Goal: Task Accomplishment & Management: Use online tool/utility

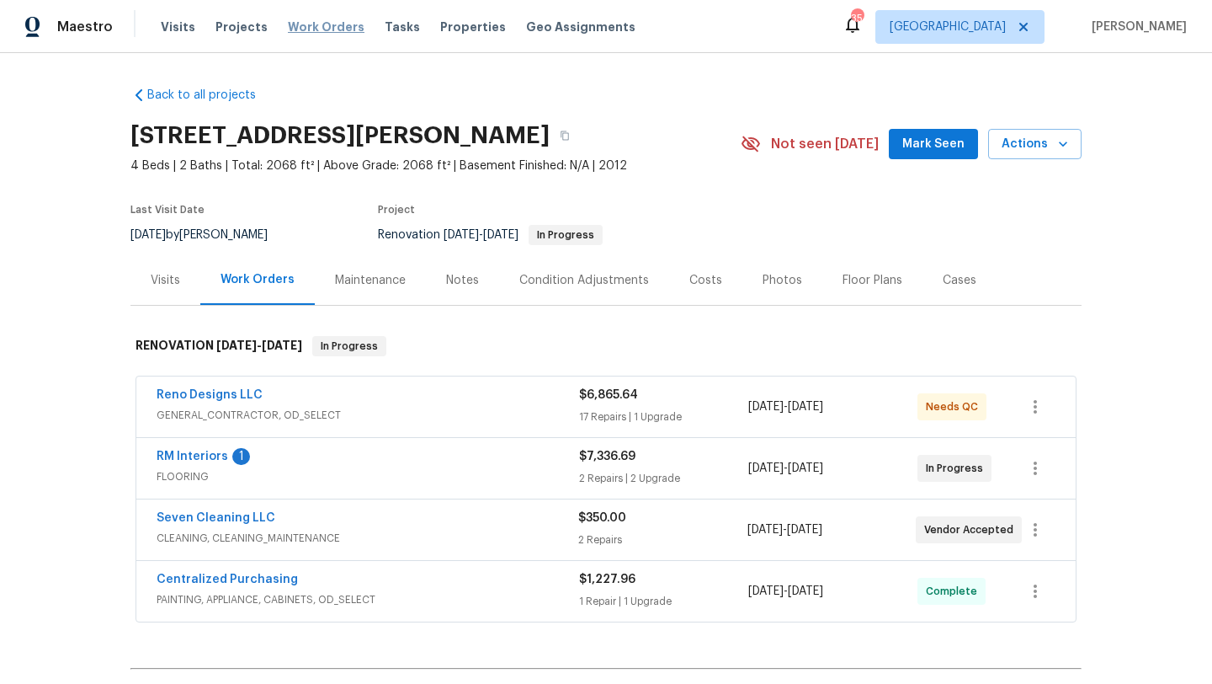
click at [304, 27] on span "Work Orders" at bounding box center [326, 27] width 77 height 17
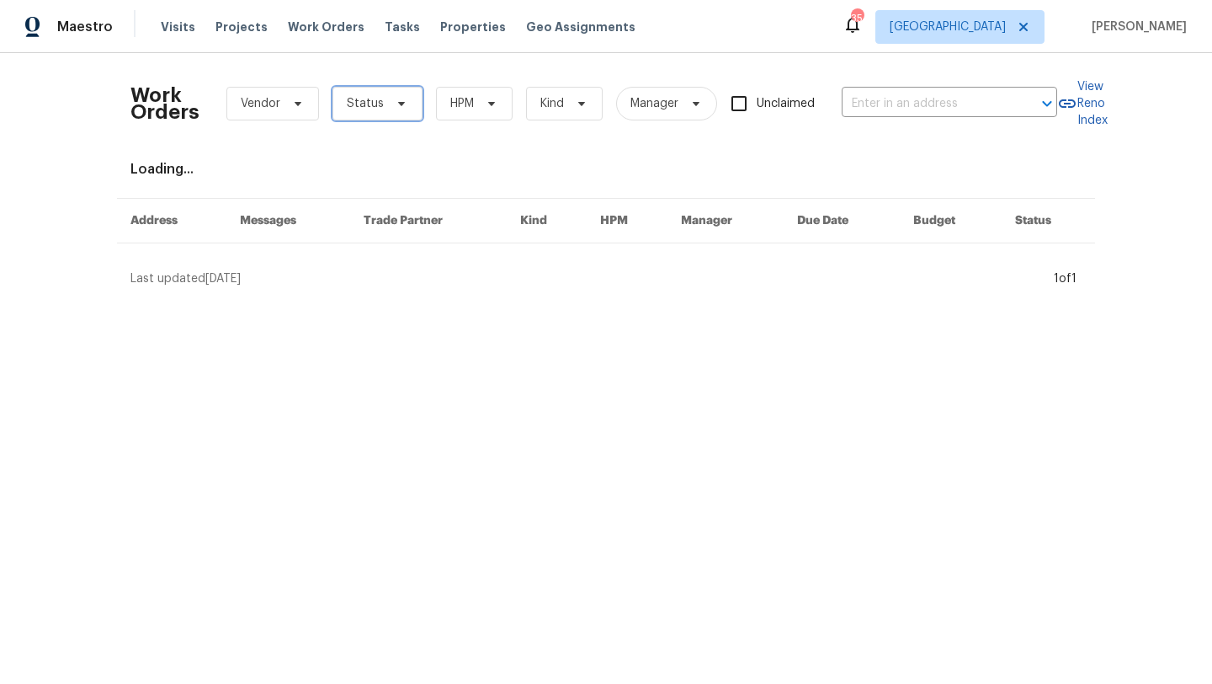
click at [406, 106] on span "Status" at bounding box center [378, 104] width 90 height 34
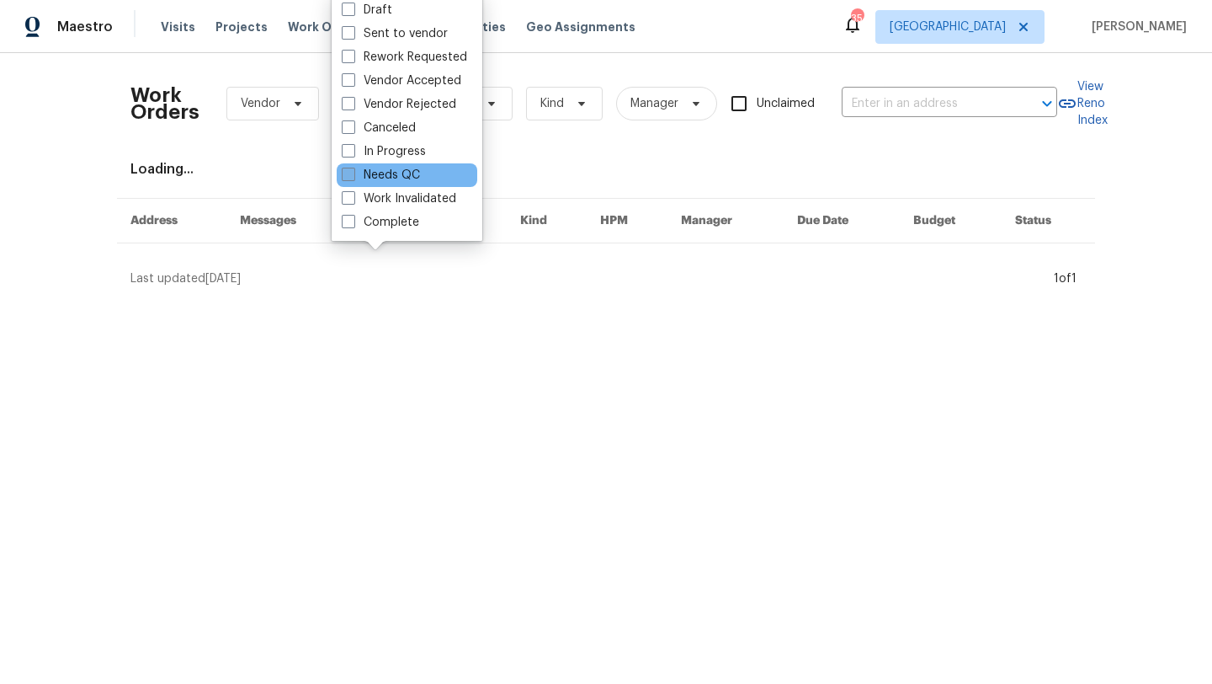
click at [408, 173] on label "Needs QC" at bounding box center [381, 175] width 78 height 17
click at [353, 173] on input "Needs QC" at bounding box center [347, 172] width 11 height 11
checkbox input "true"
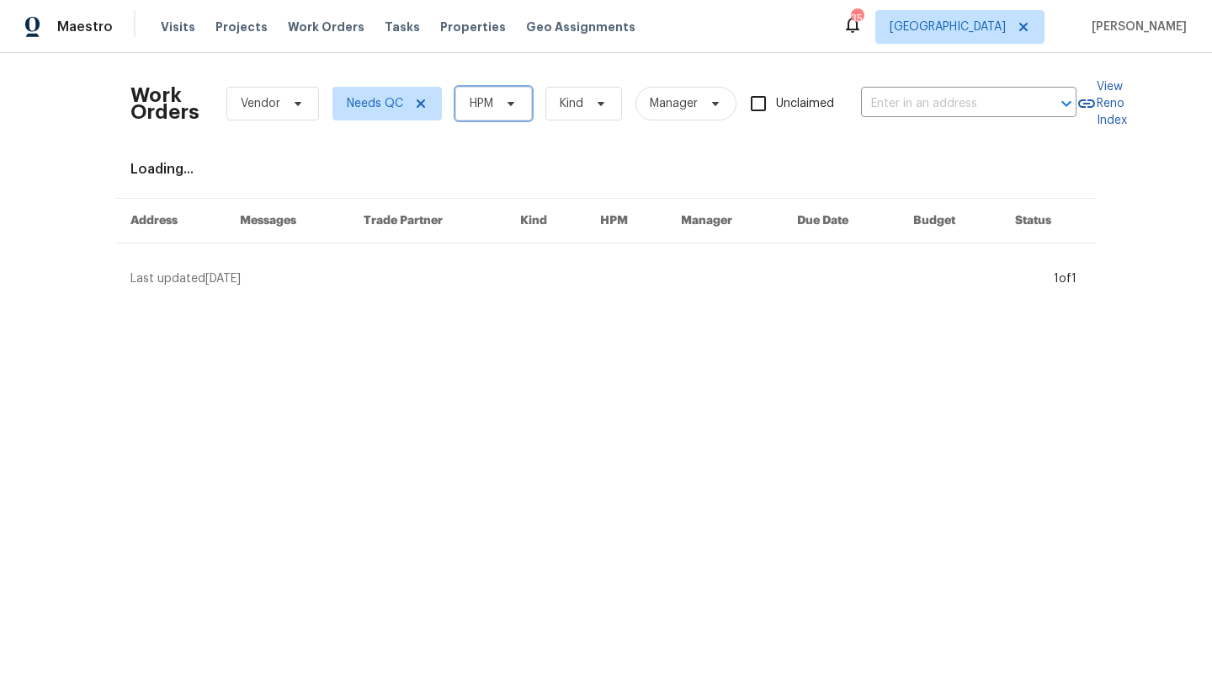
click at [491, 114] on span "HPM" at bounding box center [493, 104] width 77 height 34
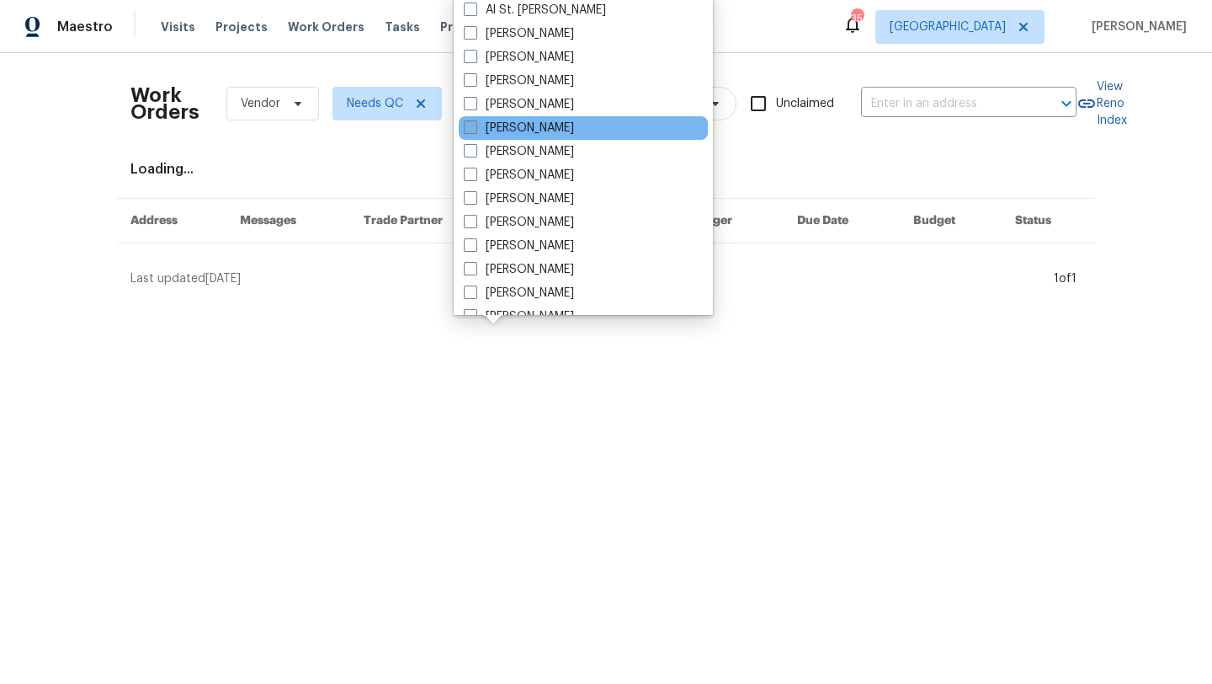
click at [498, 125] on label "[PERSON_NAME]" at bounding box center [519, 128] width 110 height 17
click at [475, 125] on input "[PERSON_NAME]" at bounding box center [469, 125] width 11 height 11
checkbox input "true"
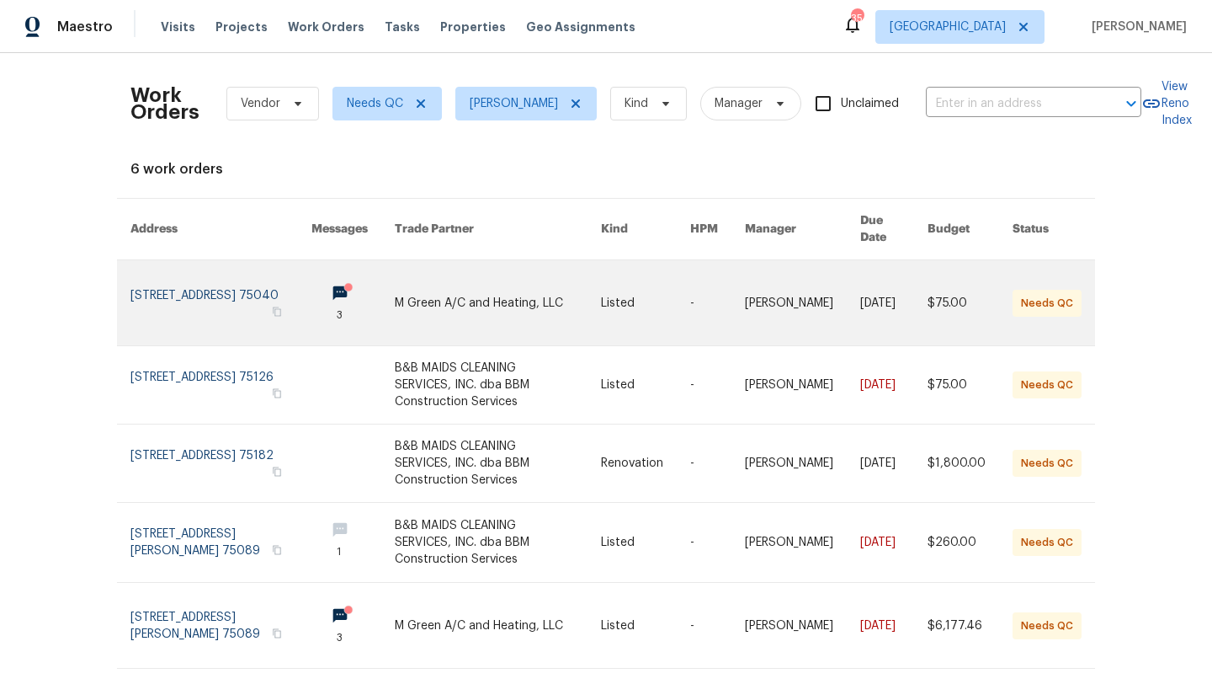
click at [444, 285] on link at bounding box center [497, 302] width 205 height 85
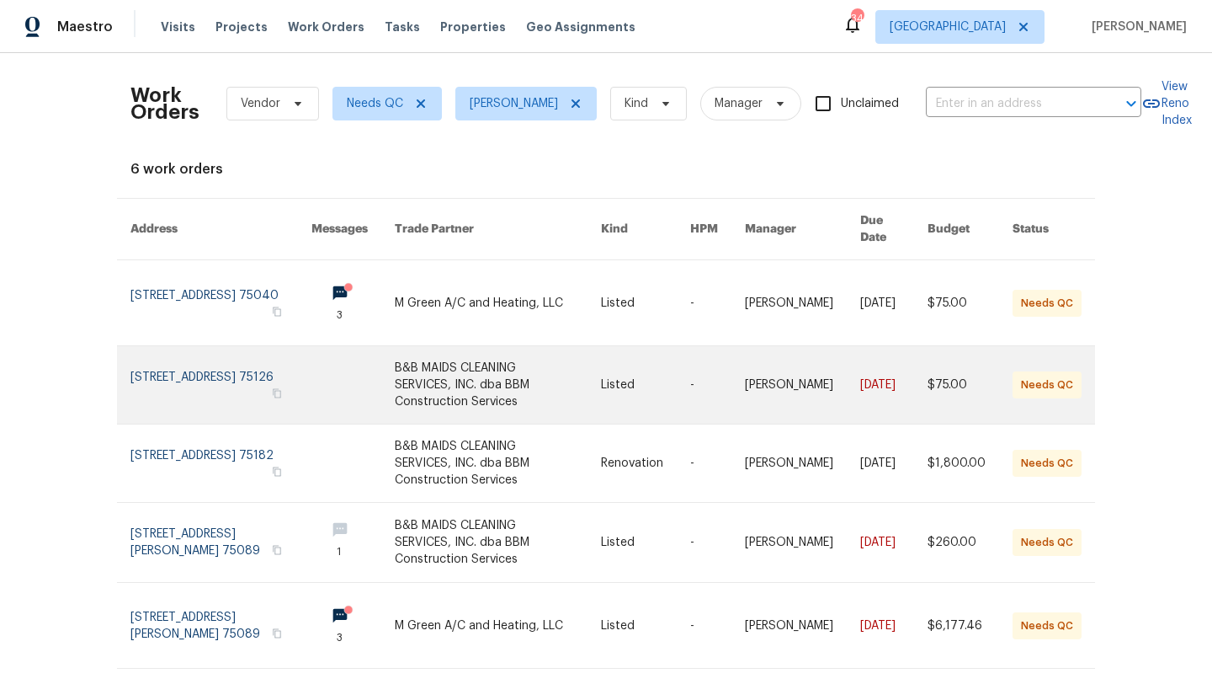
click at [530, 358] on link at bounding box center [497, 384] width 205 height 77
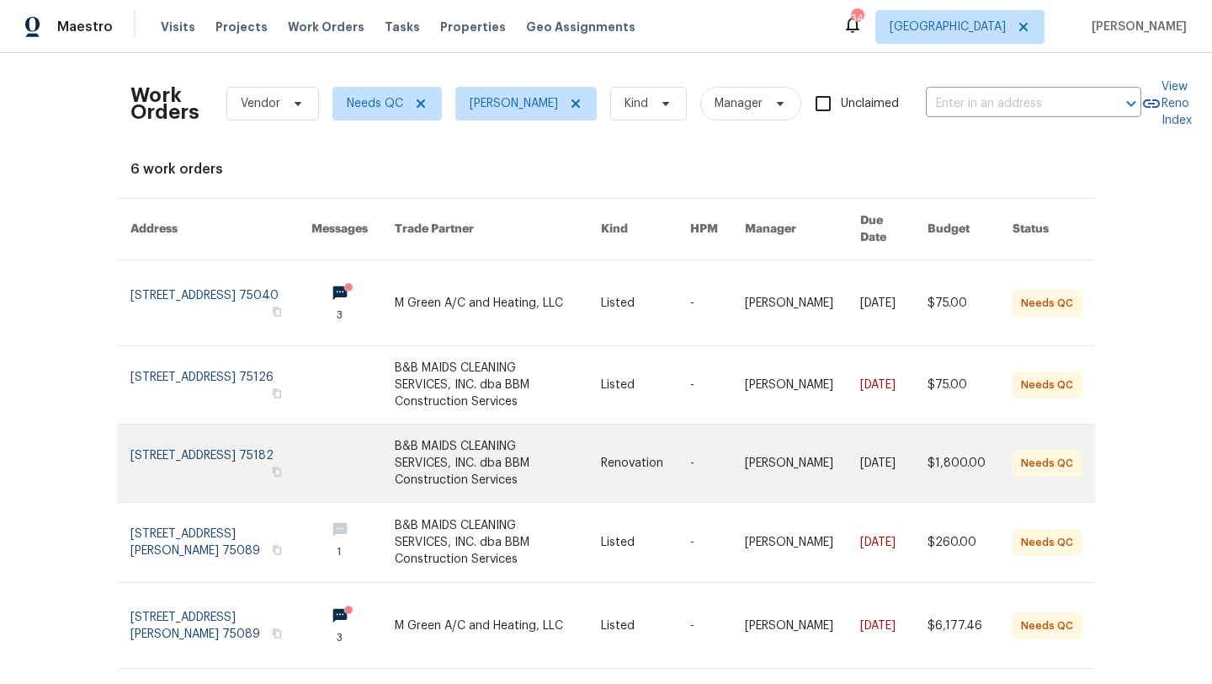
click at [412, 424] on link at bounding box center [497, 462] width 205 height 77
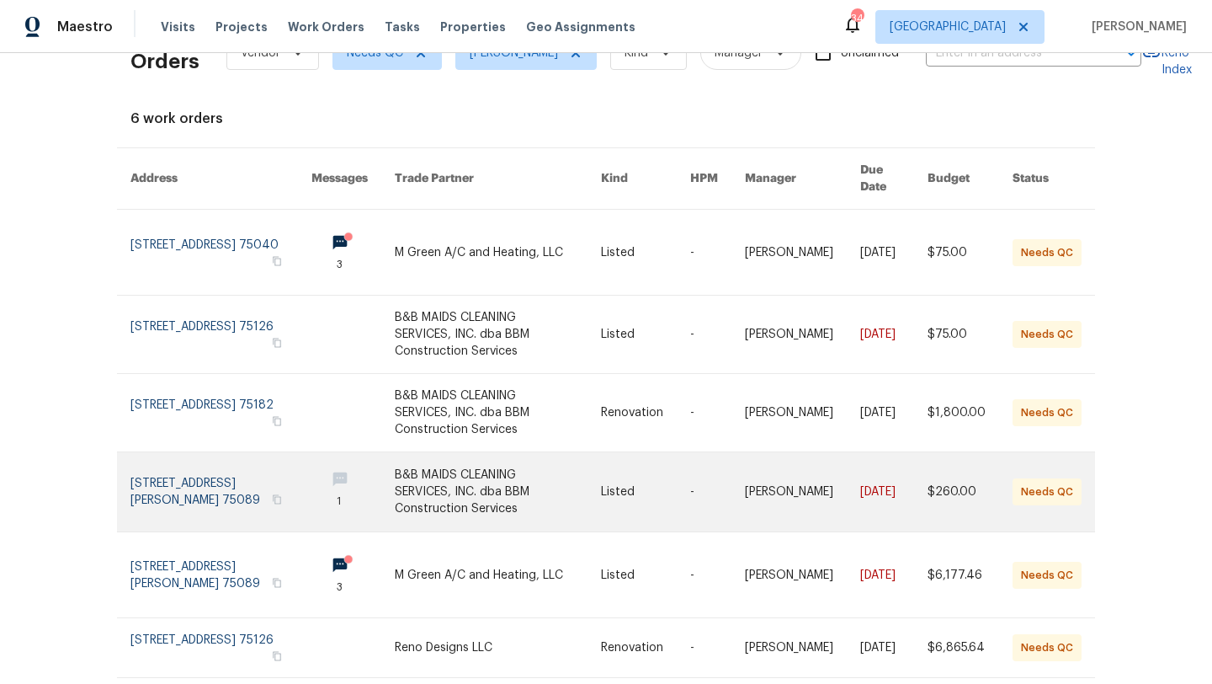
scroll to position [51, 0]
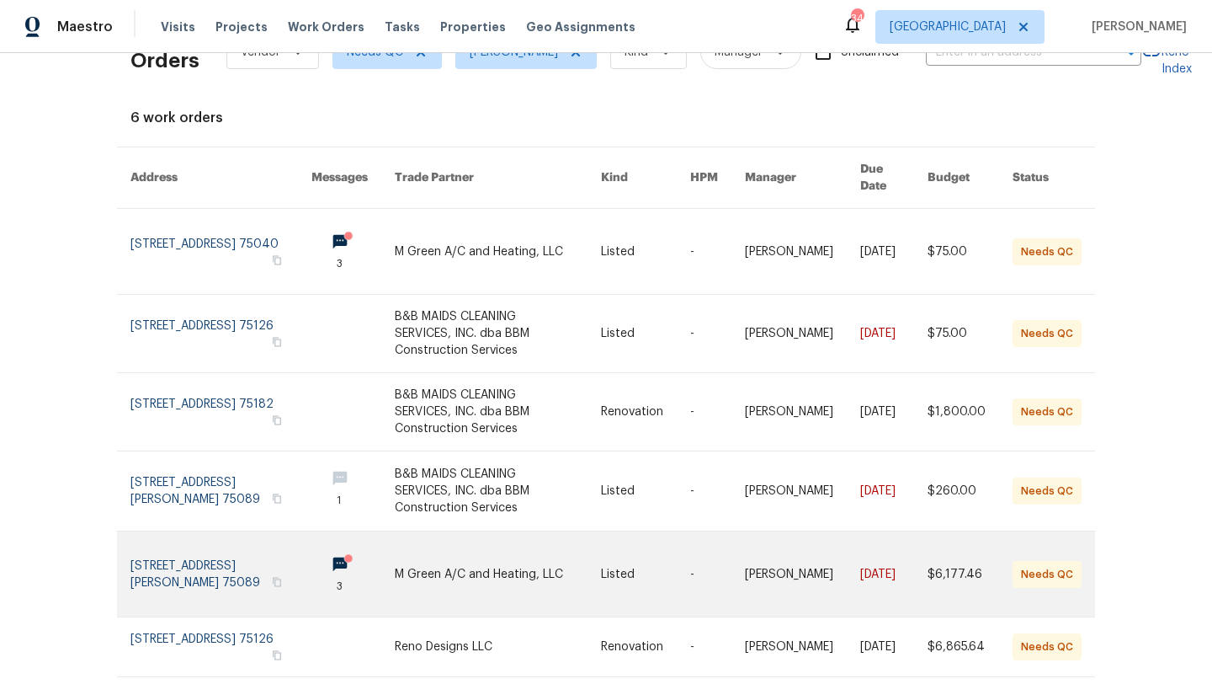
click at [501, 531] on link at bounding box center [497, 573] width 205 height 85
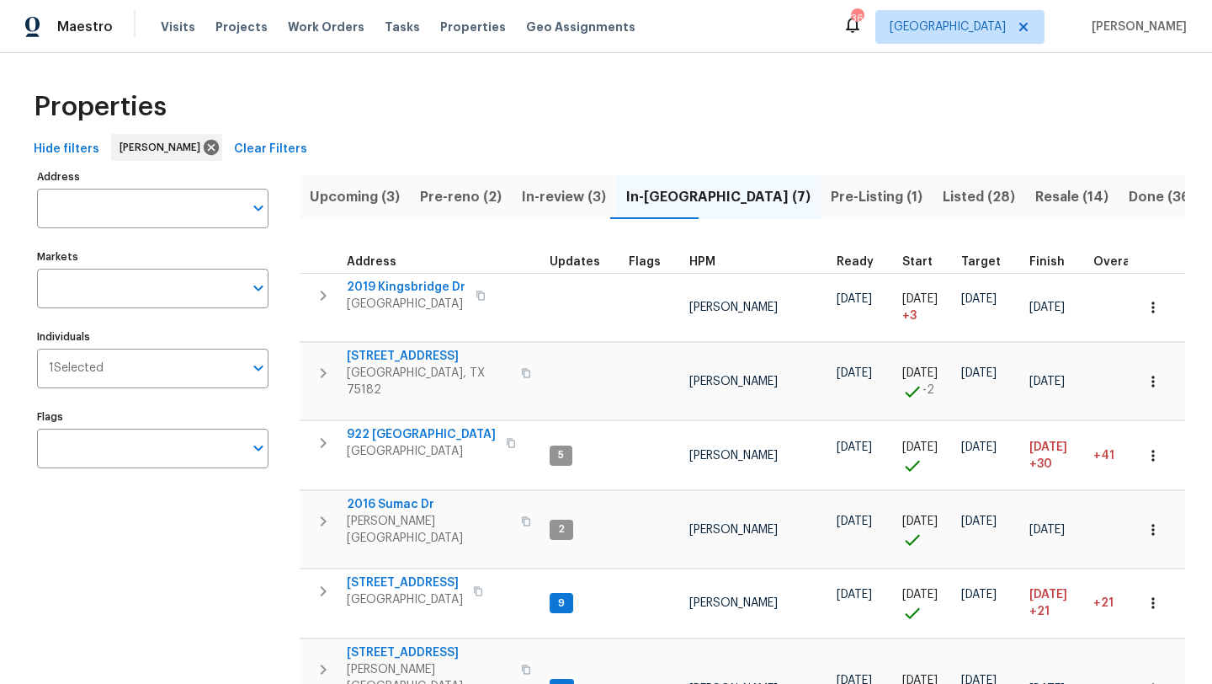
click at [943, 198] on span "Listed (28)" at bounding box center [979, 197] width 72 height 24
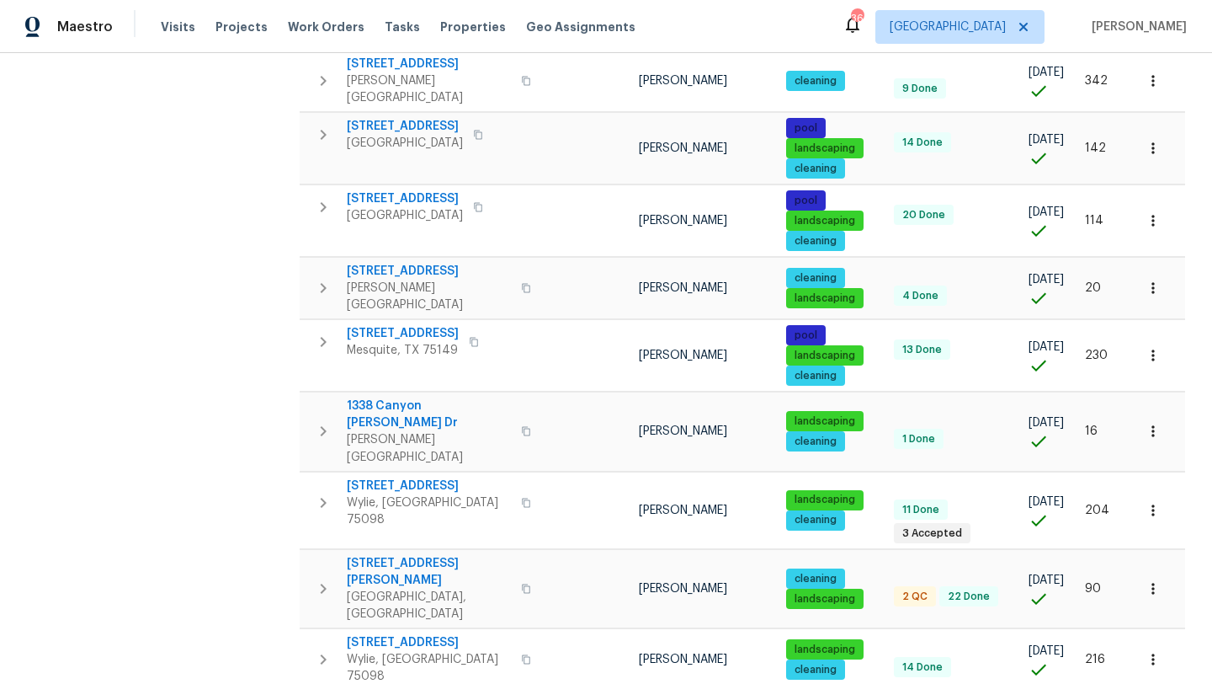
scroll to position [1162, 0]
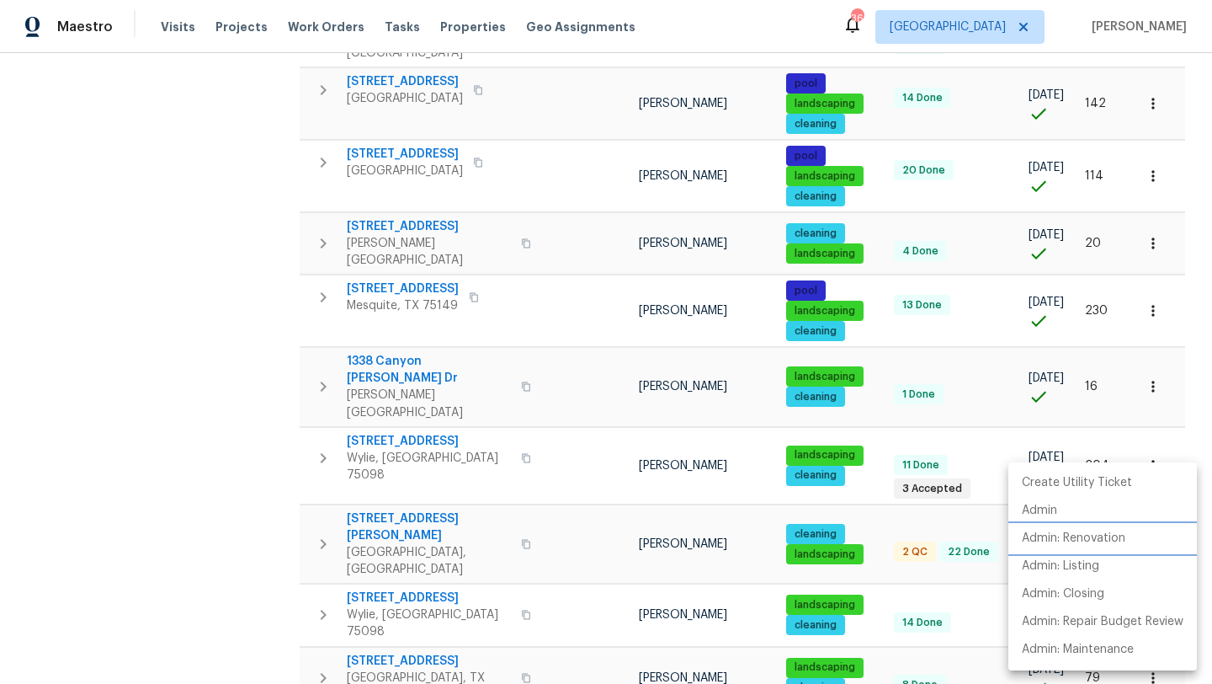
click at [1101, 538] on p "Admin: Renovation" at bounding box center [1074, 539] width 104 height 18
click at [416, 557] on div at bounding box center [606, 342] width 1212 height 684
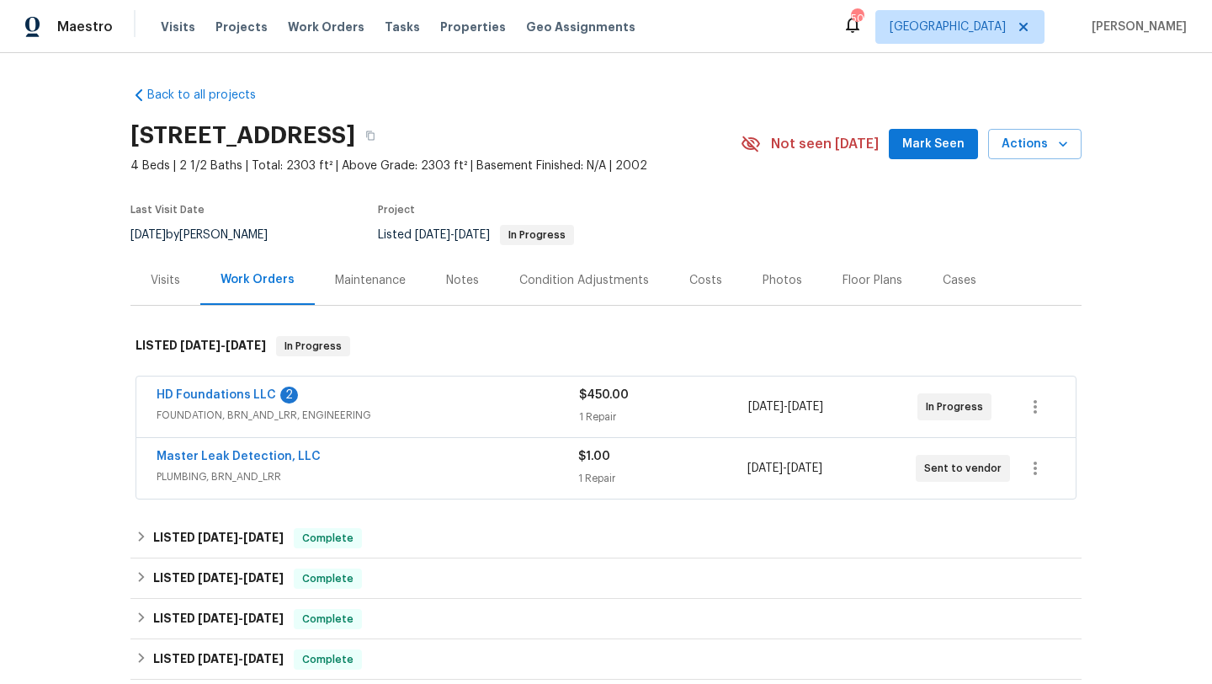
click at [426, 388] on div "HD Foundations LLC 2" at bounding box center [368, 396] width 423 height 20
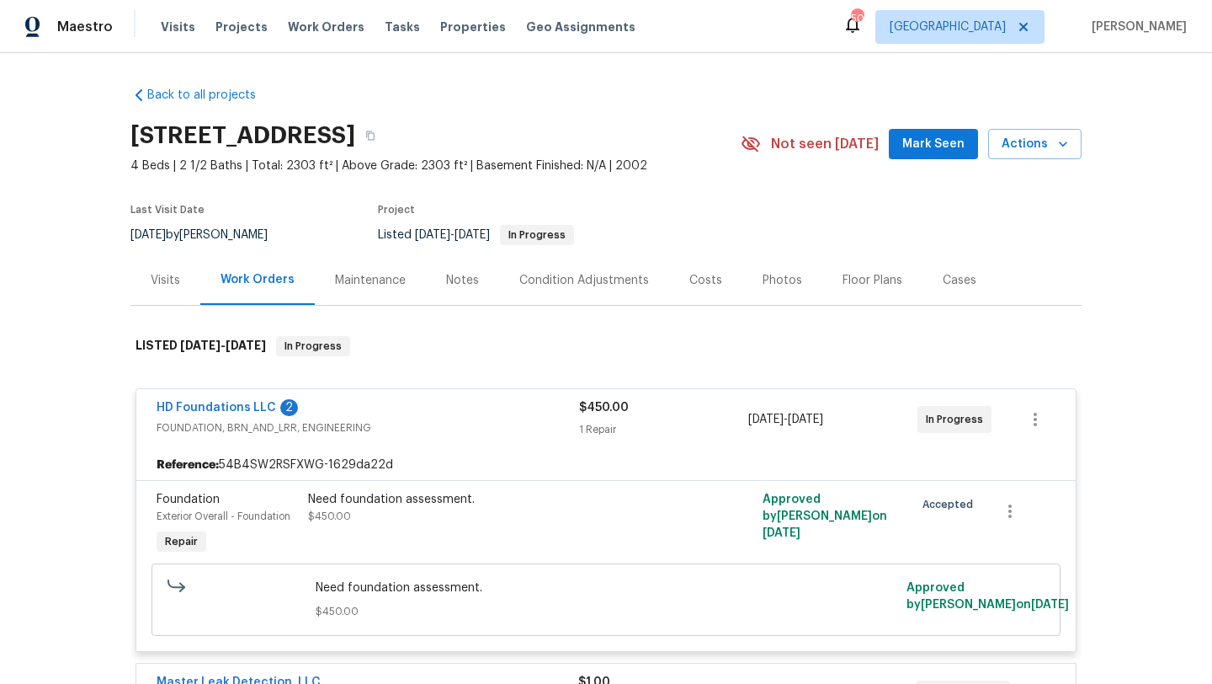
click at [428, 508] on div "Need foundation assessment. $450.00" at bounding box center [492, 508] width 369 height 34
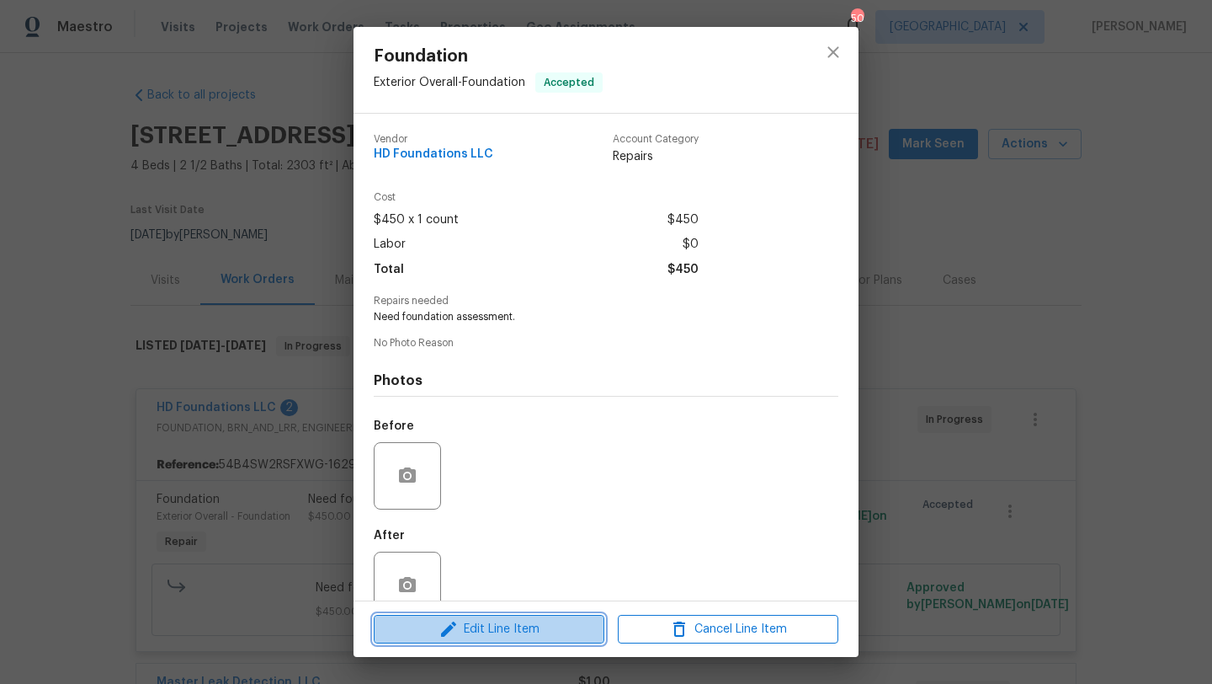
click at [517, 628] on span "Edit Line Item" at bounding box center [489, 629] width 221 height 21
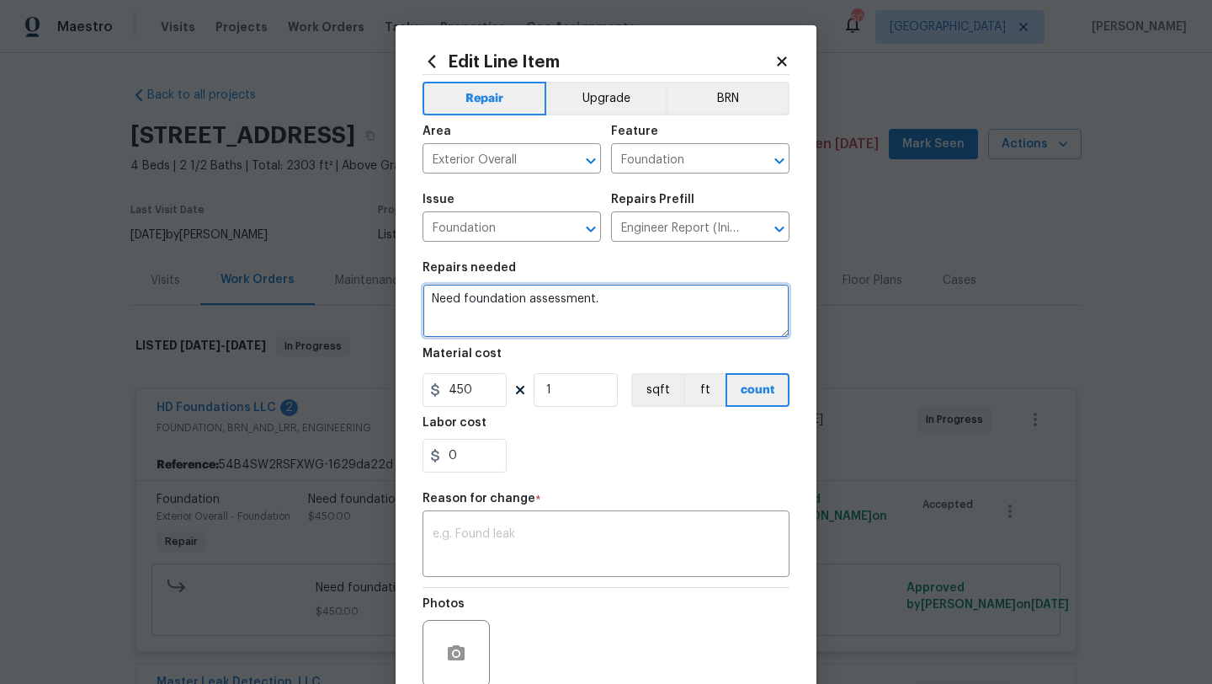
drag, startPoint x: 612, startPoint y: 309, endPoint x: 367, endPoint y: 288, distance: 245.9
click at [367, 288] on div "Edit Line Item Repair Upgrade BRN Area Exterior Overall ​ Feature Foundation ​ …" at bounding box center [606, 342] width 1212 height 684
paste textarea "Scope Of Work Owner Initial Here >>> Piers Quantity Break Out Breakout to be re…"
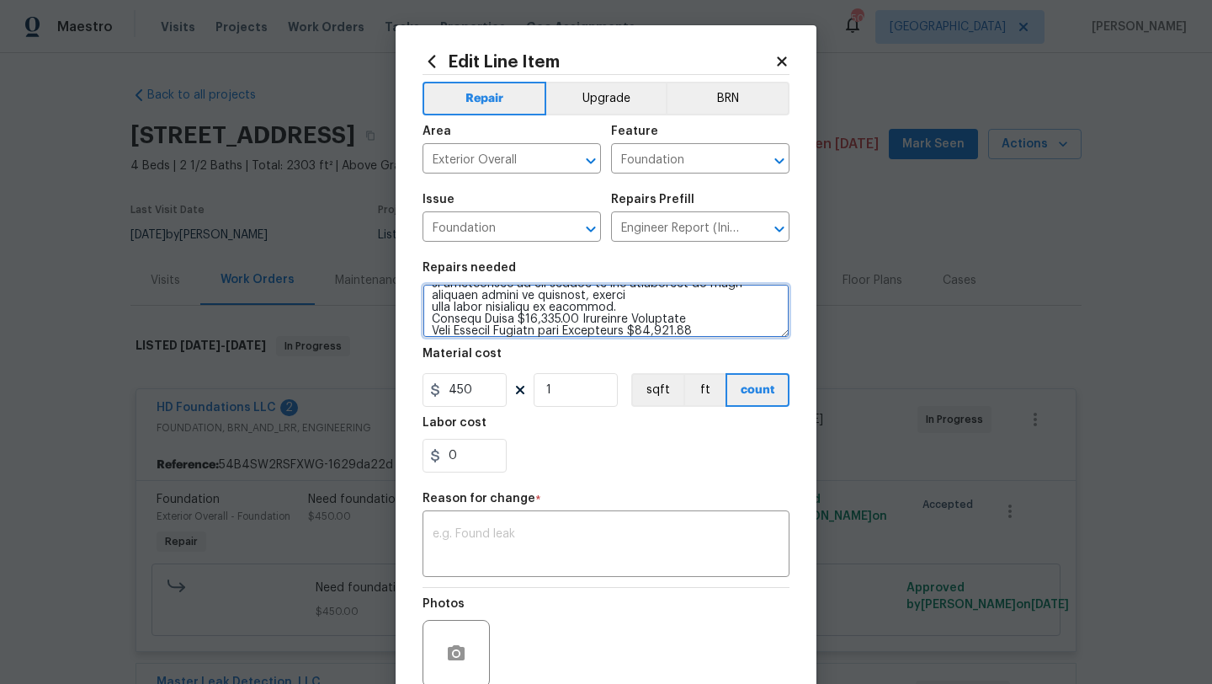
type textarea "Scope Of Work Owner Initial Here >>> Piers Quantity Break Out Breakout to be re…"
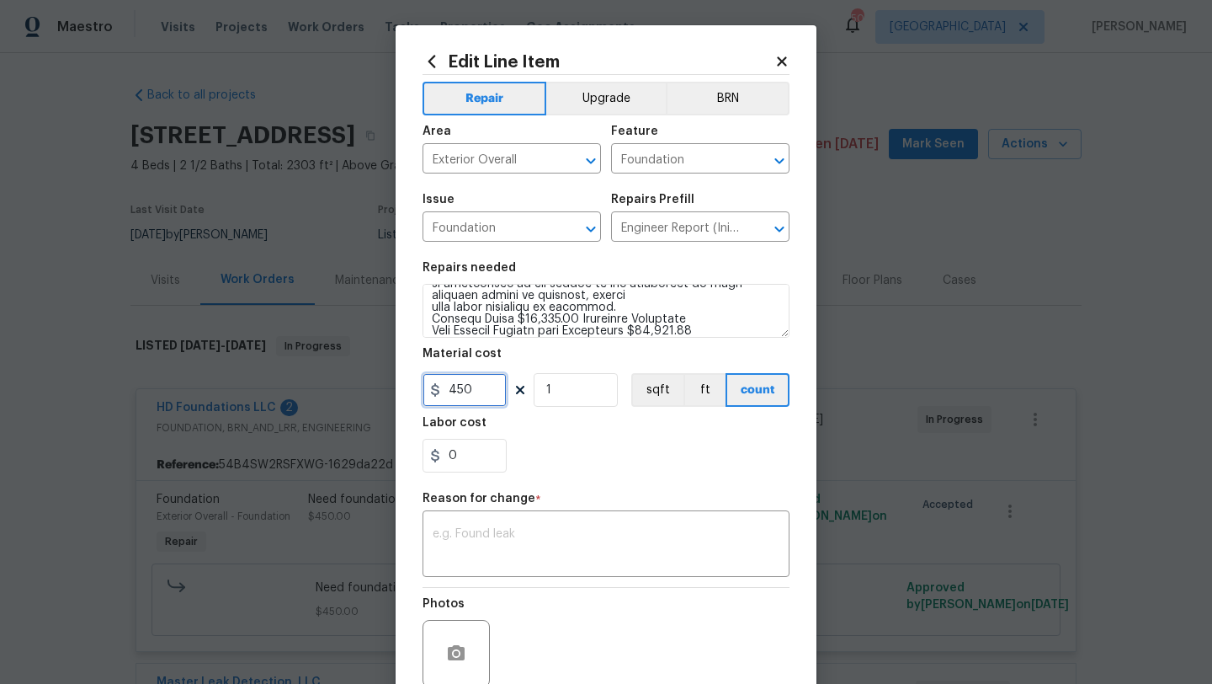
drag, startPoint x: 482, startPoint y: 391, endPoint x: 365, endPoint y: 391, distance: 117.0
click at [365, 391] on div "Edit Line Item Repair Upgrade BRN Area Exterior Overall ​ Feature Foundation ​ …" at bounding box center [606, 342] width 1212 height 684
type input "10310"
click at [461, 539] on textarea at bounding box center [606, 545] width 347 height 35
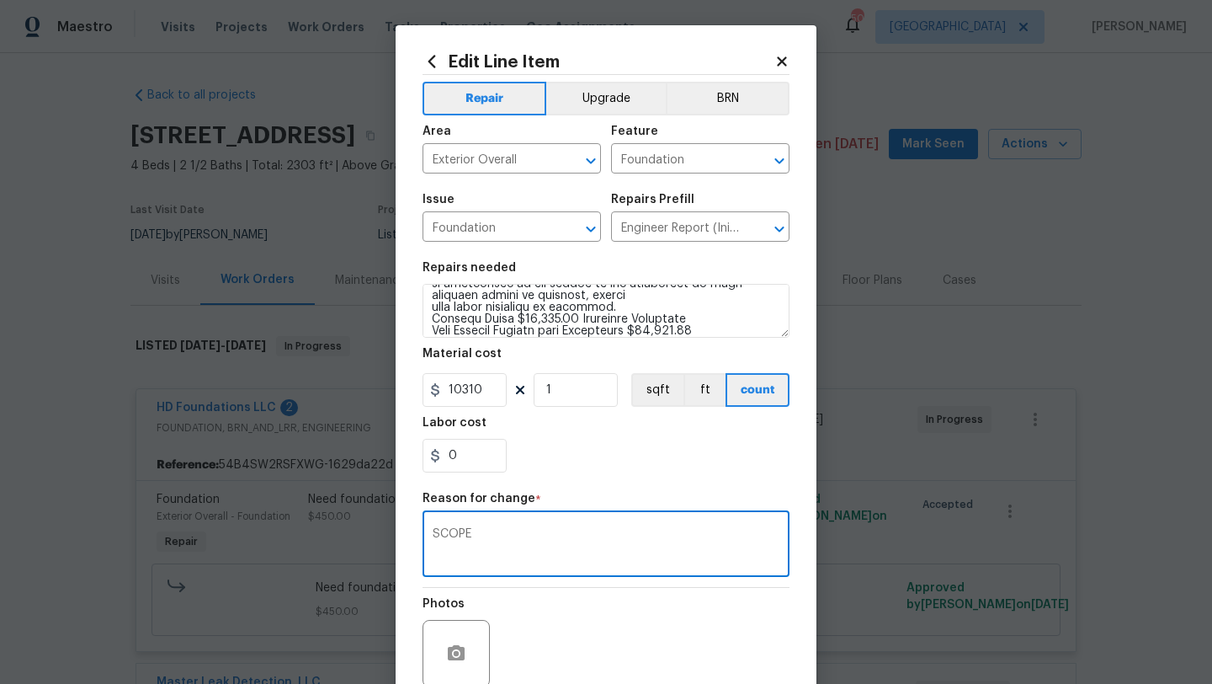
type textarea "SCOPE"
click at [569, 646] on div "Photos" at bounding box center [606, 642] width 367 height 109
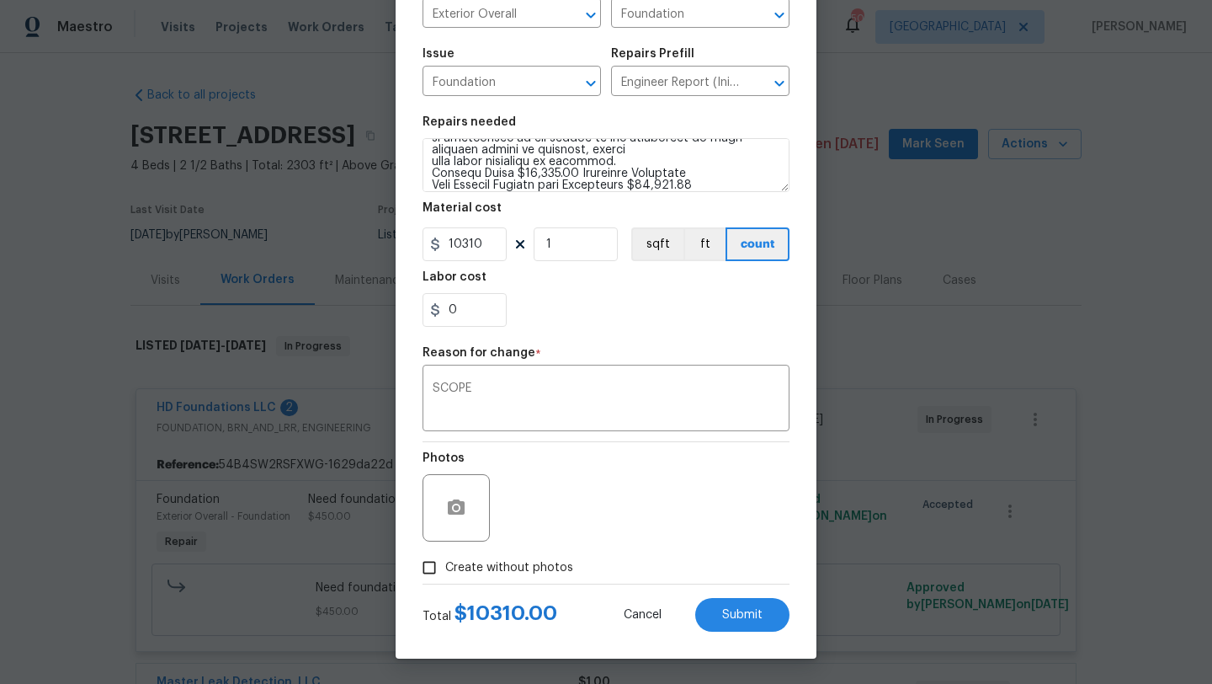
click at [558, 566] on span "Create without photos" at bounding box center [509, 568] width 128 height 18
click at [445, 566] on input "Create without photos" at bounding box center [429, 567] width 32 height 32
checkbox input "true"
click at [609, 536] on textarea at bounding box center [646, 507] width 286 height 67
click at [725, 626] on button "Submit" at bounding box center [742, 615] width 94 height 34
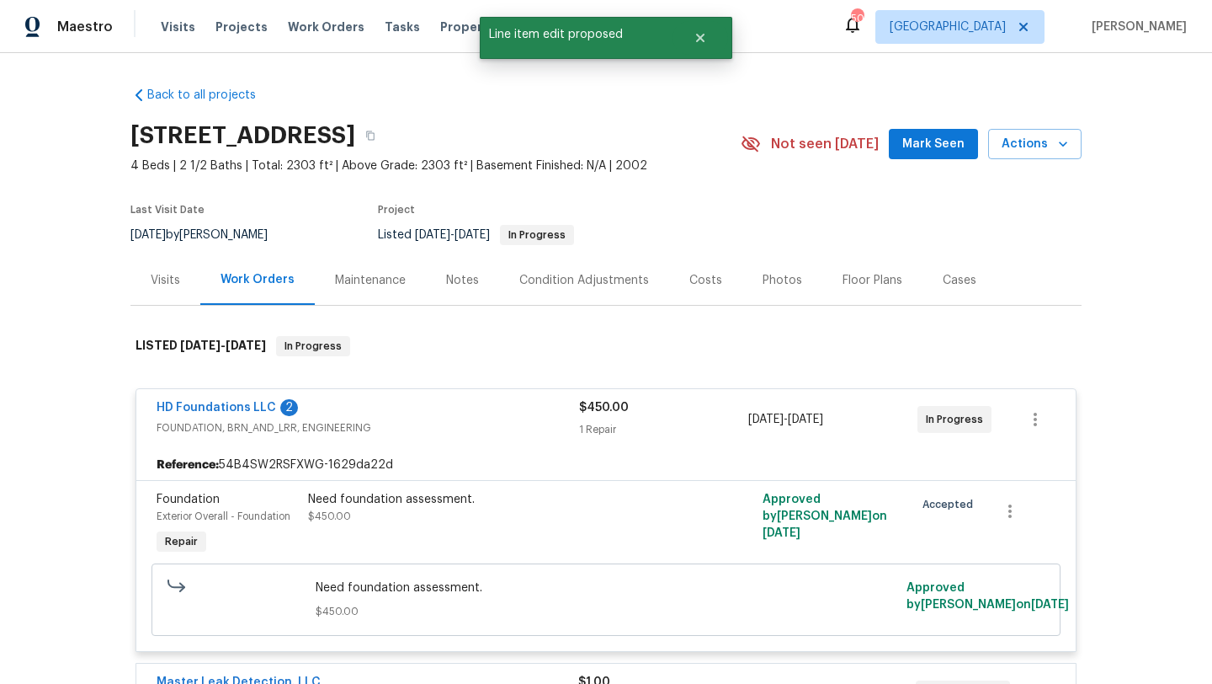
scroll to position [0, 0]
click at [208, 407] on link "HD Foundations LLC" at bounding box center [217, 408] width 120 height 12
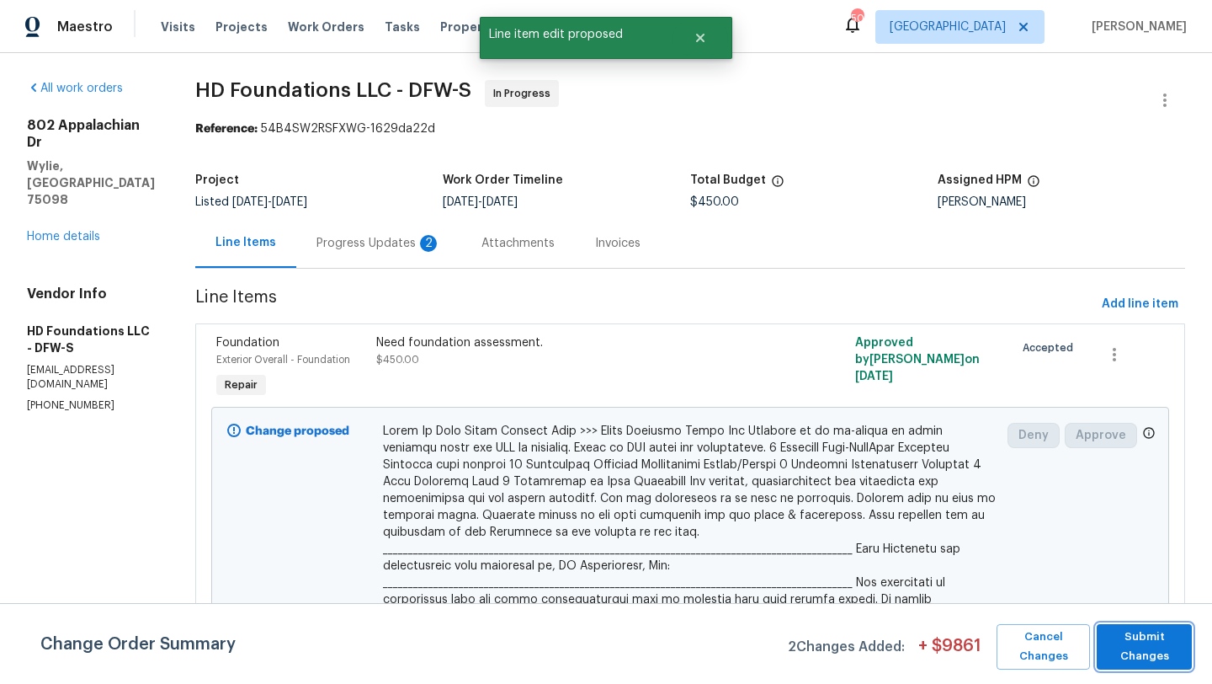
click at [1140, 643] on span "Submit Changes" at bounding box center [1144, 646] width 78 height 39
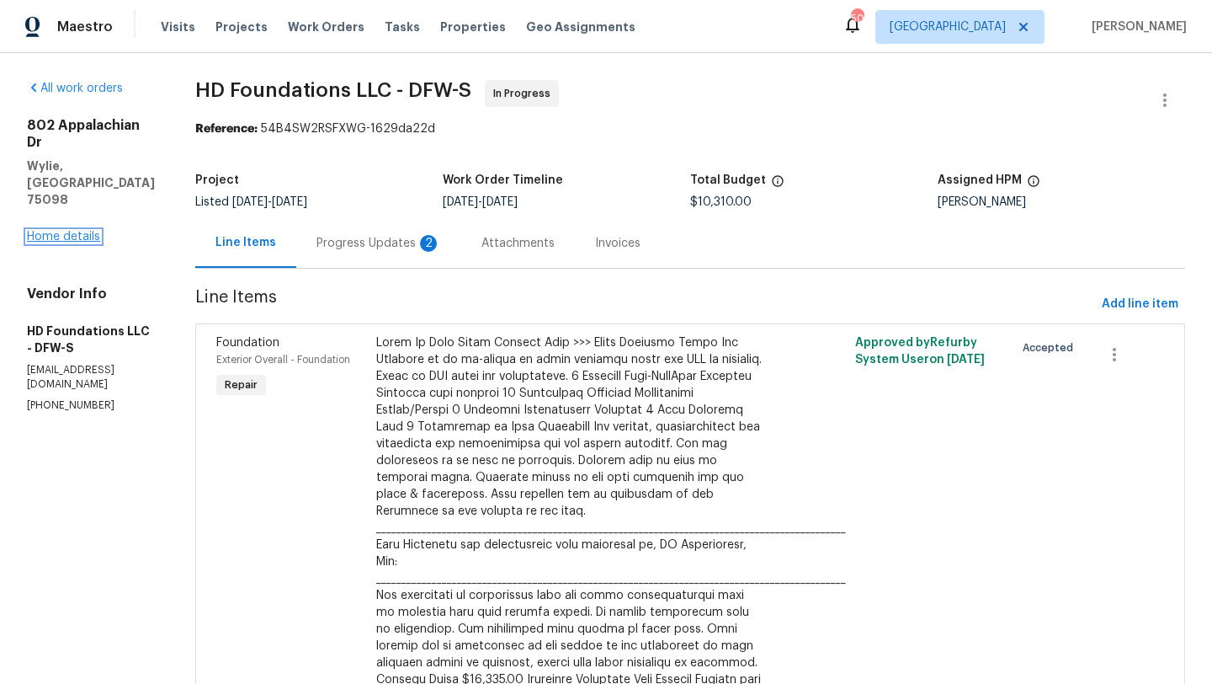
click at [81, 231] on link "Home details" at bounding box center [63, 237] width 73 height 12
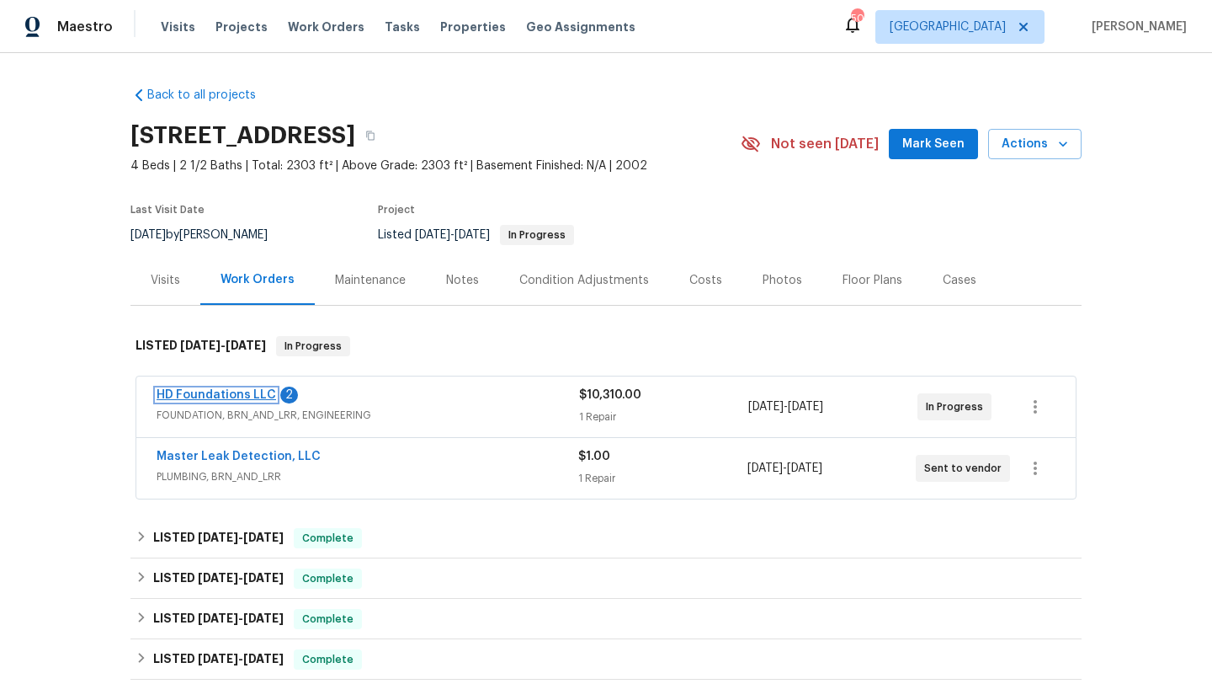
click at [263, 391] on link "HD Foundations LLC" at bounding box center [217, 395] width 120 height 12
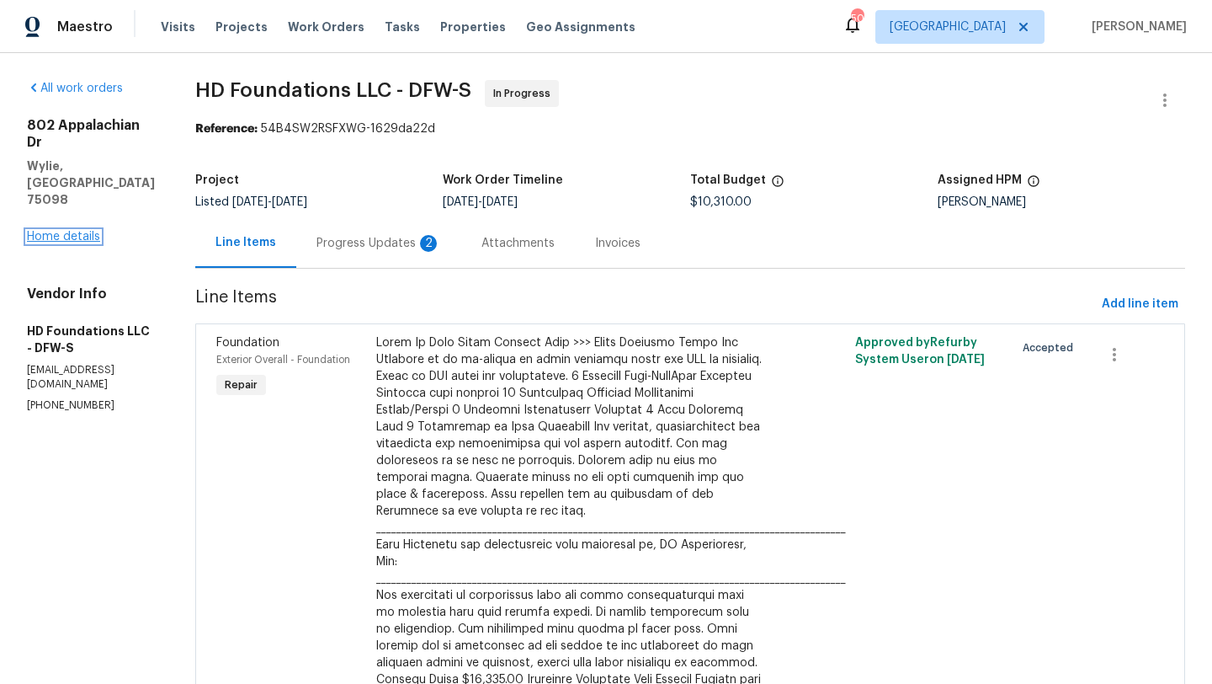
click at [84, 231] on link "Home details" at bounding box center [63, 237] width 73 height 12
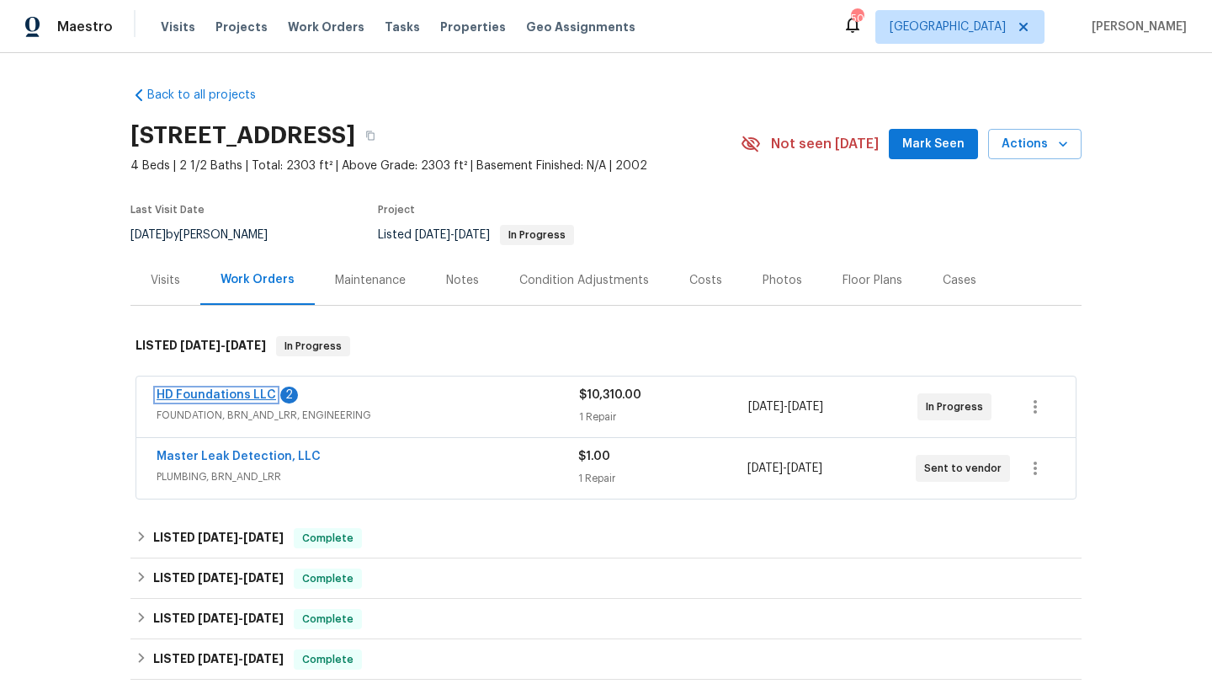
click at [263, 395] on link "HD Foundations LLC" at bounding box center [217, 395] width 120 height 12
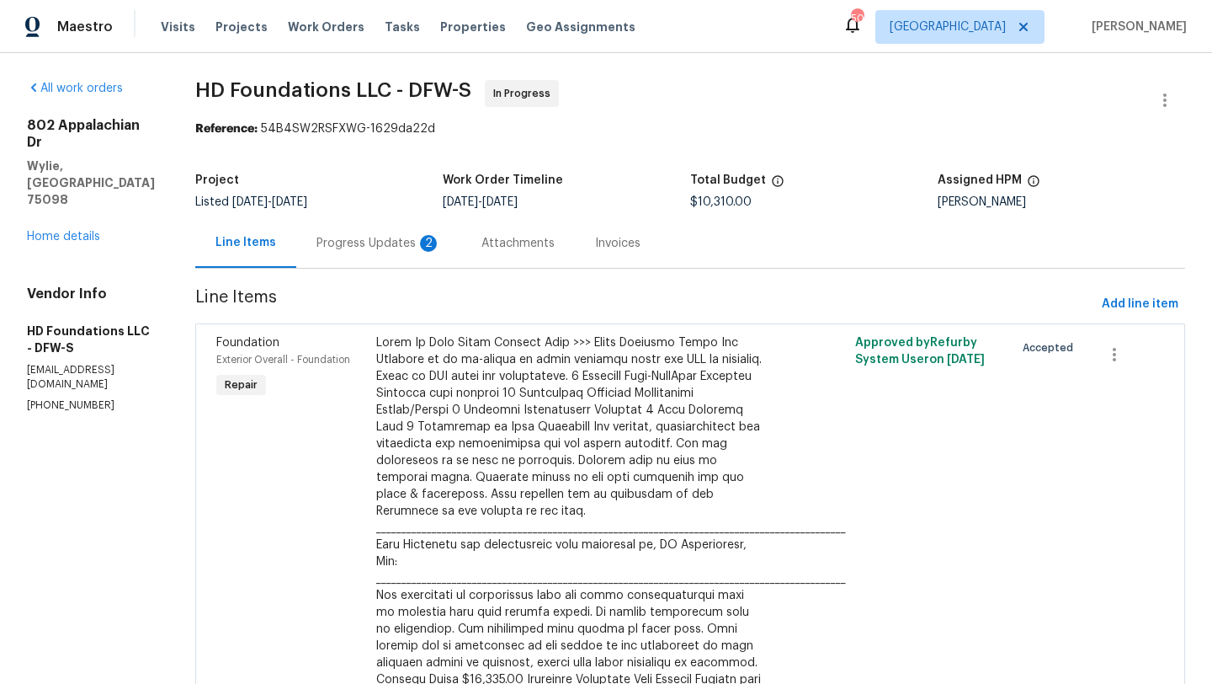
click at [395, 242] on div "Progress Updates 2" at bounding box center [379, 243] width 125 height 17
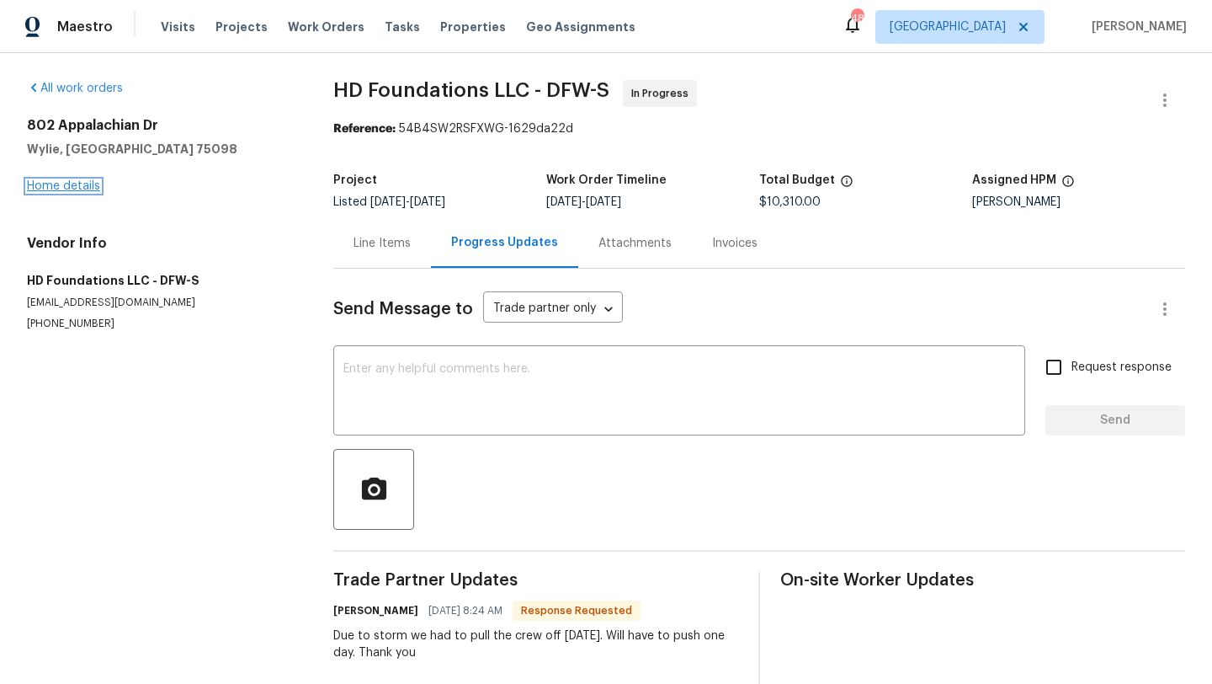
click at [84, 189] on link "Home details" at bounding box center [63, 186] width 73 height 12
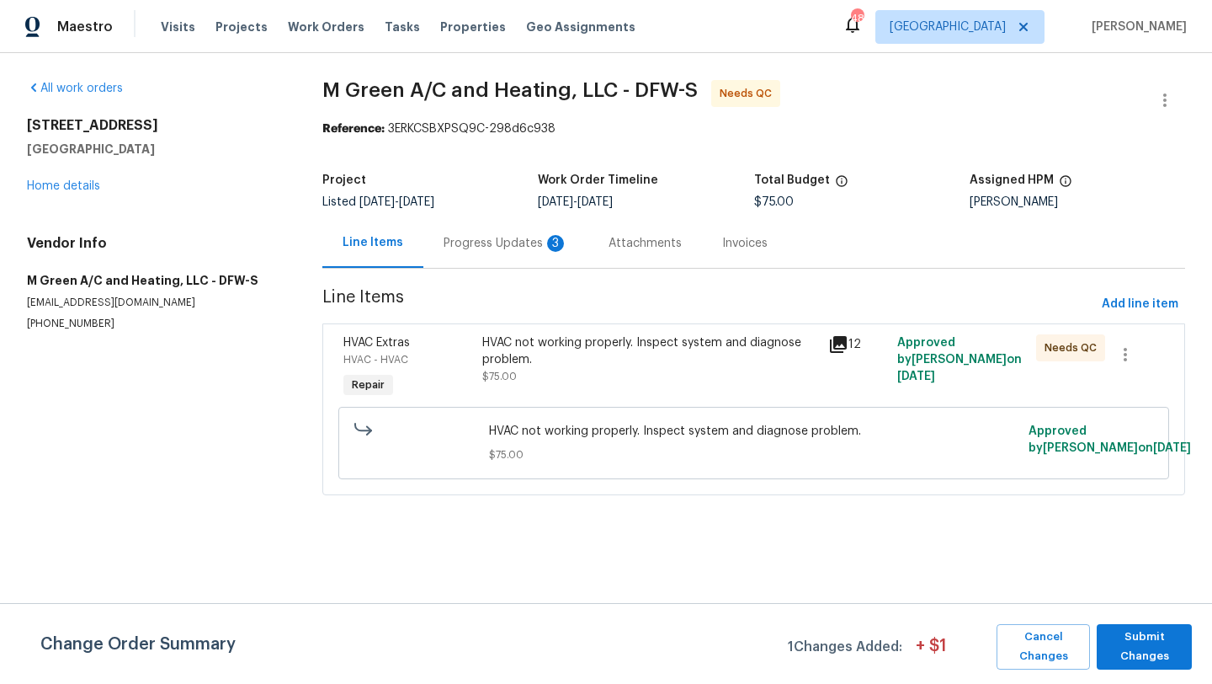
click at [468, 246] on div "Progress Updates 3" at bounding box center [506, 243] width 125 height 17
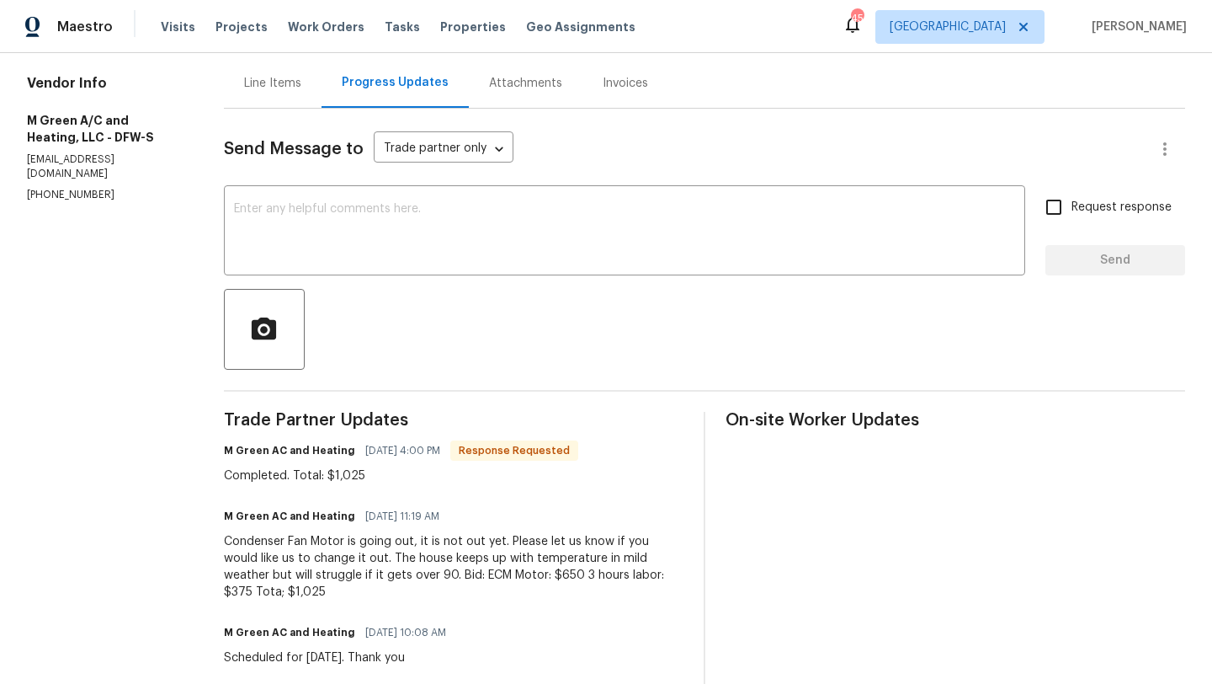
scroll to position [168, 0]
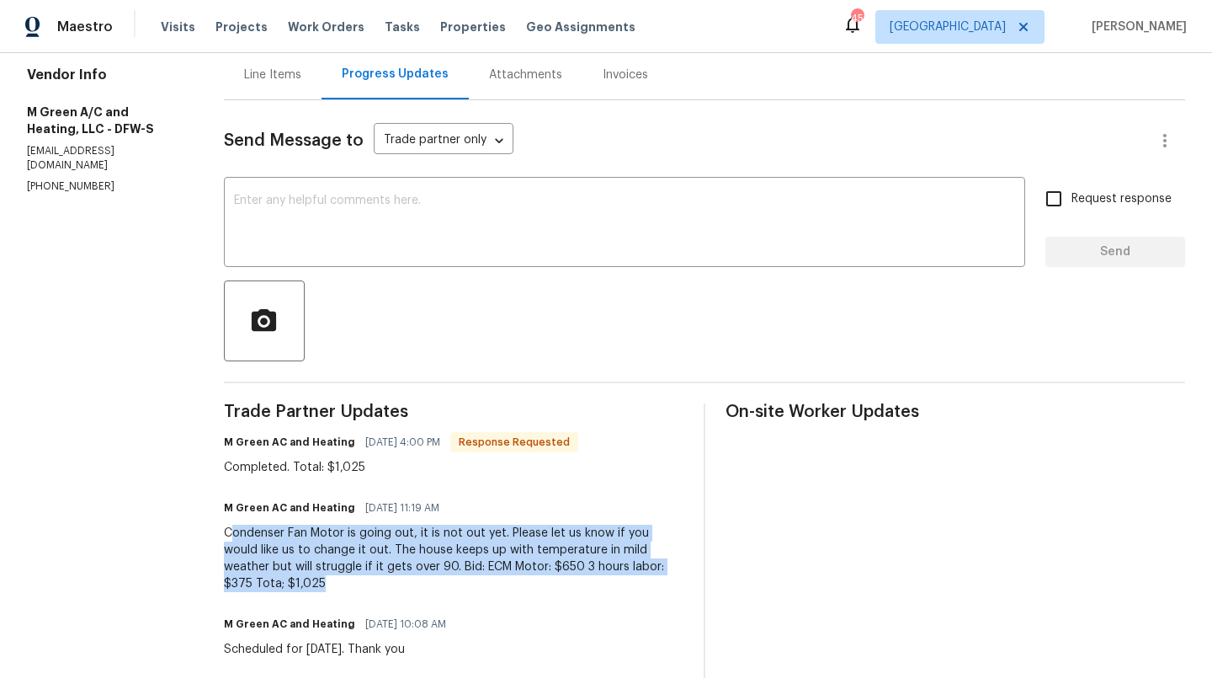
drag, startPoint x: 351, startPoint y: 584, endPoint x: 247, endPoint y: 530, distance: 117.9
click at [247, 530] on div "Condenser Fan Motor is going out, it is not out yet. Please let us know if you …" at bounding box center [454, 557] width 460 height 67
copy div "Condenser Fan Motor is going out, it is not out yet. Please let us know if you …"
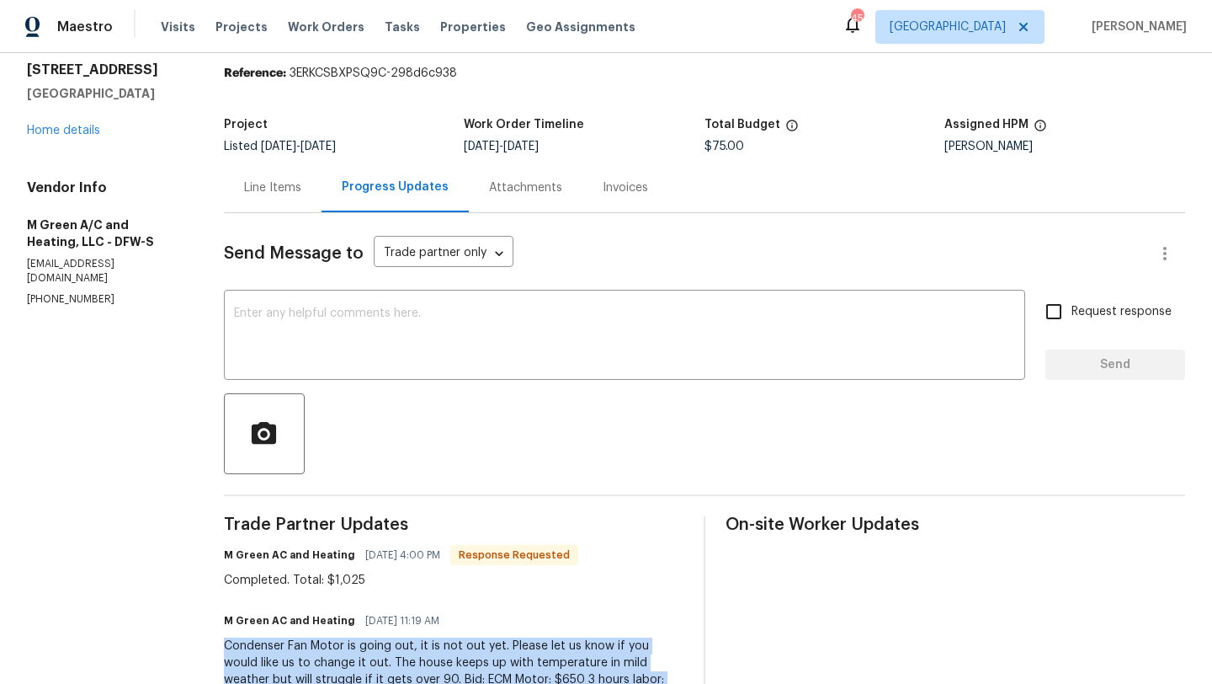
scroll to position [20, 0]
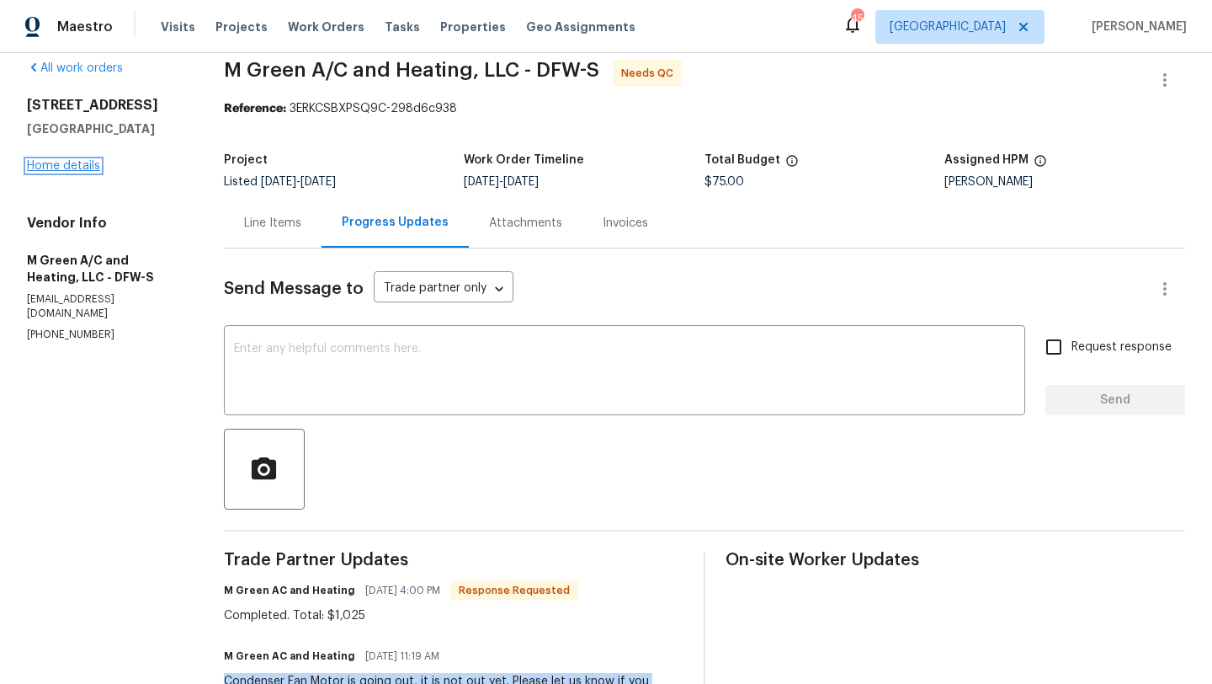
click at [80, 165] on link "Home details" at bounding box center [63, 166] width 73 height 12
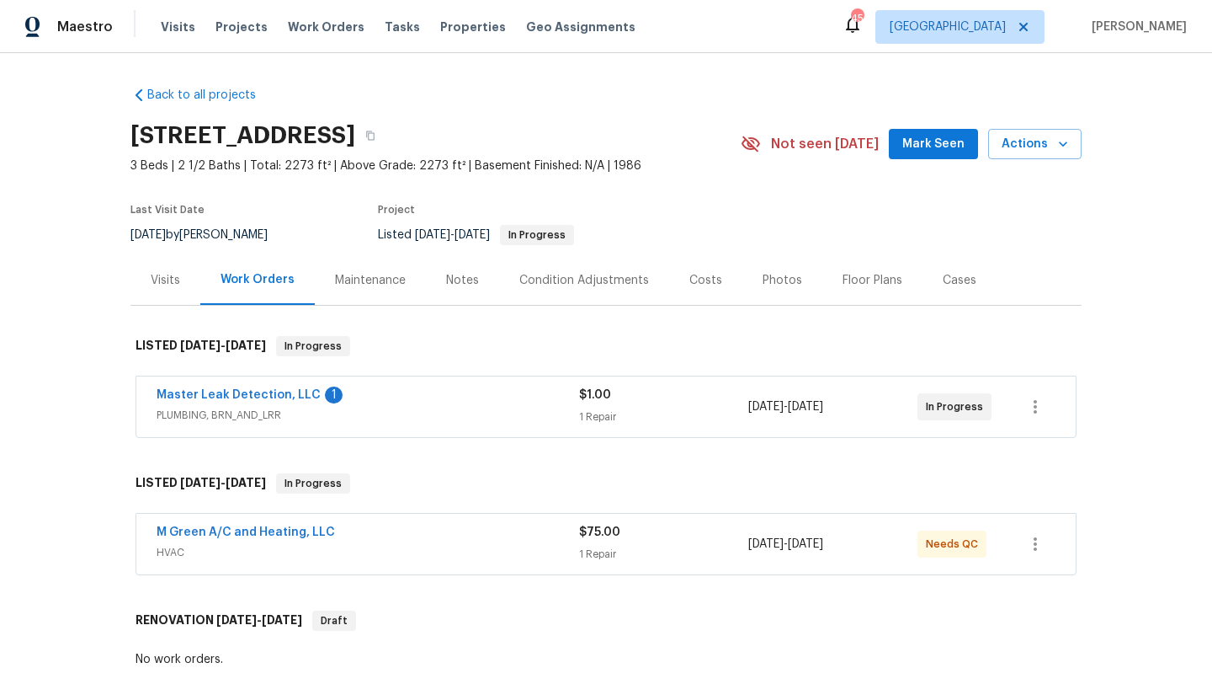
click at [365, 535] on div "M Green A/C and Heating, LLC" at bounding box center [368, 534] width 423 height 20
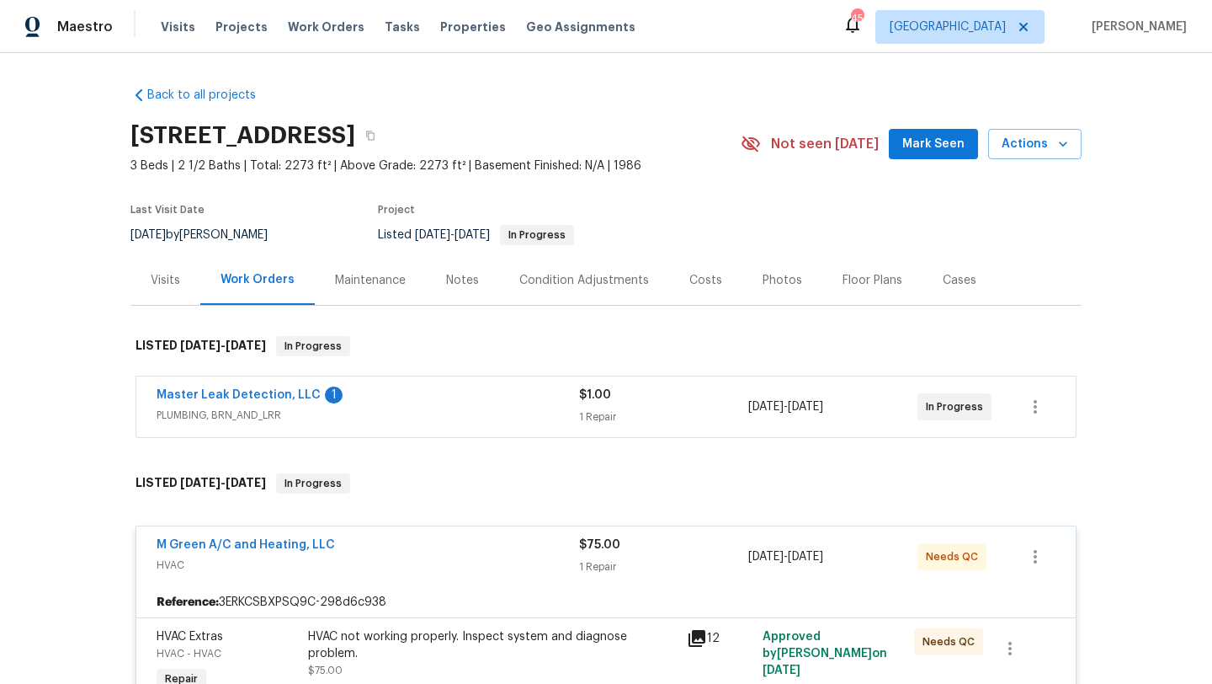
click at [381, 631] on div "HVAC not working properly. Inspect system and diagnose problem." at bounding box center [492, 645] width 369 height 34
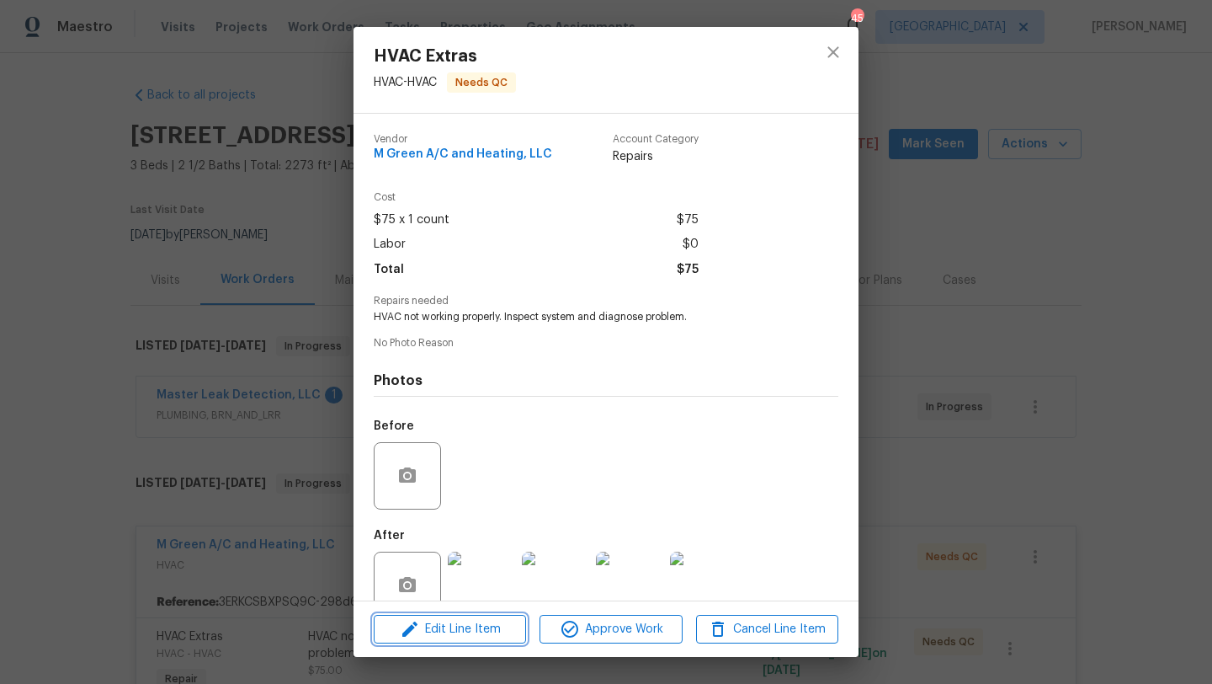
click at [445, 625] on span "Edit Line Item" at bounding box center [450, 629] width 142 height 21
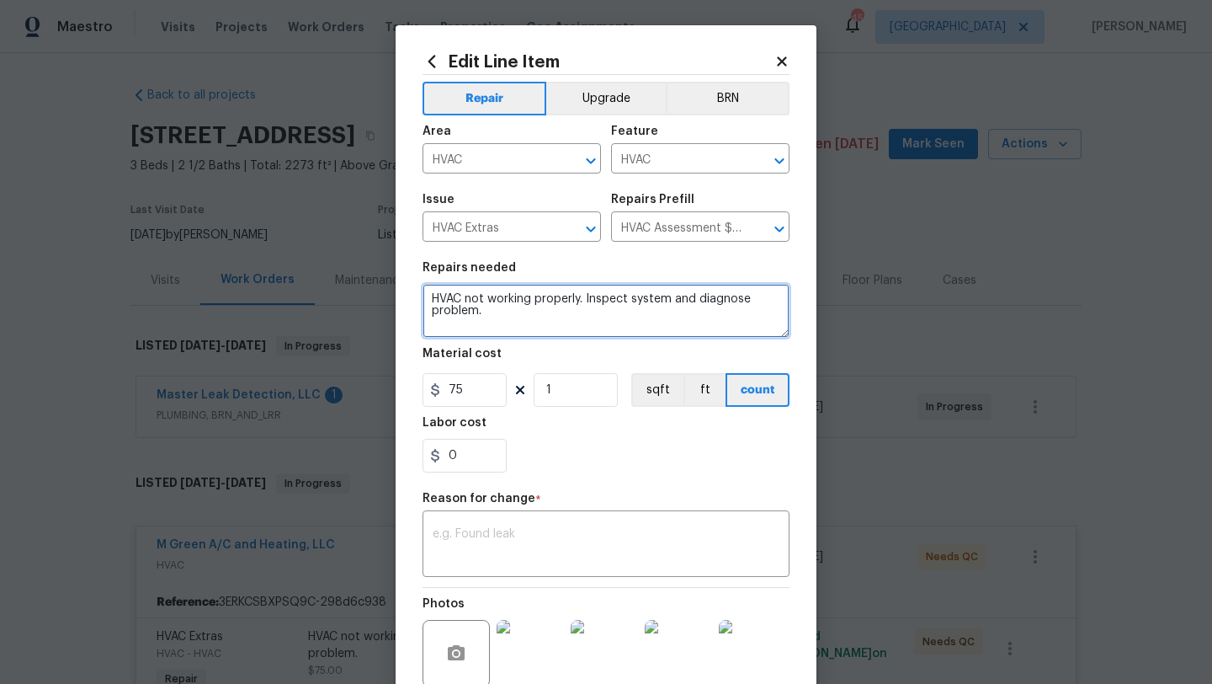
drag, startPoint x: 498, startPoint y: 319, endPoint x: 418, endPoint y: 295, distance: 83.6
click at [418, 295] on div "Edit Line Item Repair Upgrade BRN Area HVAC ​ Feature HVAC ​ Issue HVAC Extras …" at bounding box center [606, 423] width 421 height 796
paste textarea "Condenser Fan Motor is going out, it is not out yet. Please let us know if you …"
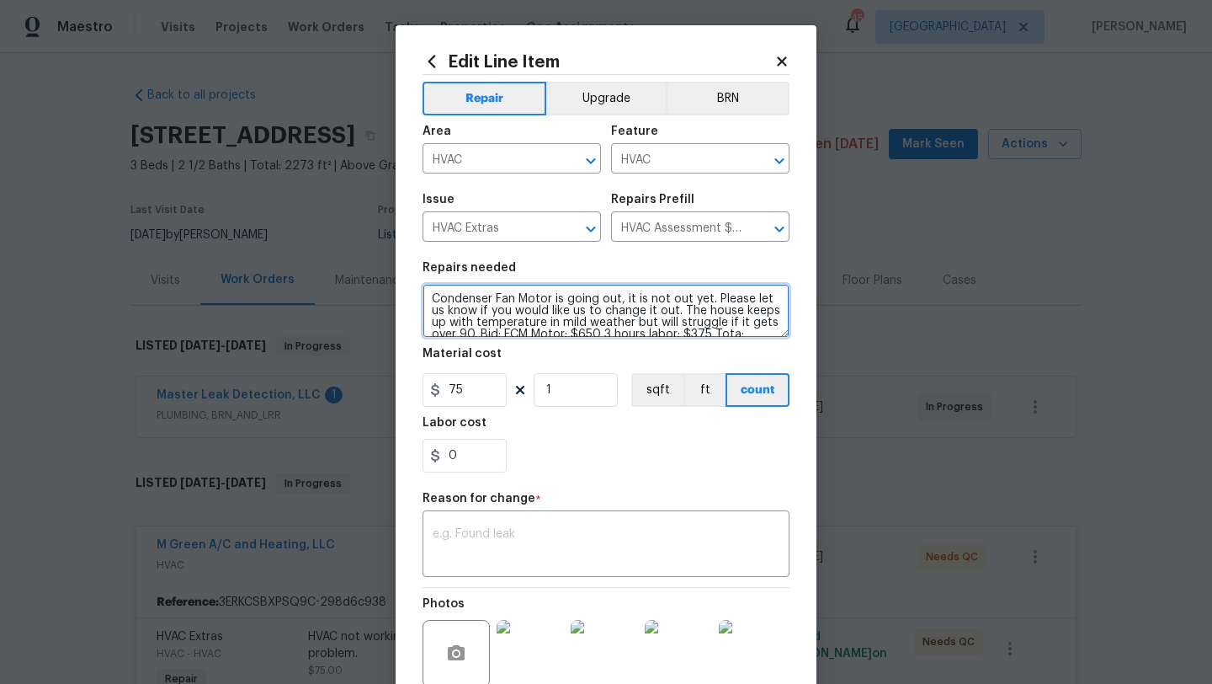
scroll to position [15, 0]
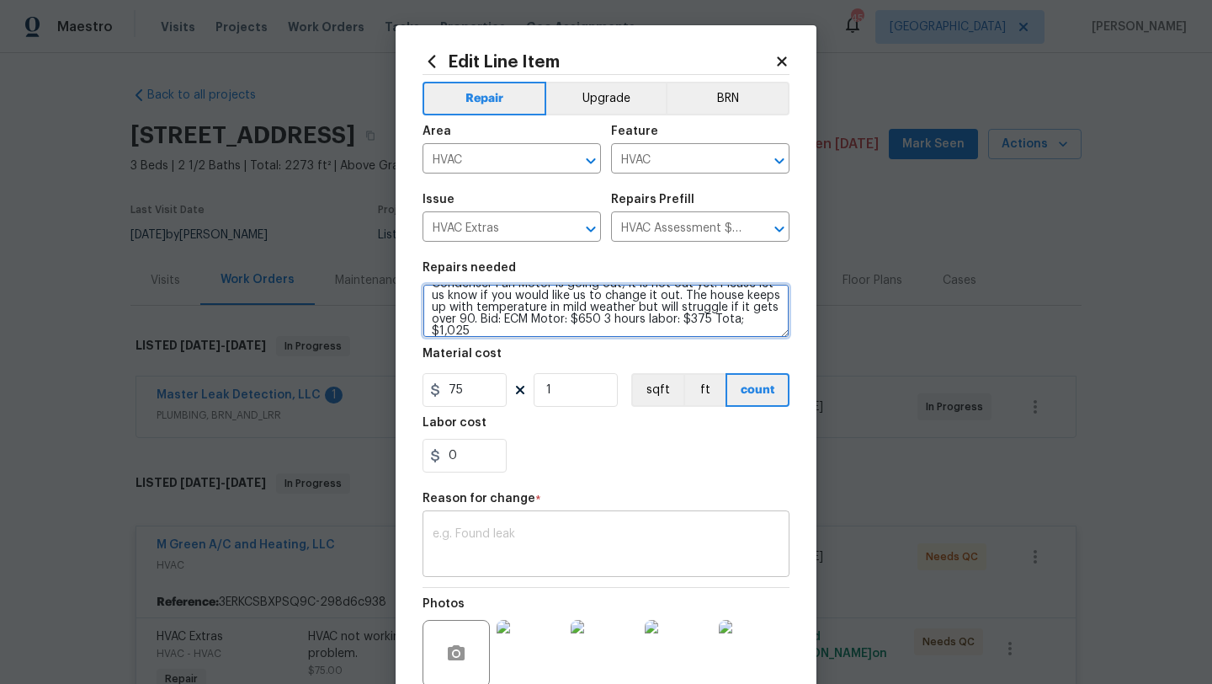
type textarea "Condenser Fan Motor is going out, it is not out yet. Please let us know if you …"
click at [585, 522] on div "x ​" at bounding box center [606, 545] width 367 height 62
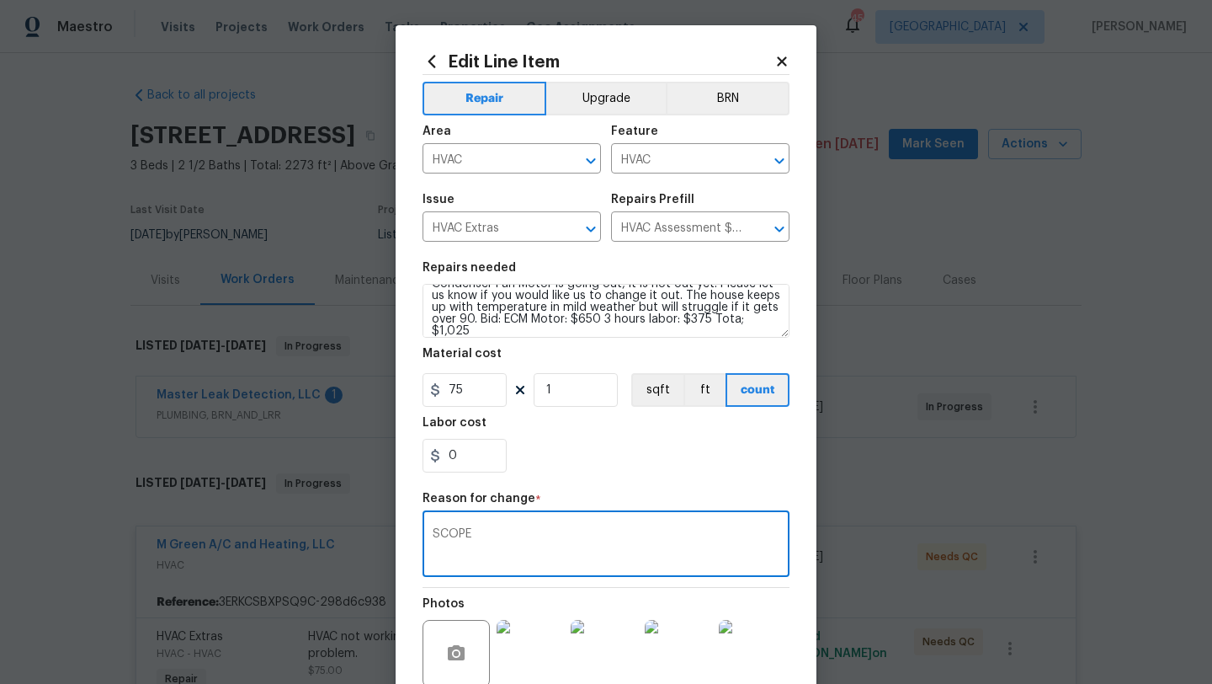
type textarea "SCOPE"
click at [666, 473] on section "Repairs needed Condenser Fan Motor is going out, it is not out yet. Please let …" at bounding box center [606, 367] width 367 height 231
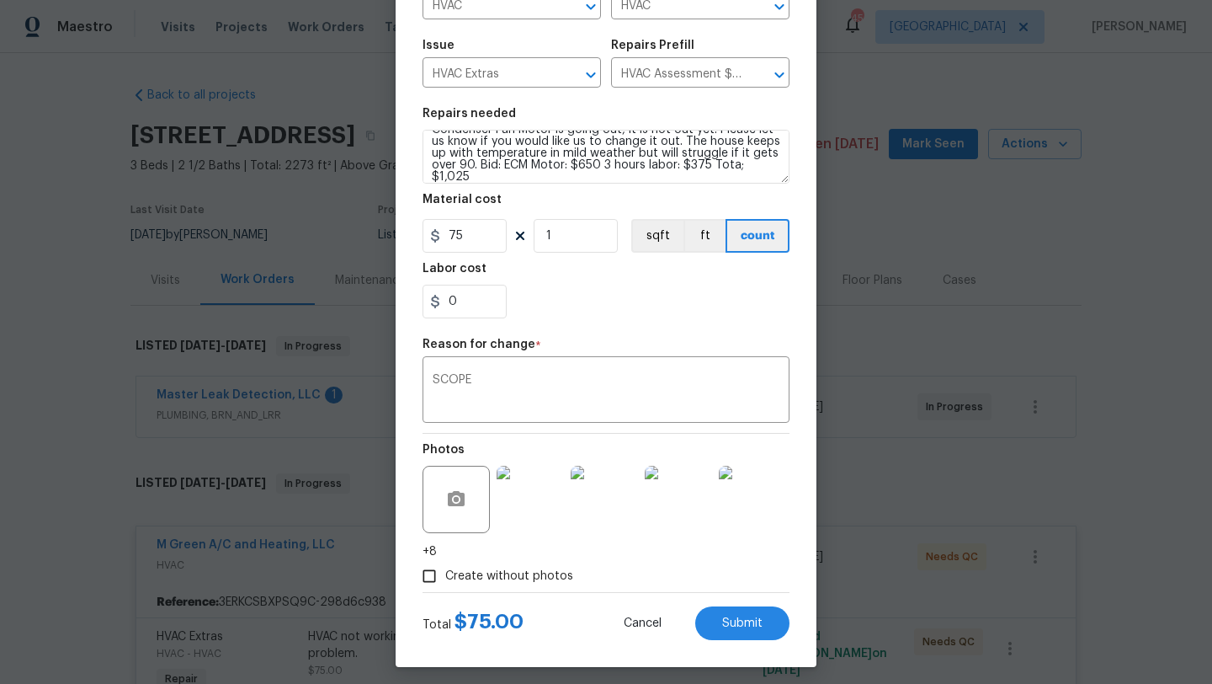
scroll to position [163, 0]
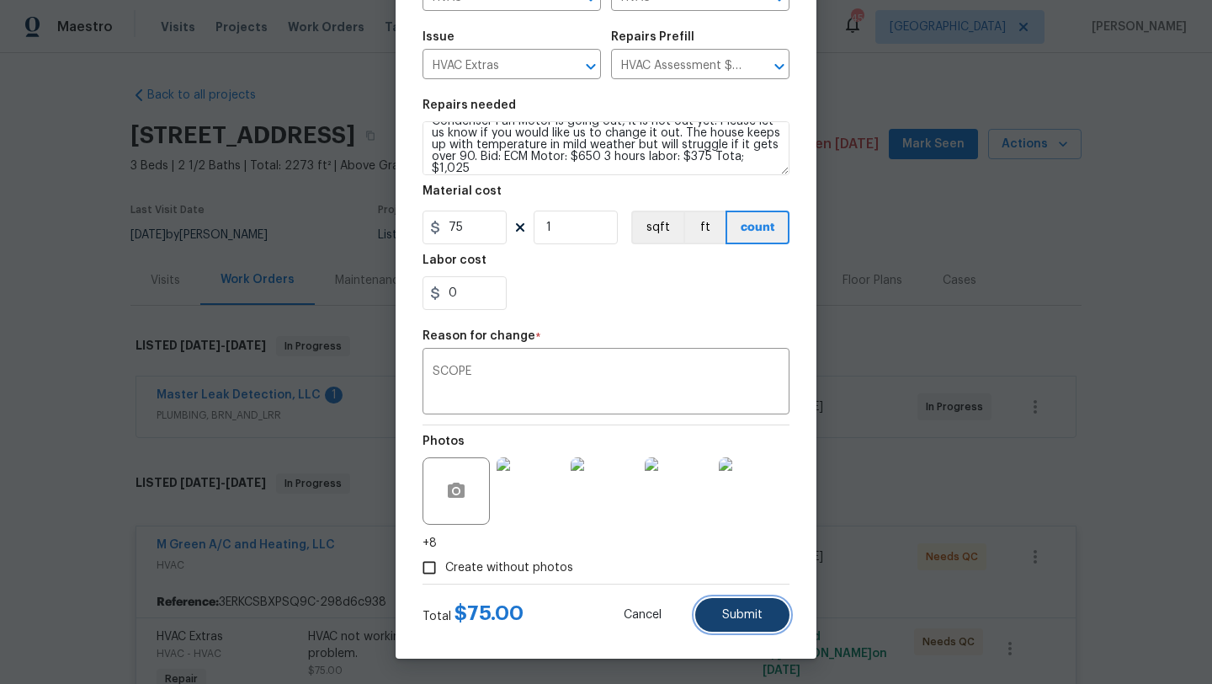
click at [751, 617] on span "Submit" at bounding box center [742, 615] width 40 height 13
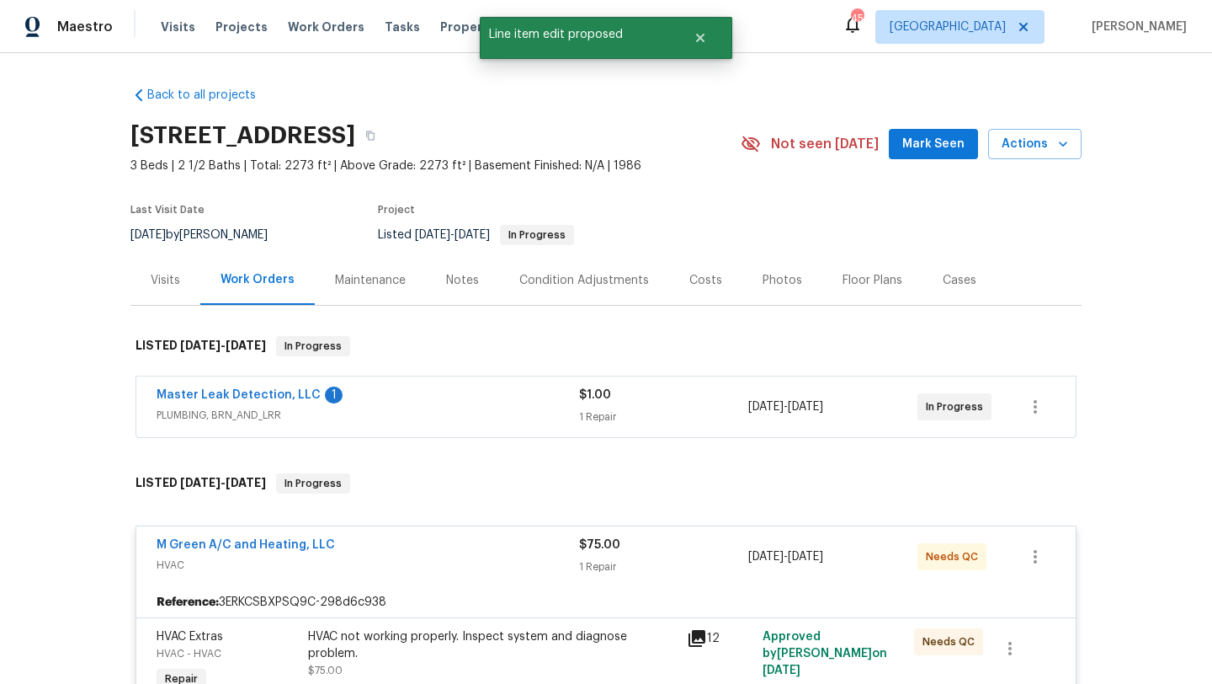
scroll to position [0, 0]
click at [306, 540] on link "M Green A/C and Heating, LLC" at bounding box center [246, 545] width 178 height 12
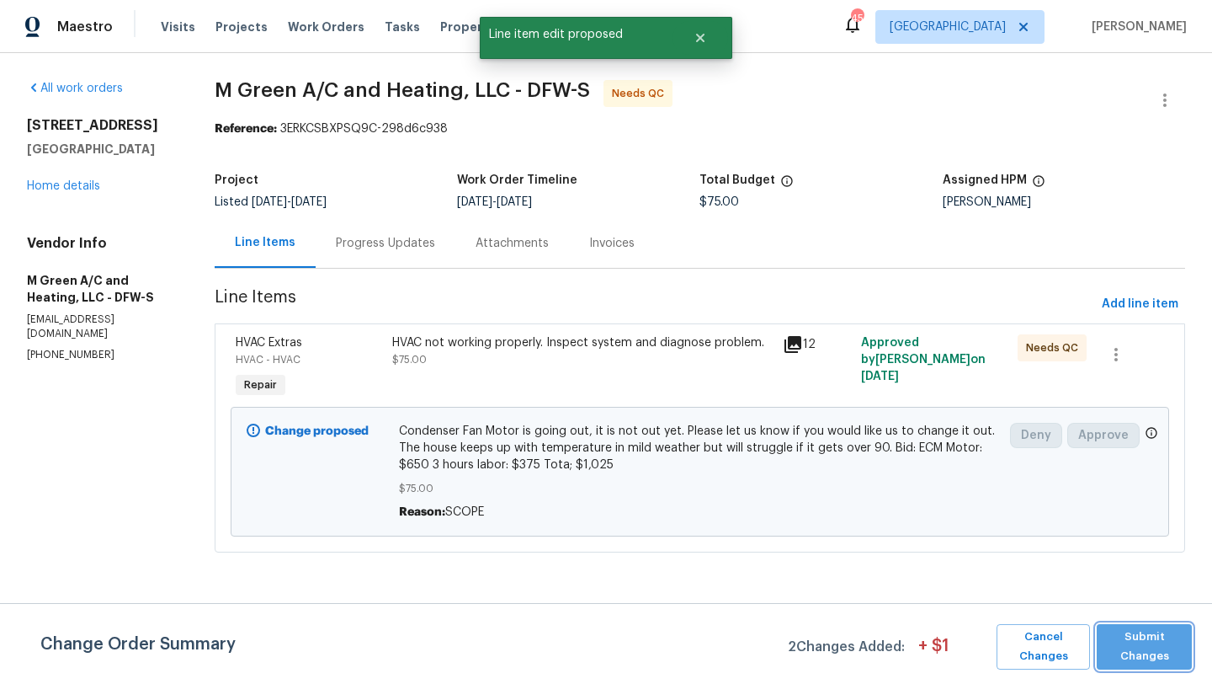
click at [1142, 646] on span "Submit Changes" at bounding box center [1144, 646] width 78 height 39
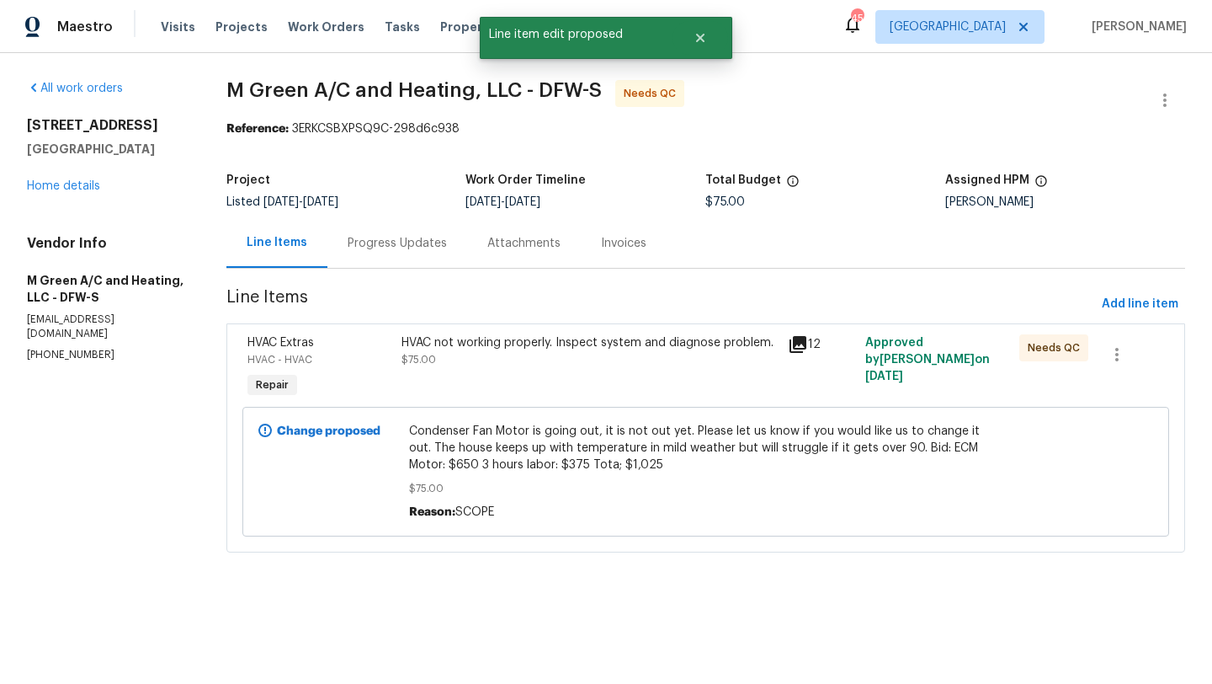
click at [563, 367] on div "HVAC not working properly. Inspect system and diagnose problem. $75.00" at bounding box center [590, 351] width 376 height 34
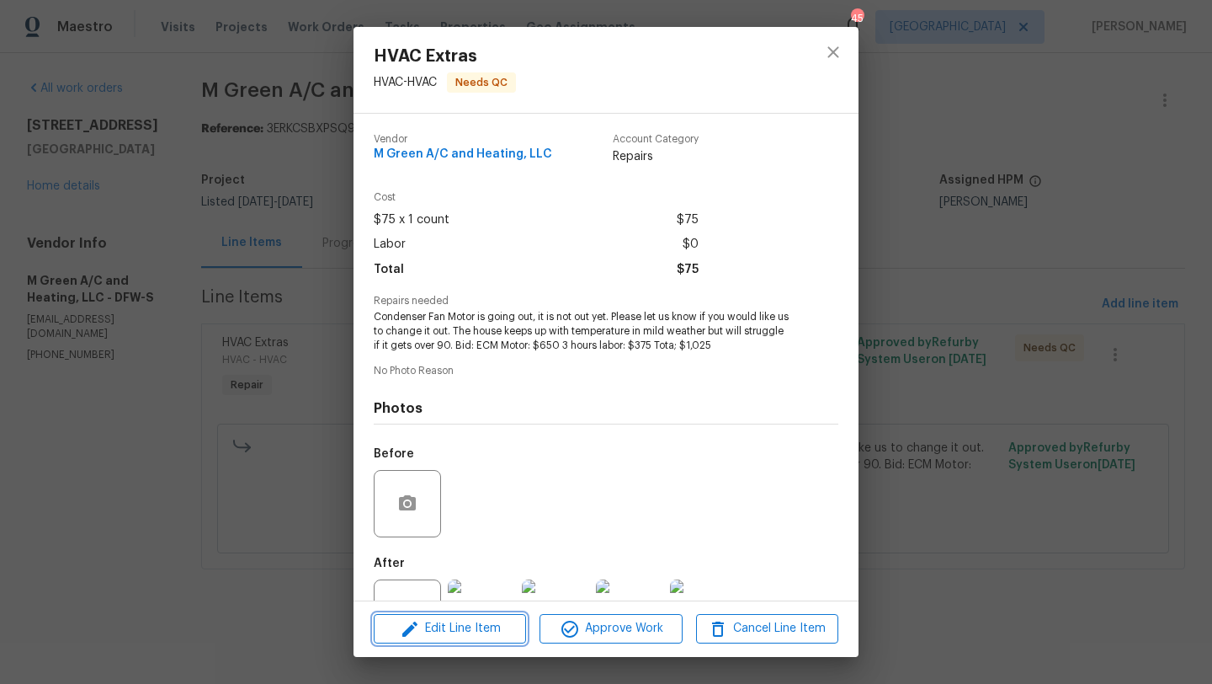
click at [483, 627] on span "Edit Line Item" at bounding box center [450, 628] width 142 height 21
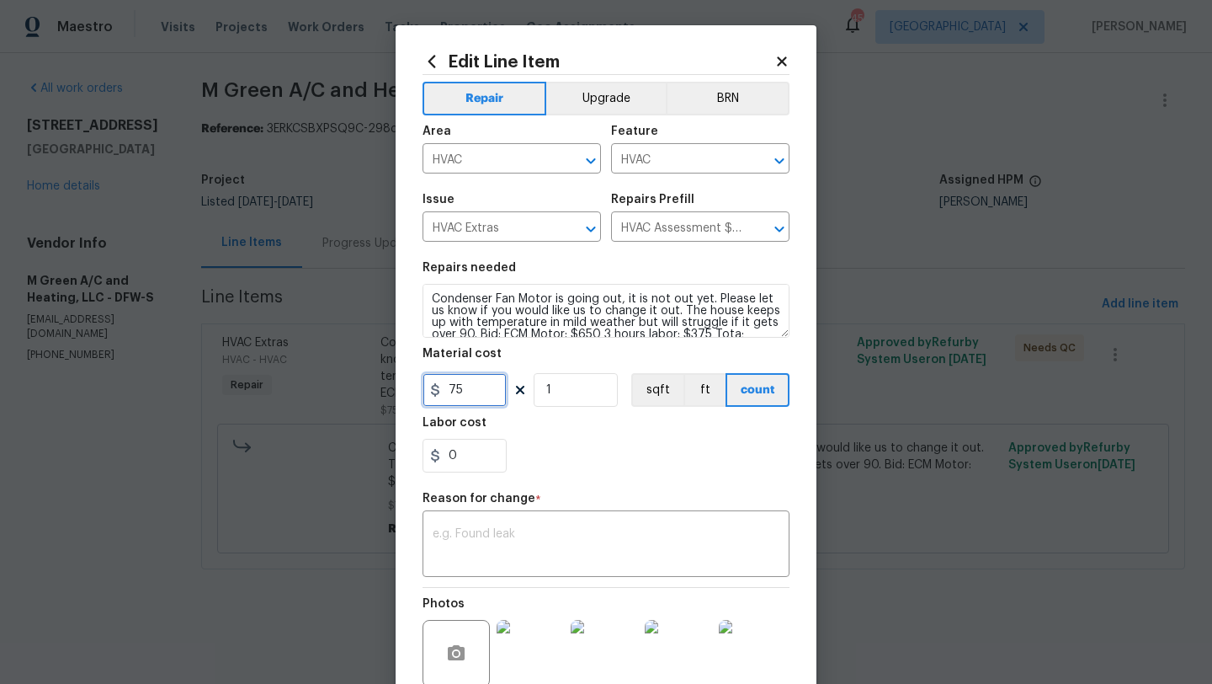
drag, startPoint x: 475, startPoint y: 389, endPoint x: 414, endPoint y: 388, distance: 60.6
click at [414, 388] on div "Edit Line Item Repair Upgrade BRN Area HVAC ​ Feature HVAC ​ Issue HVAC Extras …" at bounding box center [606, 423] width 421 height 796
type input "1025"
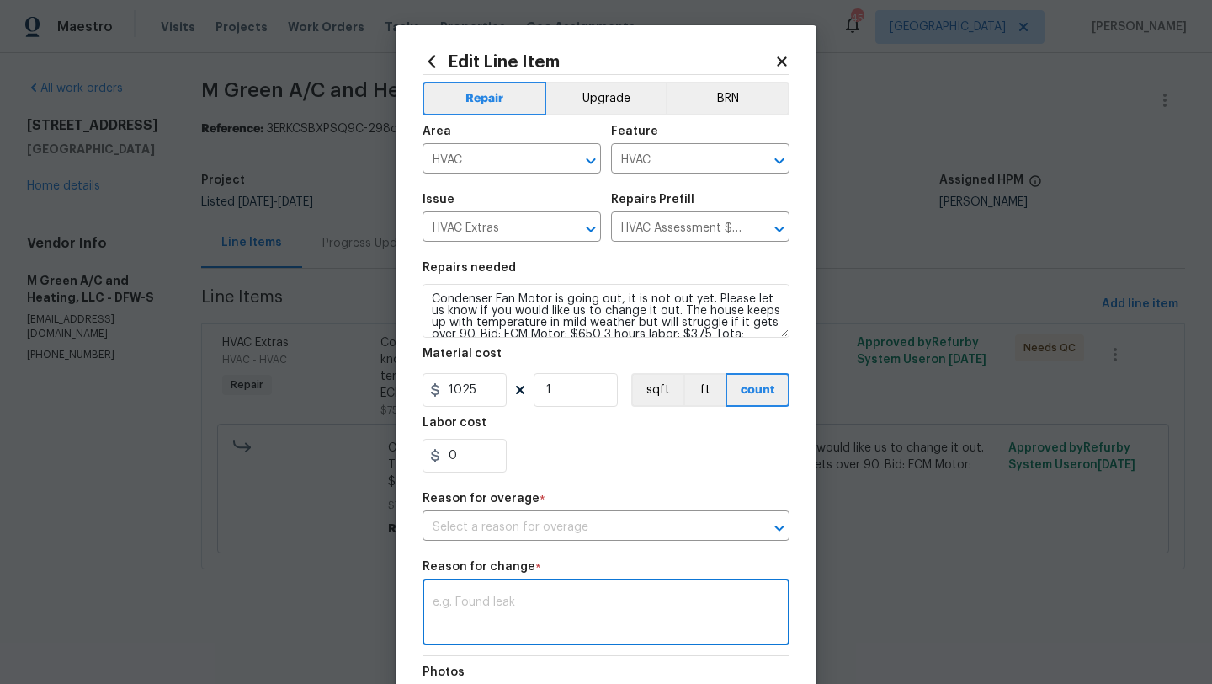
click at [471, 535] on div "Repair Upgrade BRN Area HVAC ​ Feature HVAC ​ Issue HVAC Extras ​ Repairs Prefi…" at bounding box center [606, 444] width 367 height 739
type textarea "SCOPE"
click at [633, 460] on div "0" at bounding box center [606, 456] width 367 height 34
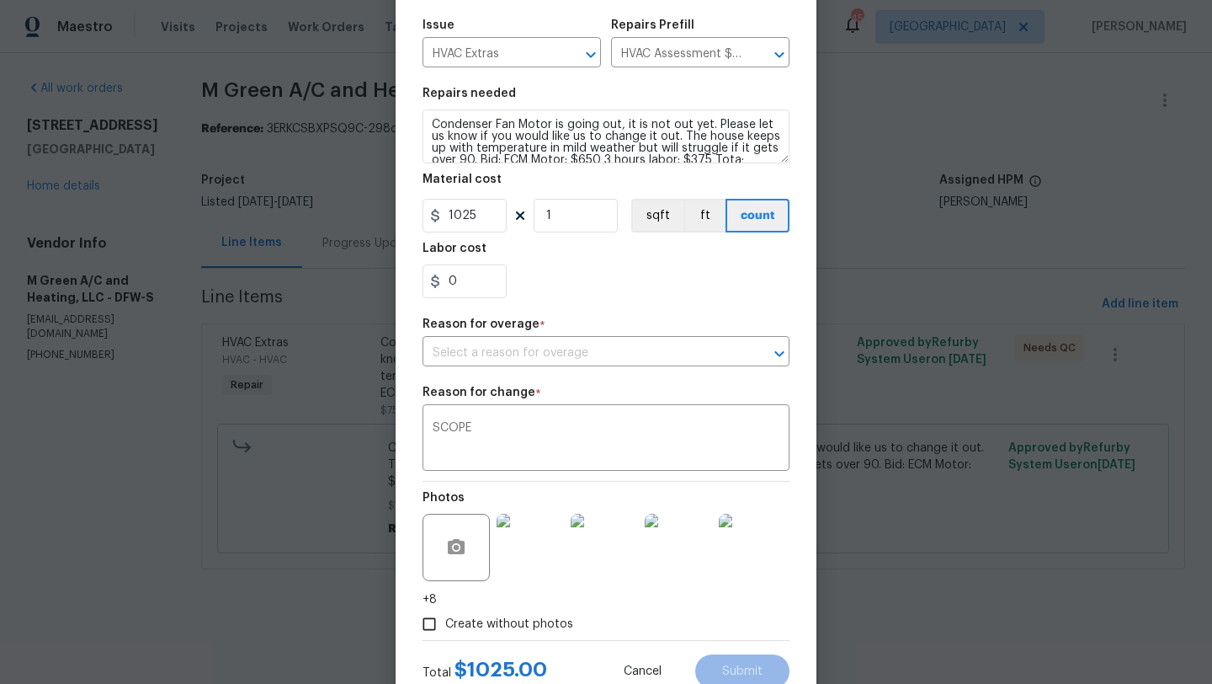
scroll to position [212, 0]
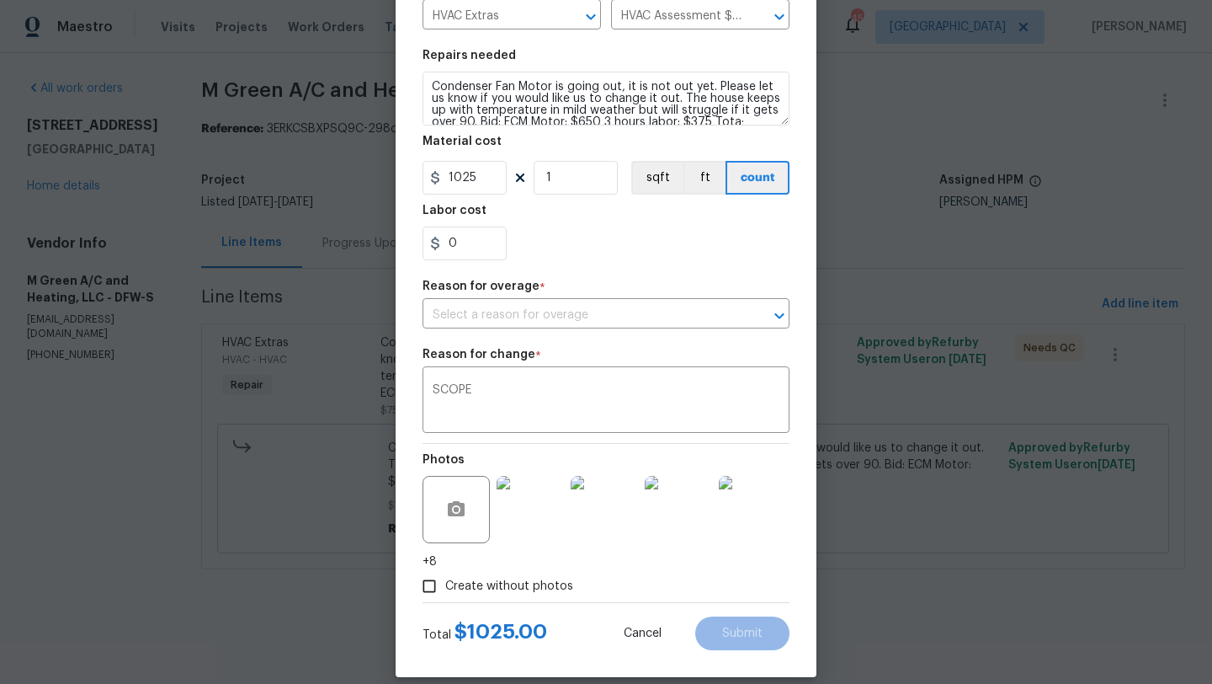
click at [528, 583] on span "Create without photos" at bounding box center [509, 586] width 128 height 18
click at [445, 583] on input "Create without photos" at bounding box center [429, 586] width 32 height 32
checkbox input "false"
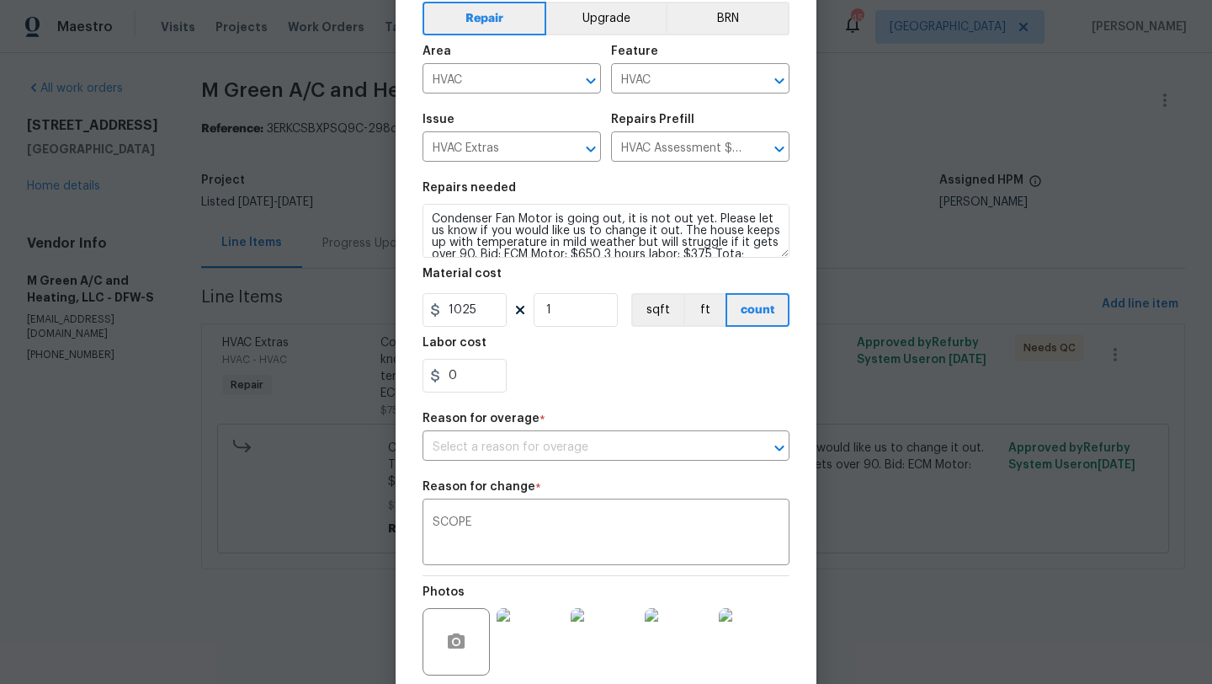
scroll to position [51, 0]
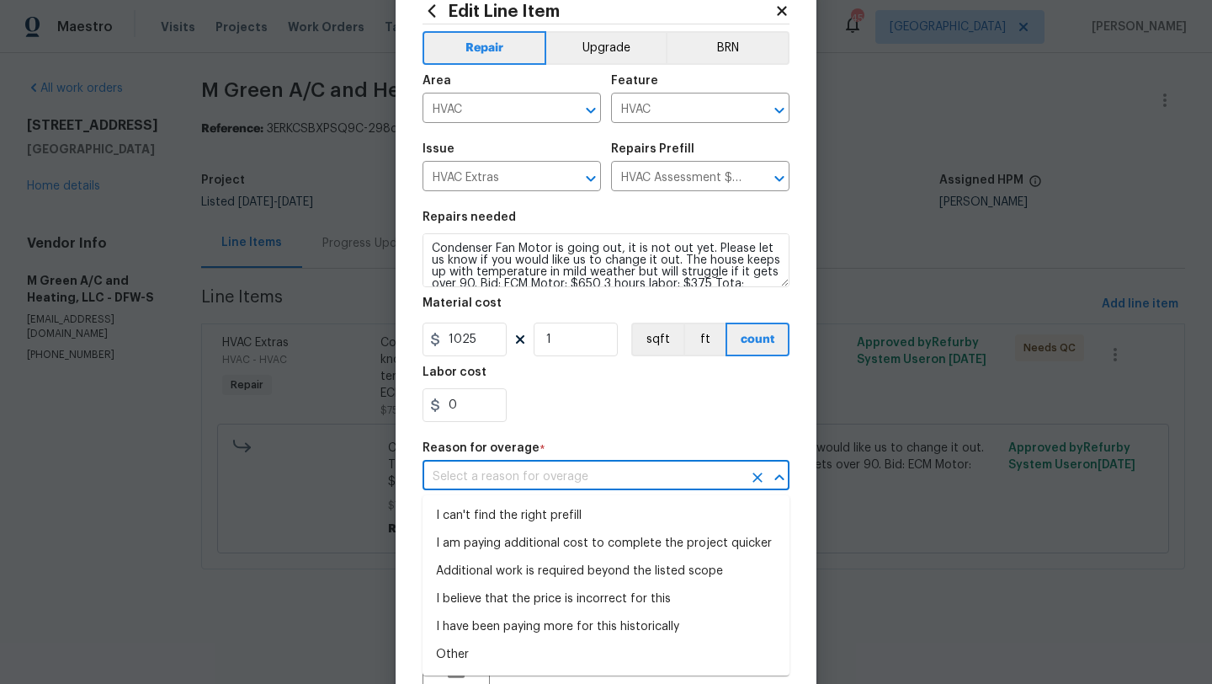
click at [574, 469] on input "text" at bounding box center [583, 477] width 320 height 26
click at [572, 576] on li "Additional work is required beyond the listed scope" at bounding box center [606, 571] width 367 height 28
type input "Additional work is required beyond the listed scope"
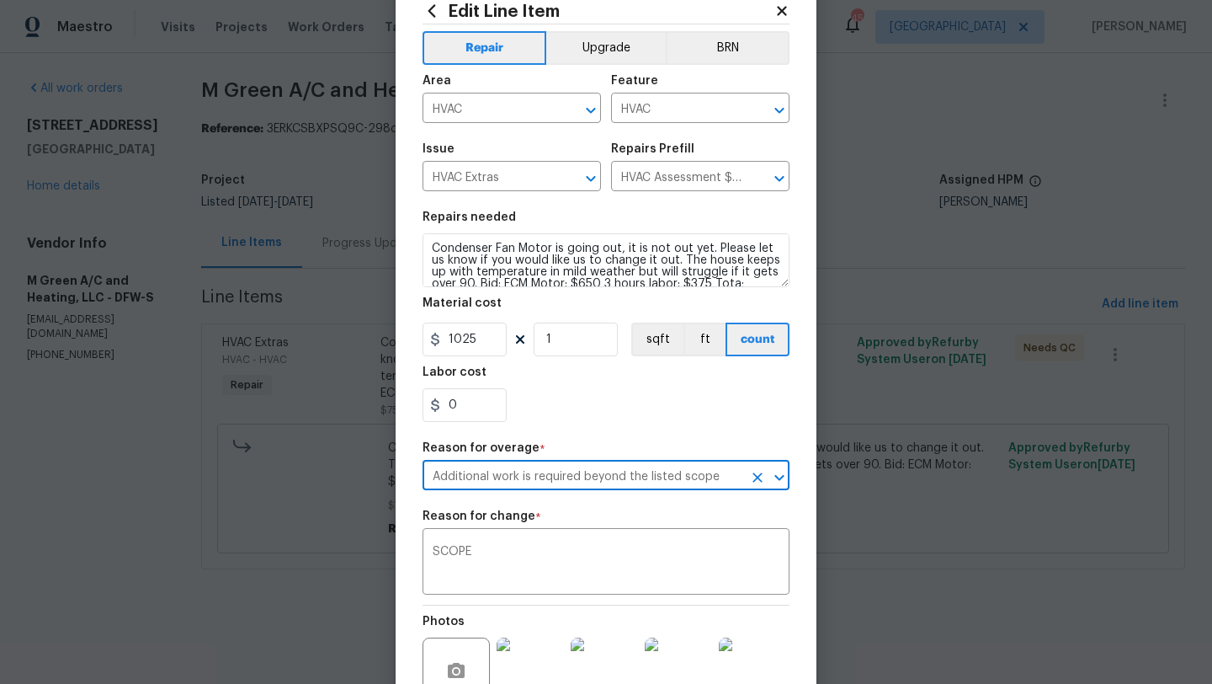
scroll to position [232, 0]
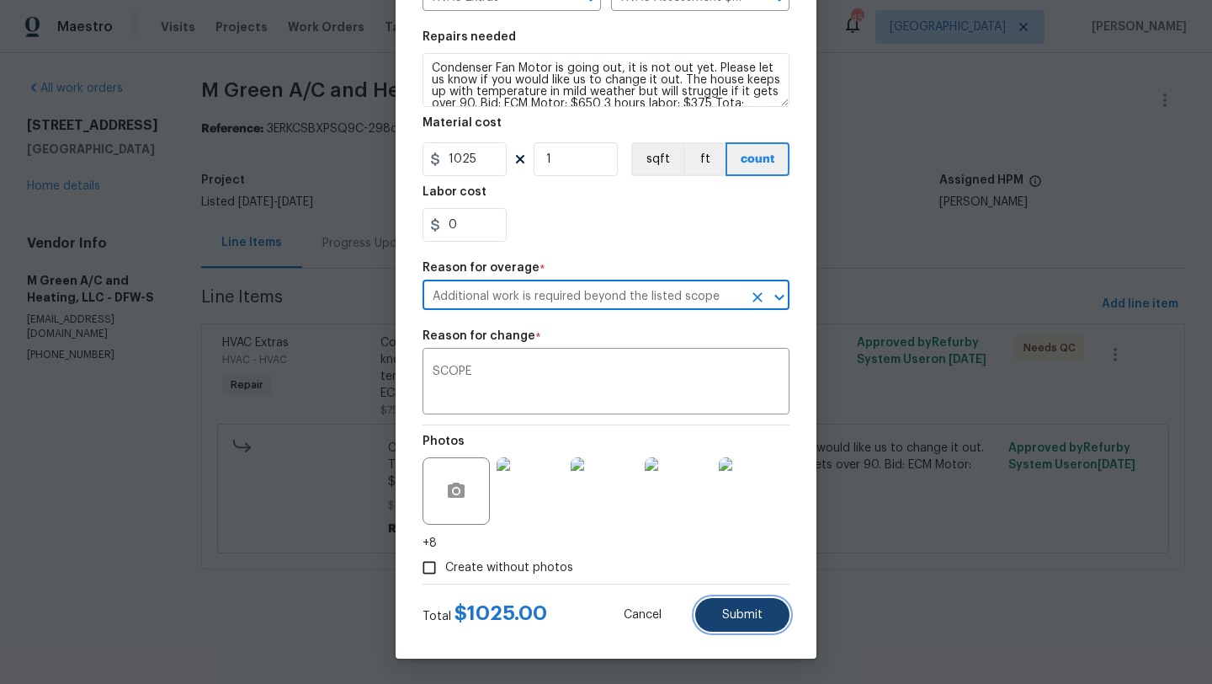
click at [742, 625] on button "Submit" at bounding box center [742, 615] width 94 height 34
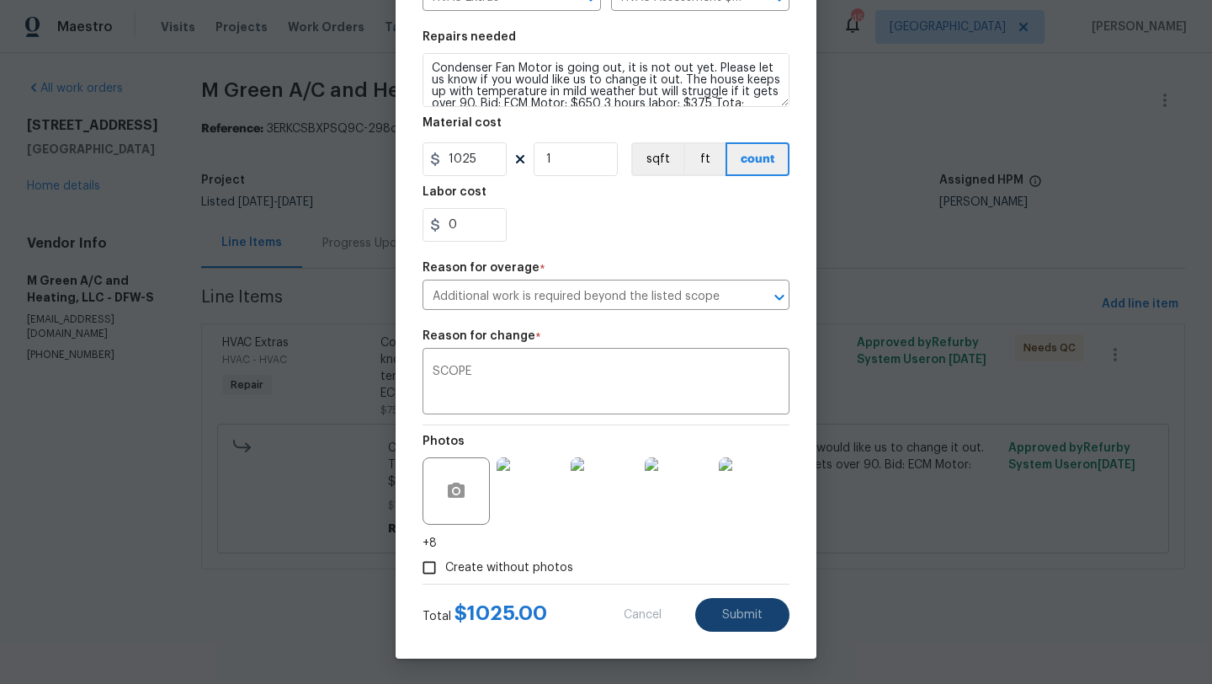
type input "75"
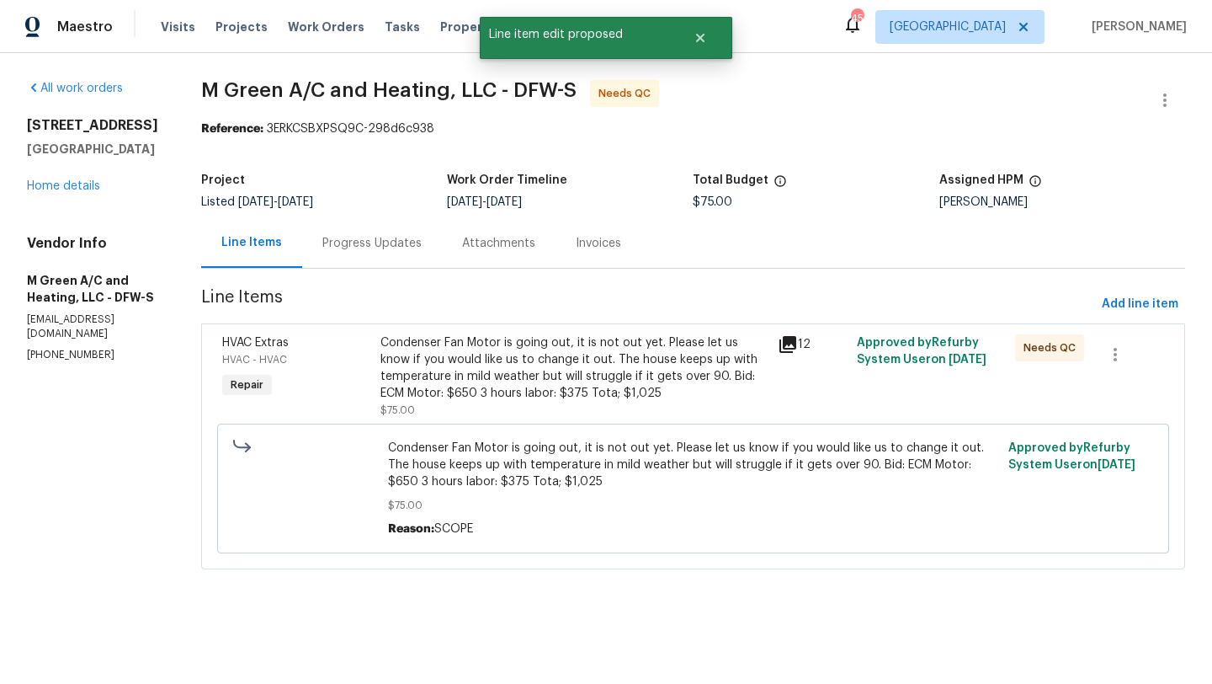
scroll to position [0, 0]
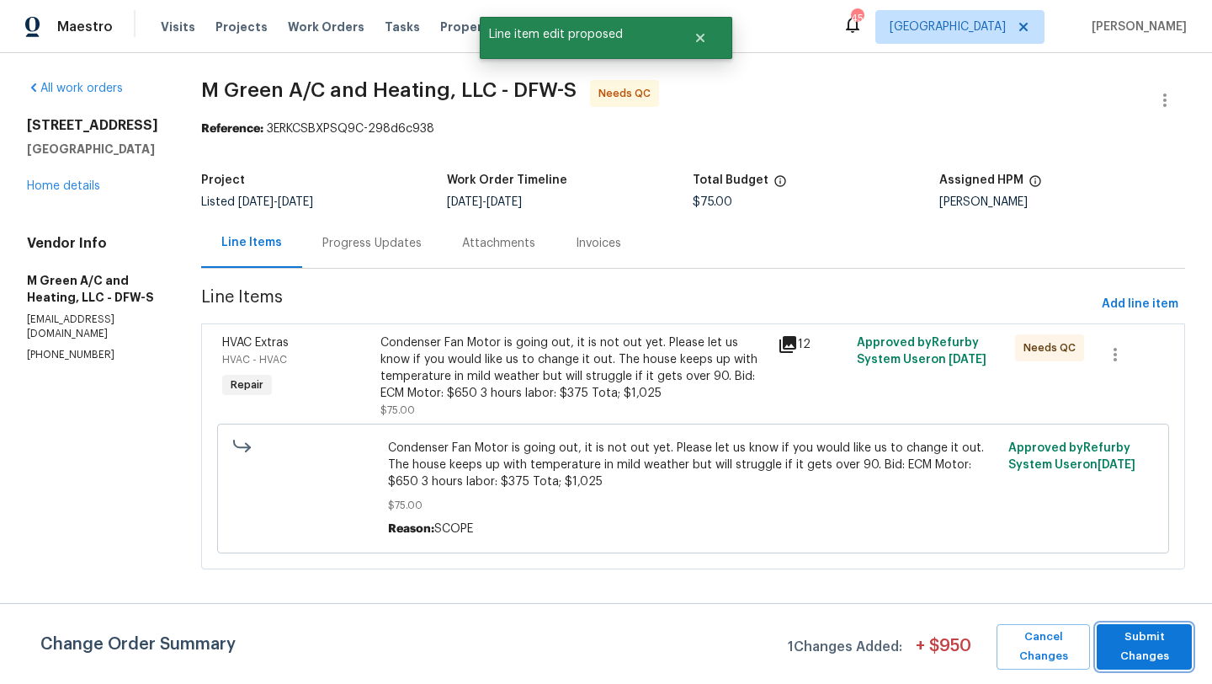
click at [1126, 638] on span "Submit Changes" at bounding box center [1144, 646] width 78 height 39
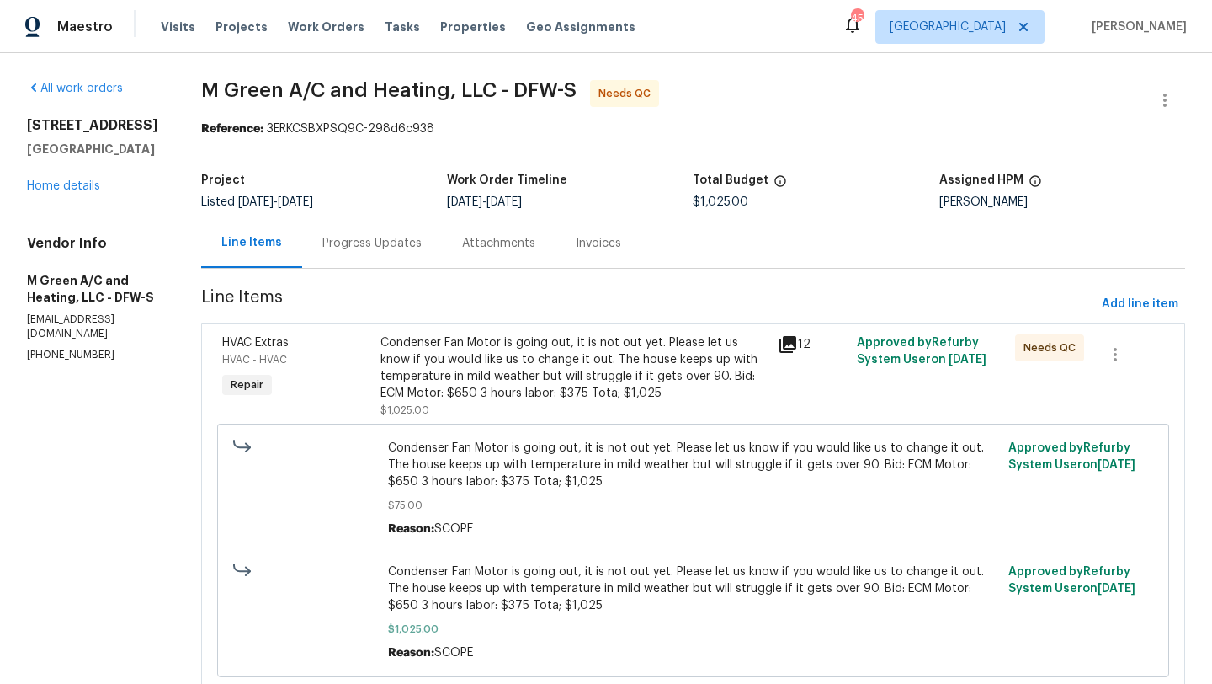
click at [563, 396] on div "Condenser Fan Motor is going out, it is not out yet. Please let us know if you …" at bounding box center [574, 367] width 386 height 67
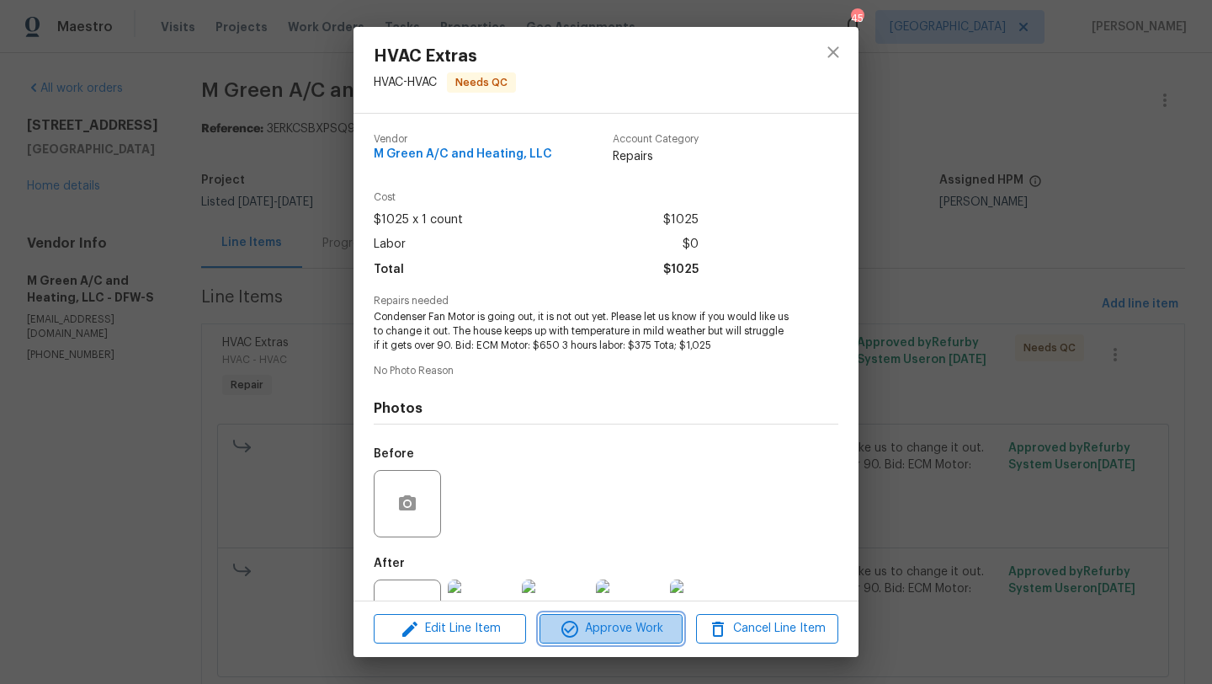
click at [638, 638] on span "Approve Work" at bounding box center [611, 628] width 132 height 21
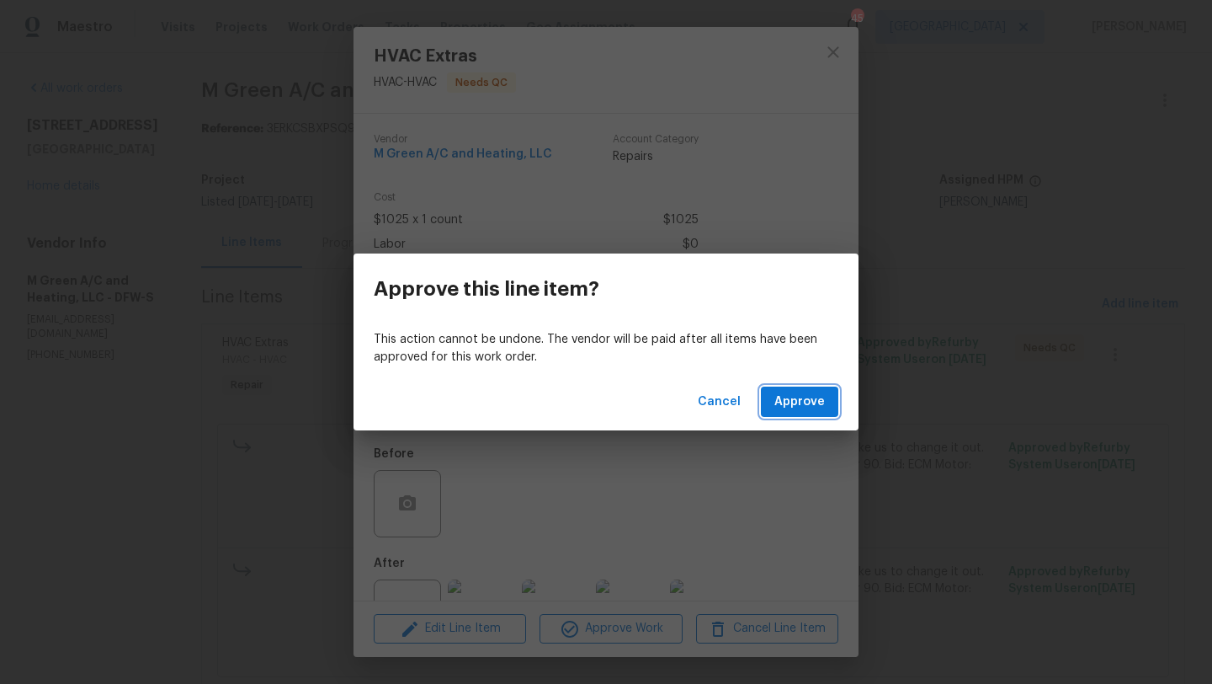
click at [789, 411] on span "Approve" at bounding box center [799, 401] width 51 height 21
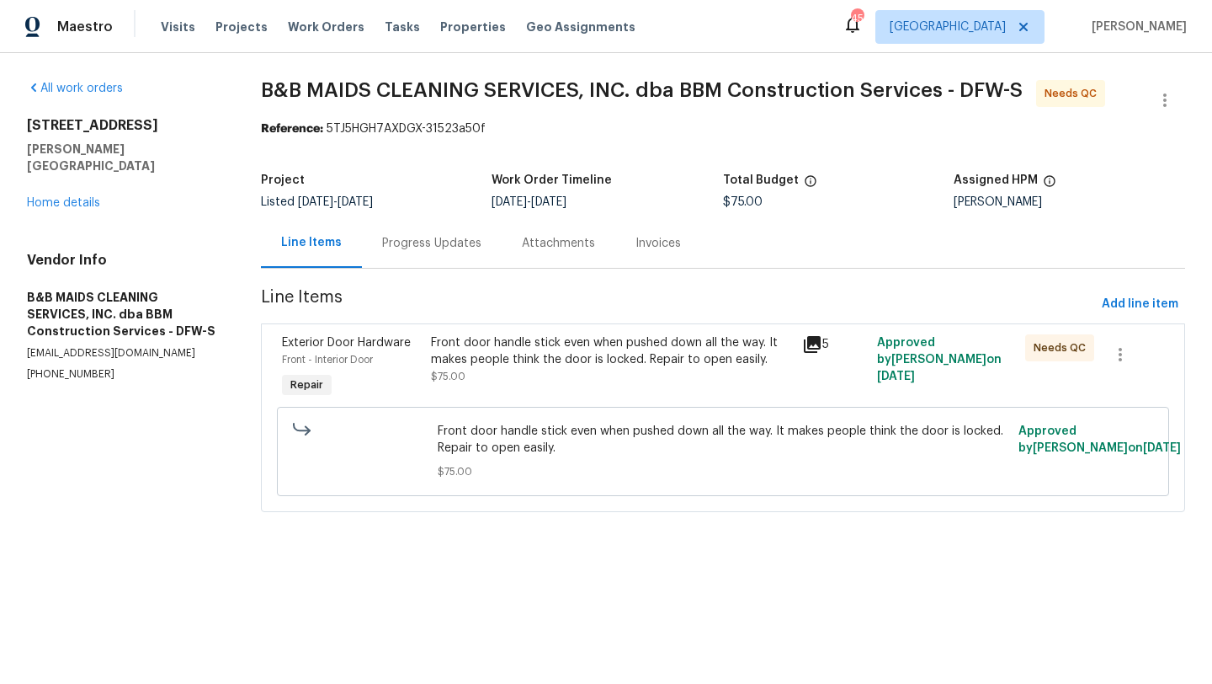
click at [435, 236] on div "Progress Updates" at bounding box center [431, 243] width 99 height 17
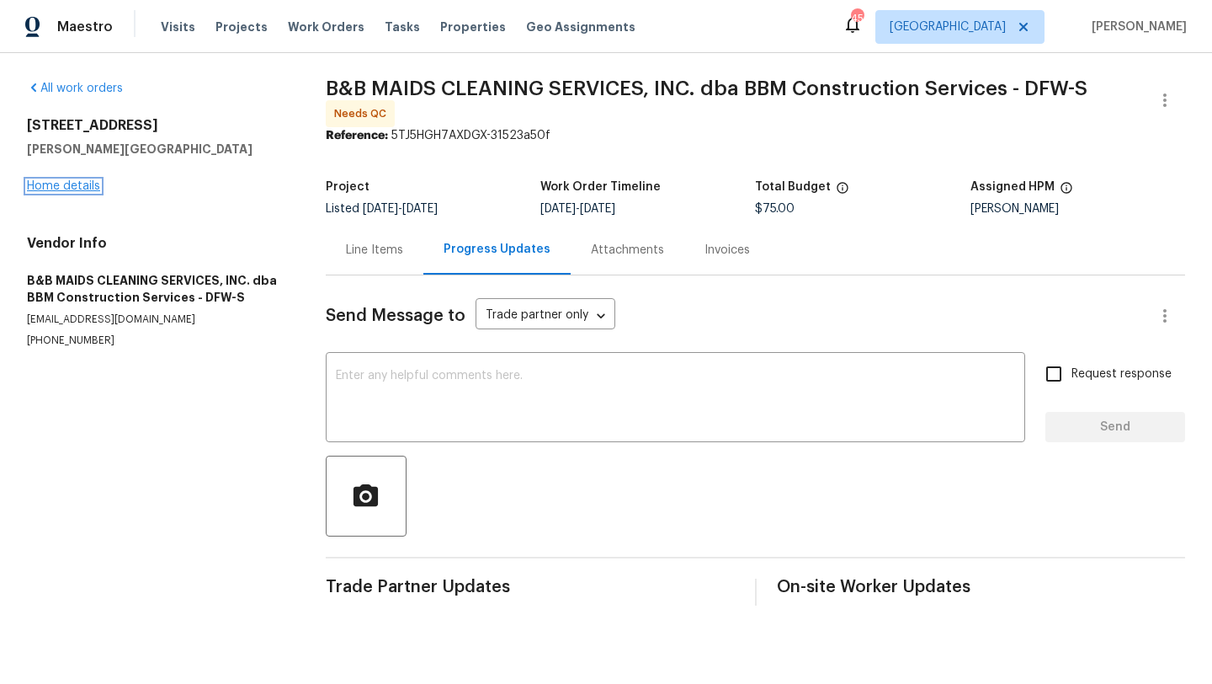
click at [87, 182] on link "Home details" at bounding box center [63, 186] width 73 height 12
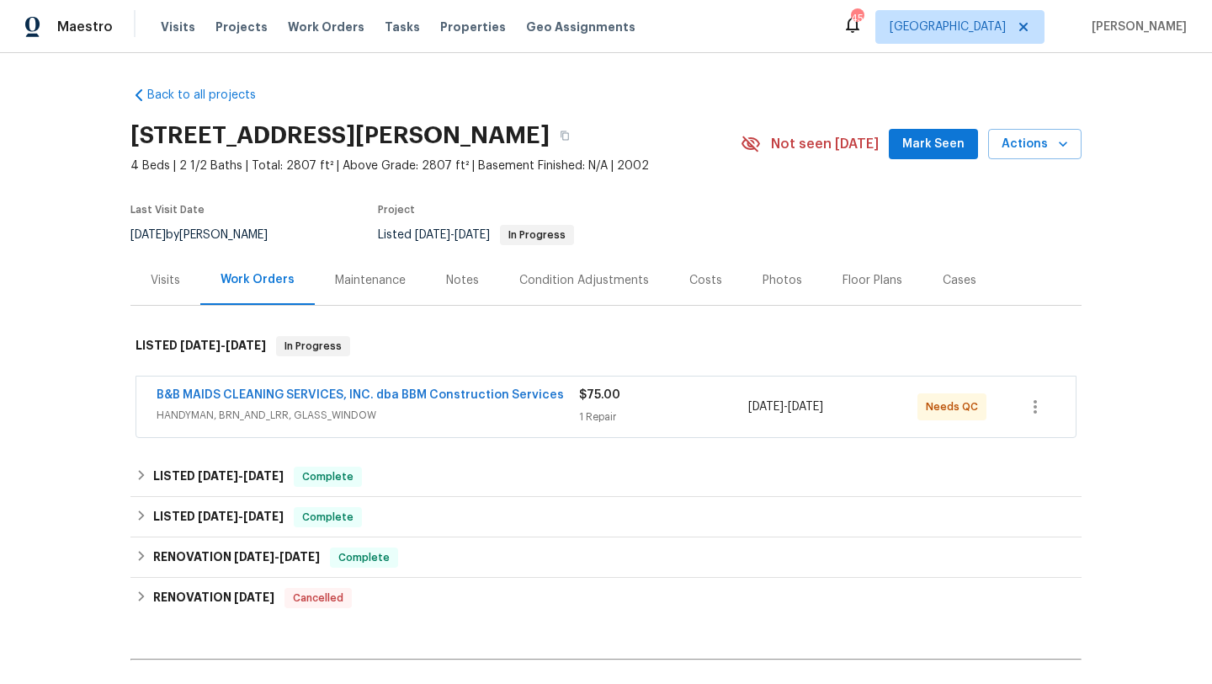
click at [415, 414] on span "HANDYMAN, BRN_AND_LRR, GLASS_WINDOW" at bounding box center [368, 415] width 423 height 17
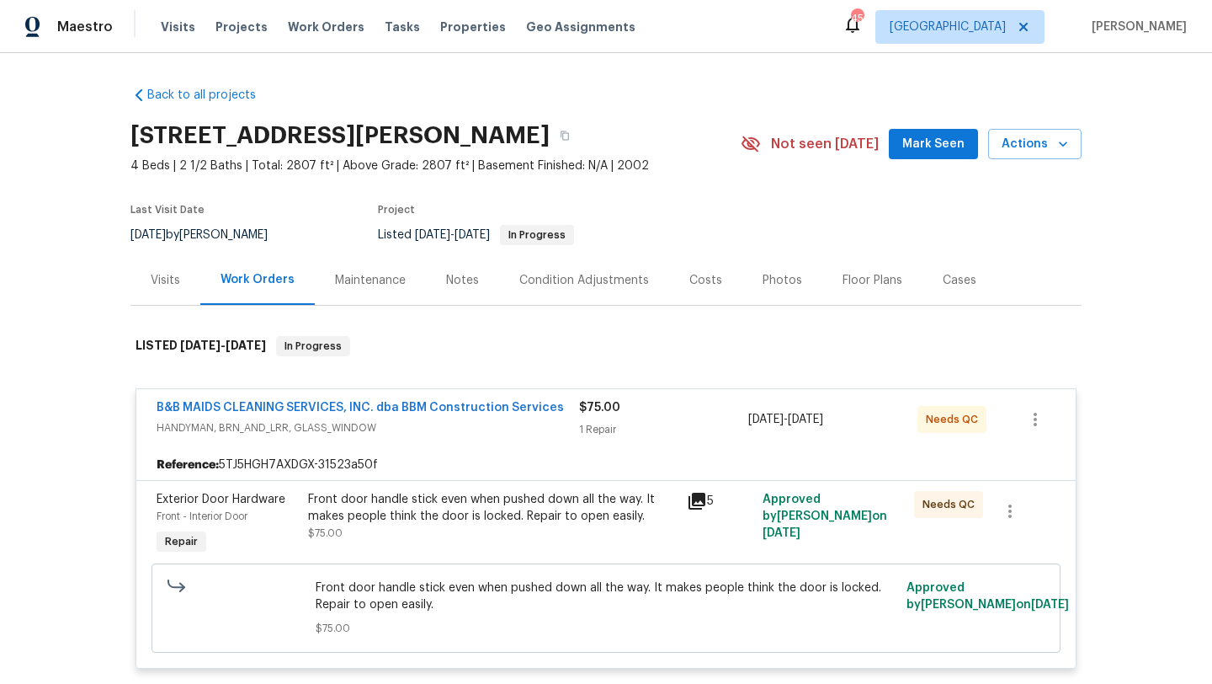
click at [490, 510] on div "Front door handle stick even when pushed down all the way. It makes people thin…" at bounding box center [492, 508] width 369 height 34
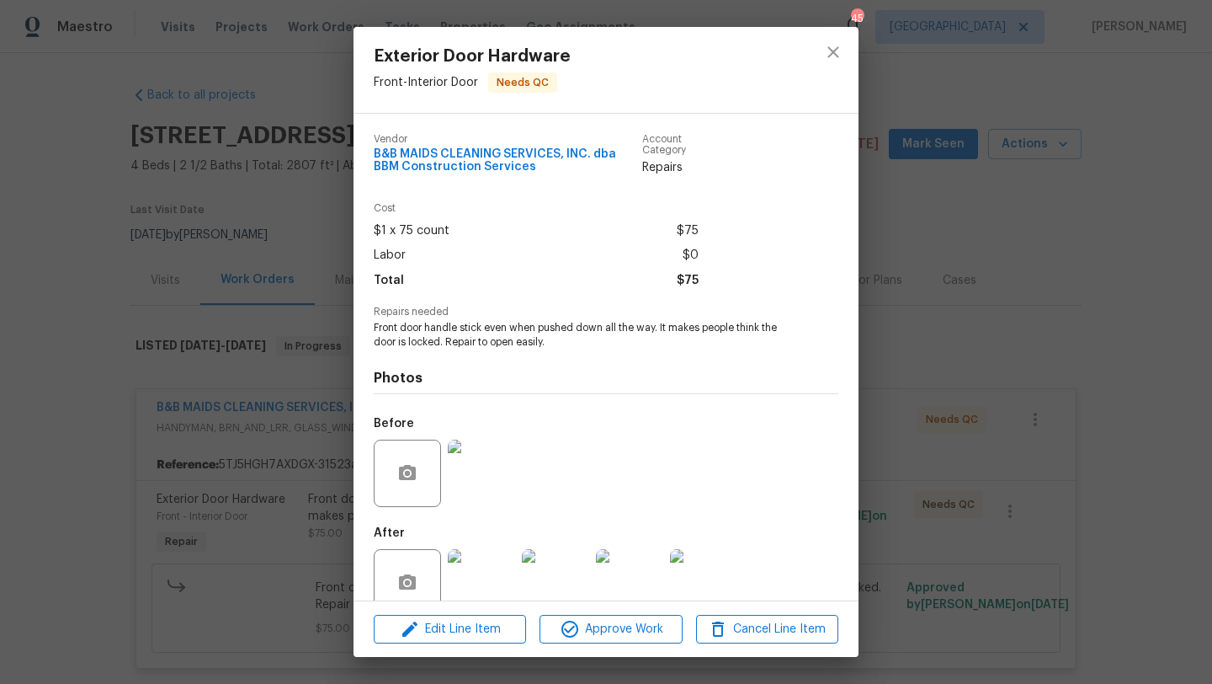
scroll to position [33, 0]
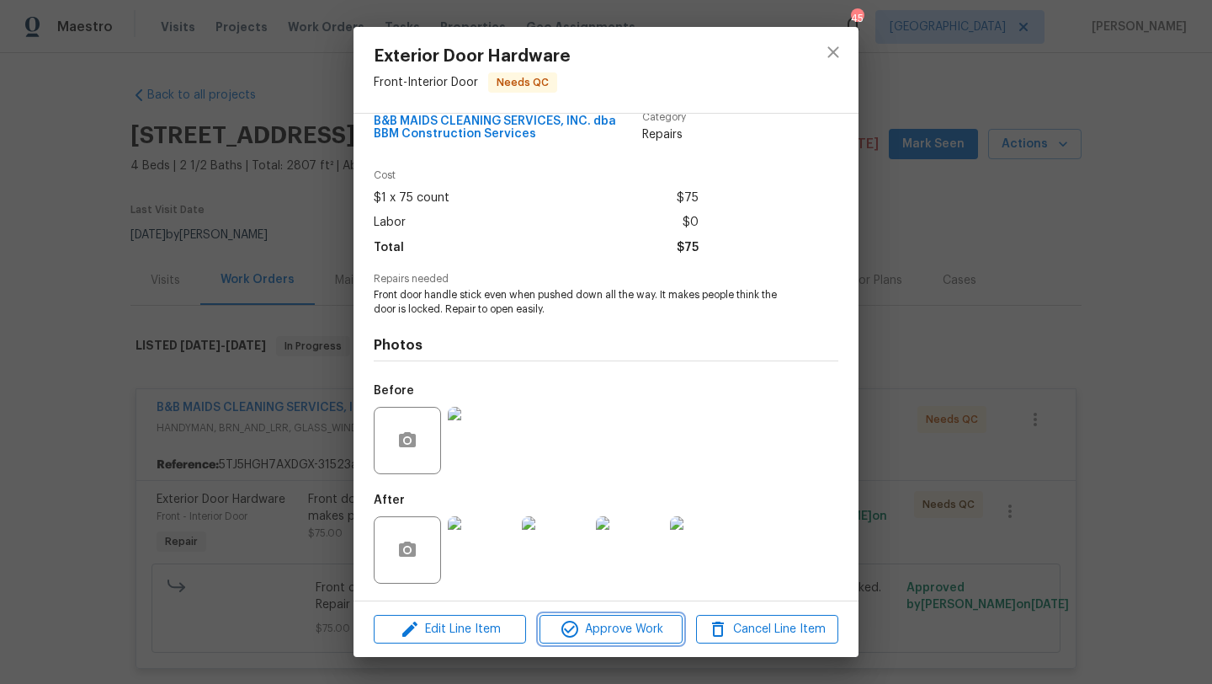
click at [584, 629] on span "Approve Work" at bounding box center [611, 629] width 132 height 21
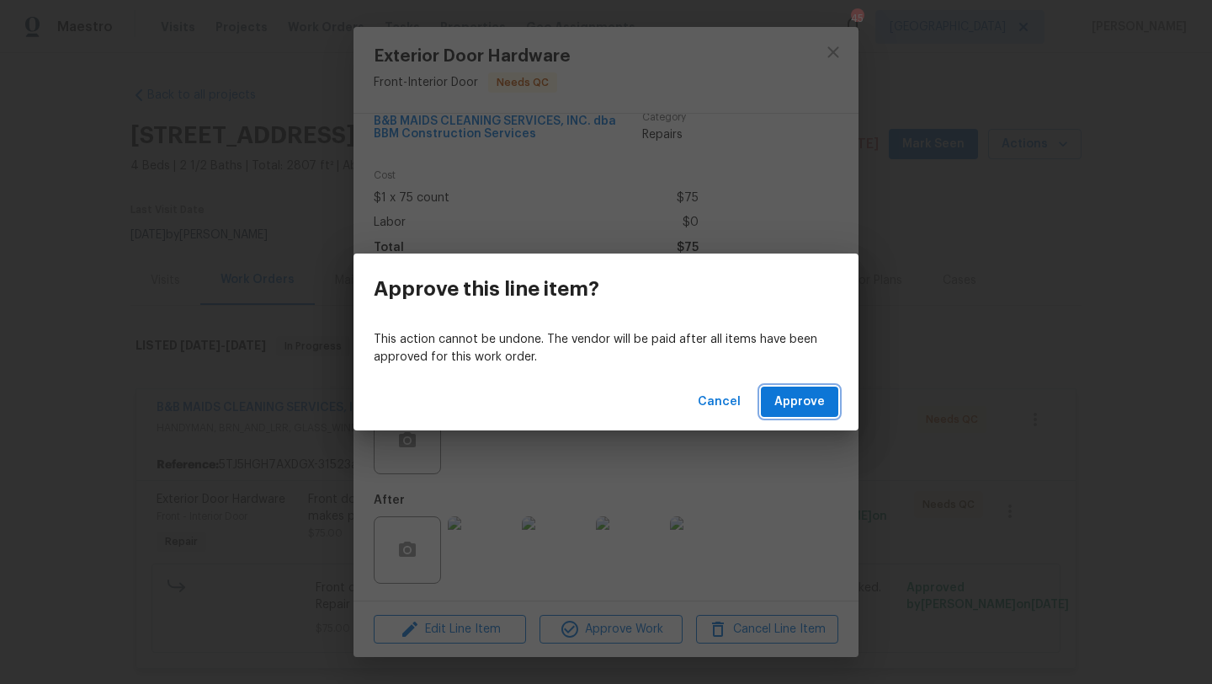
click at [799, 411] on span "Approve" at bounding box center [799, 401] width 51 height 21
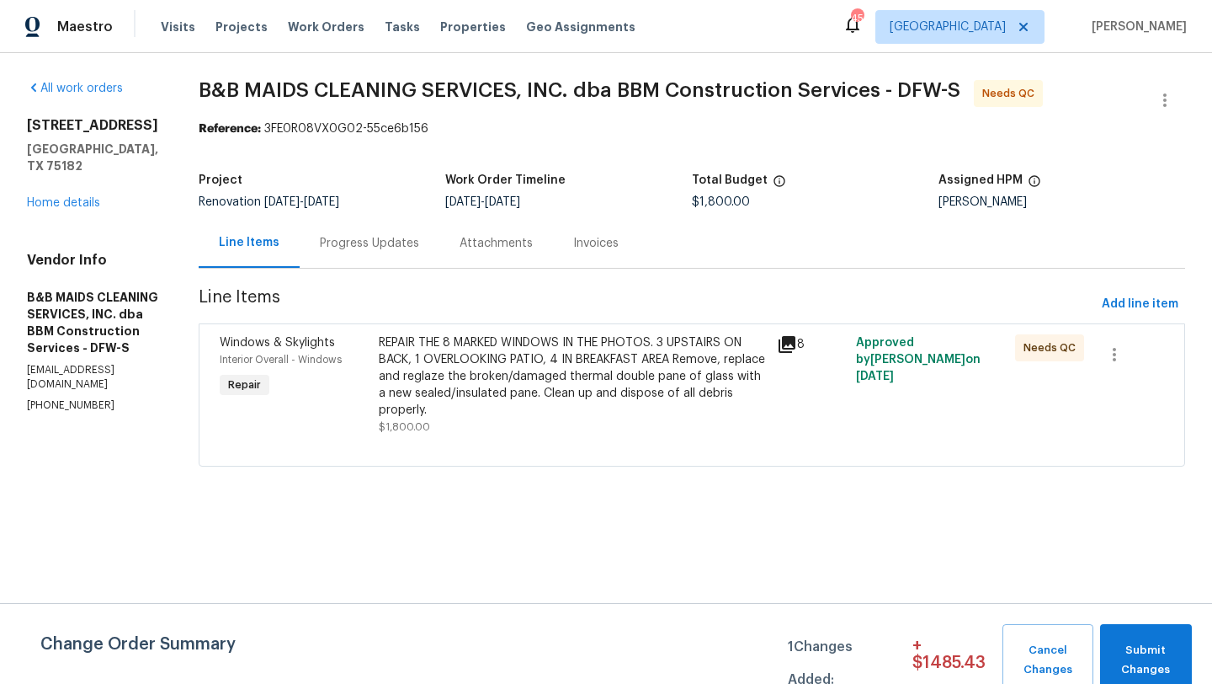
click at [622, 397] on div "REPAIR THE 8 MARKED WINDOWS IN THE PHOTOS. 3 UPSTAIRS ON BACK, 1 OVERLOOKING PA…" at bounding box center [573, 376] width 388 height 84
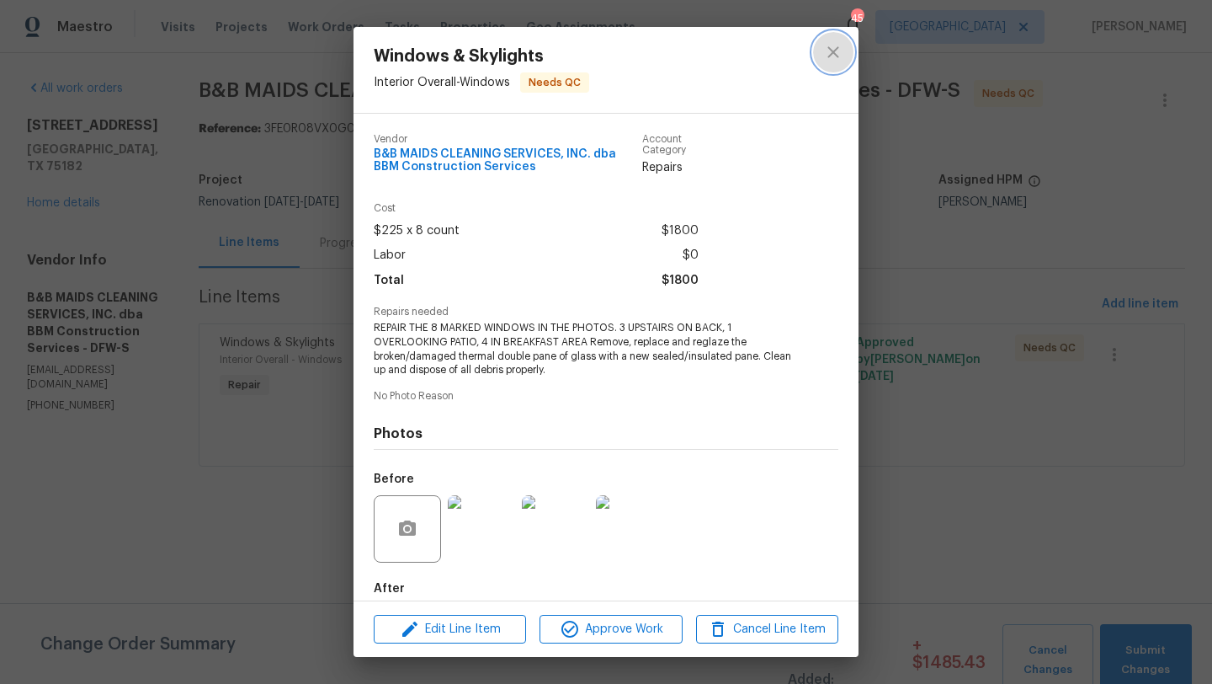
click at [838, 45] on icon "close" at bounding box center [833, 52] width 20 height 20
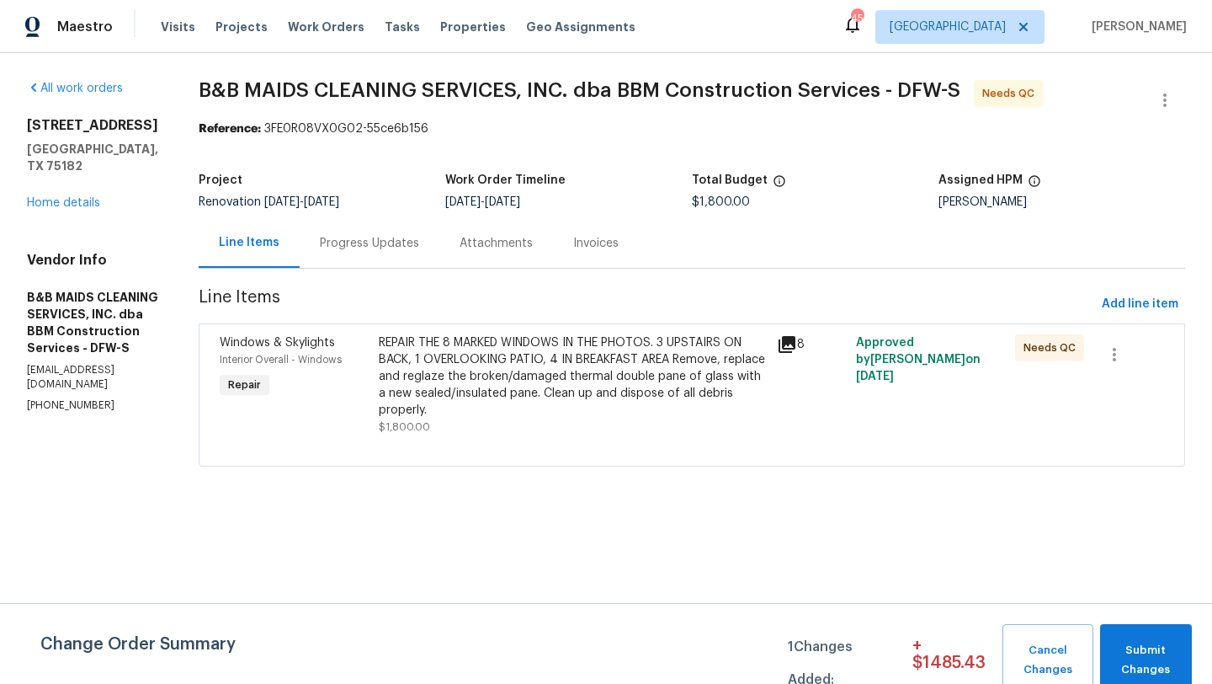
click at [439, 252] on div "Progress Updates" at bounding box center [370, 243] width 140 height 50
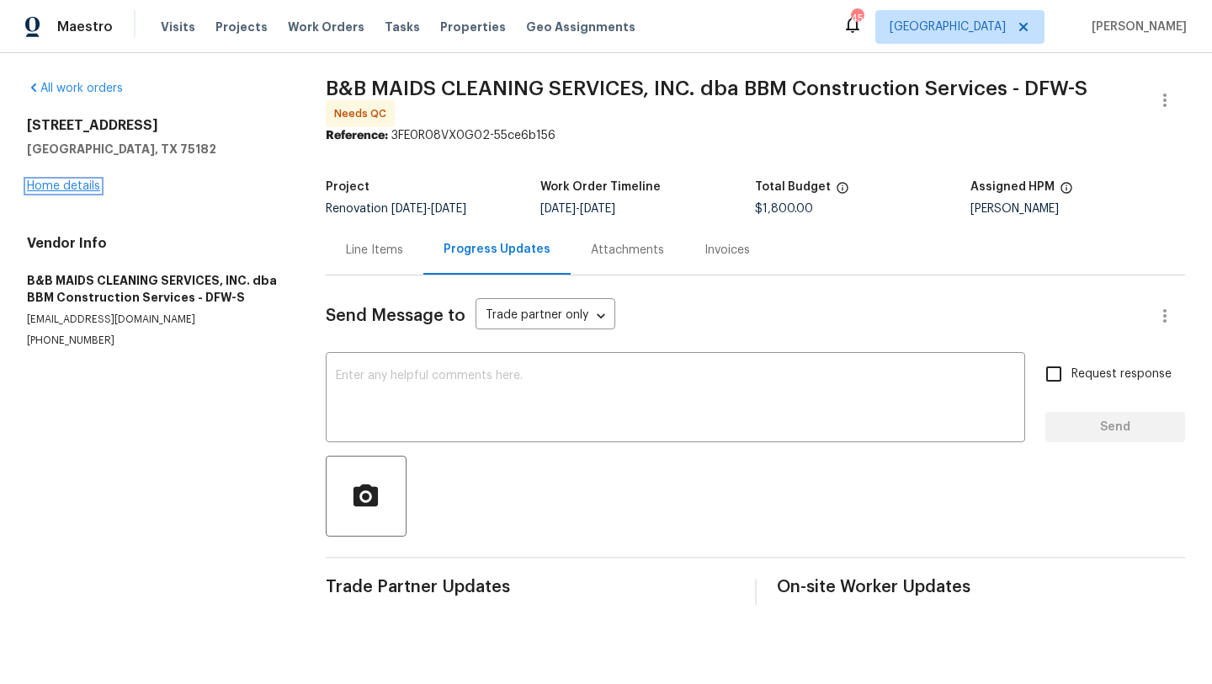
click at [82, 190] on link "Home details" at bounding box center [63, 186] width 73 height 12
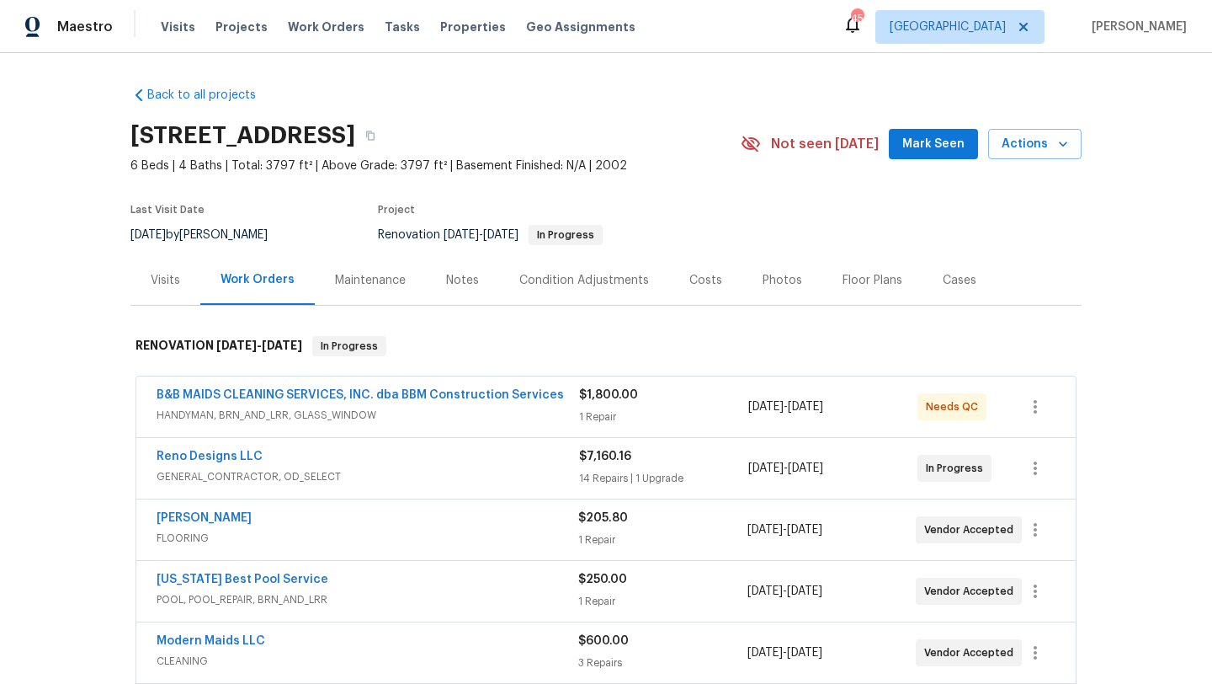
scroll to position [8, 0]
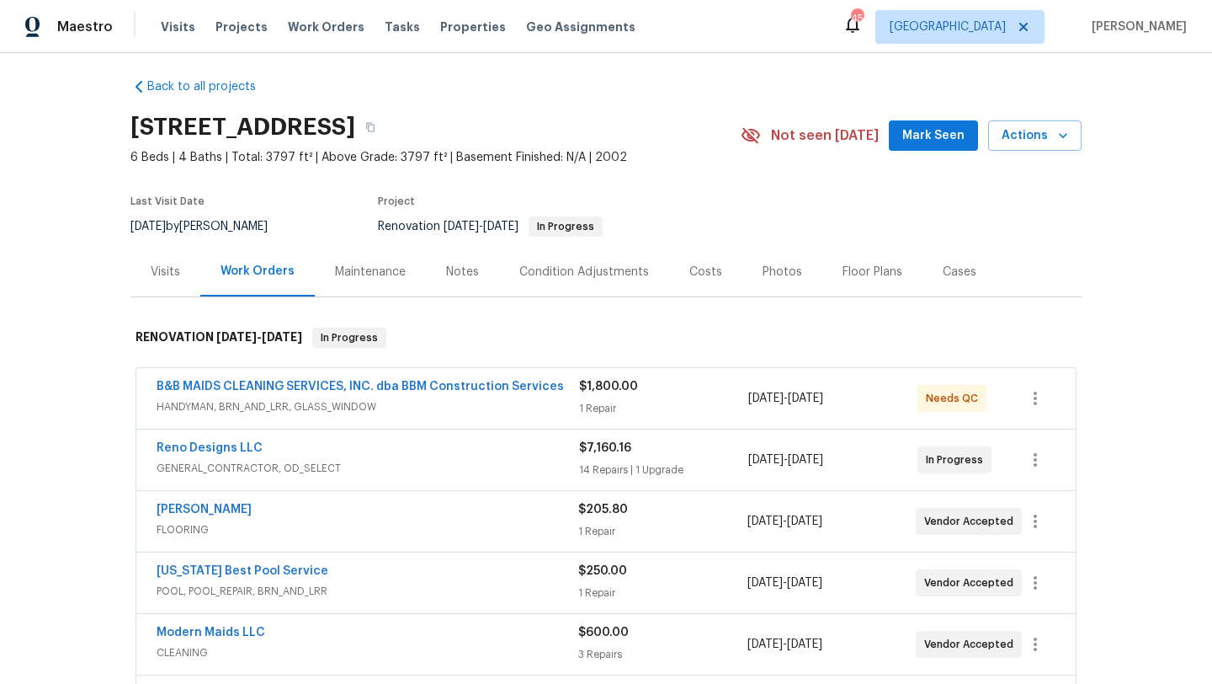
click at [531, 406] on span "HANDYMAN, BRN_AND_LRR, GLASS_WINDOW" at bounding box center [368, 406] width 423 height 17
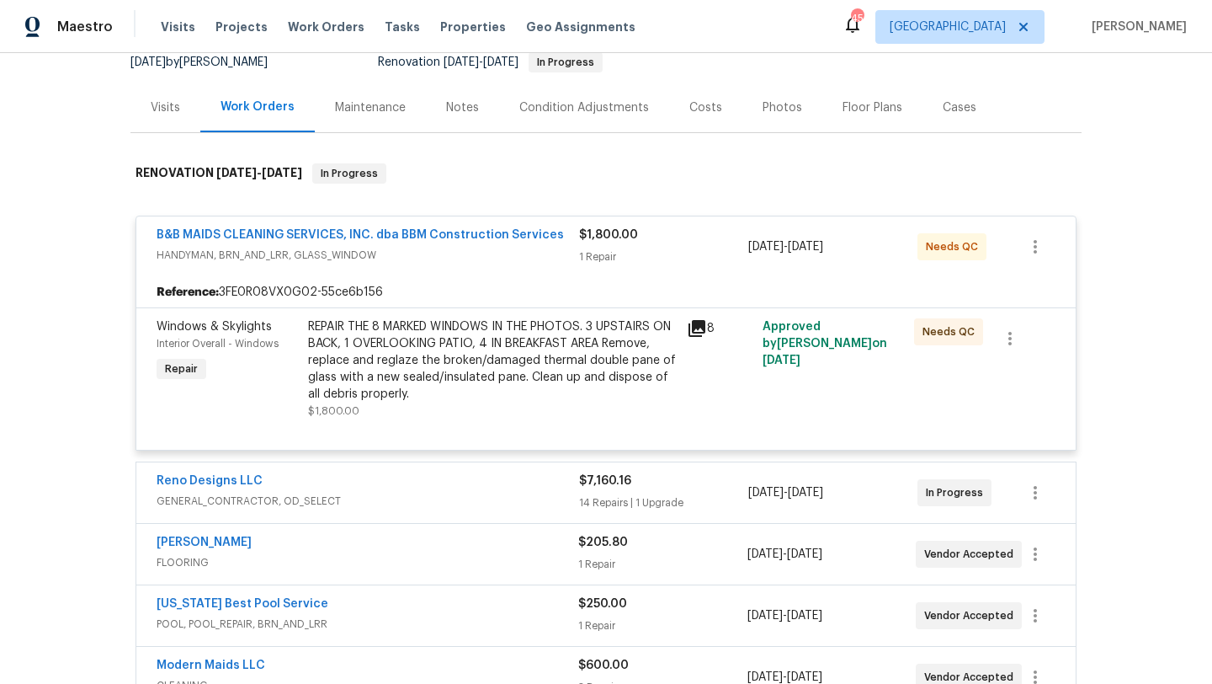
scroll to position [223, 0]
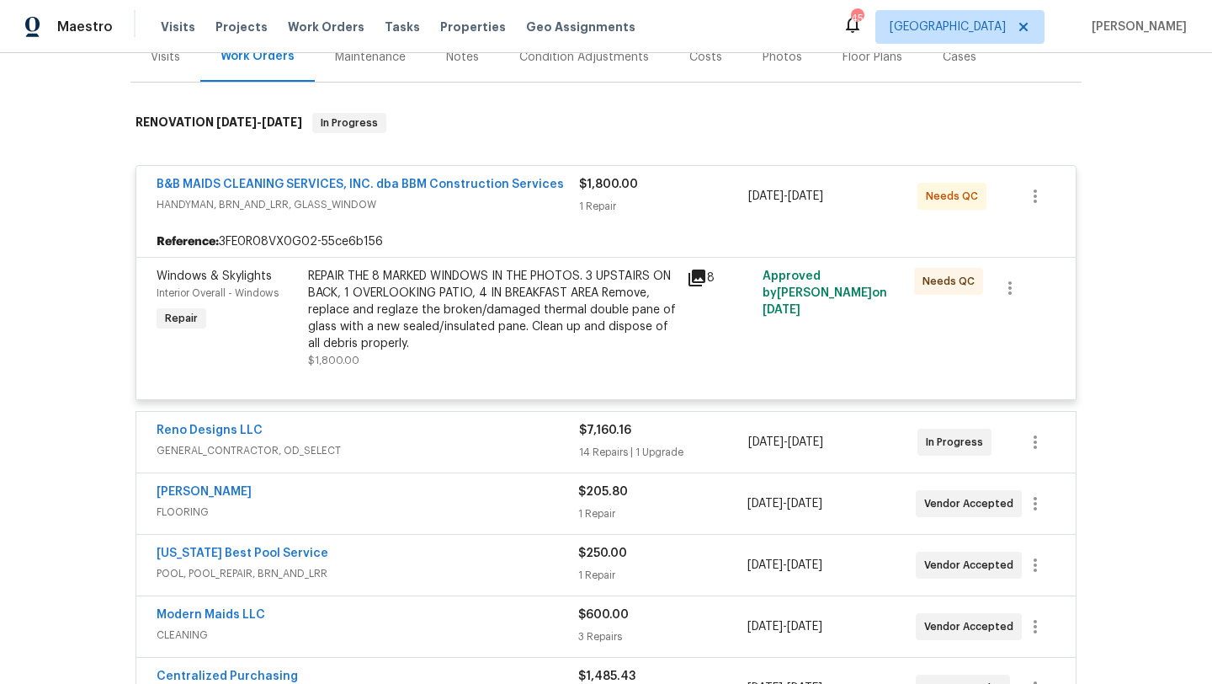
click at [561, 341] on div "REPAIR THE 8 MARKED WINDOWS IN THE PHOTOS. 3 UPSTAIRS ON BACK, 1 OVERLOOKING PA…" at bounding box center [492, 310] width 369 height 84
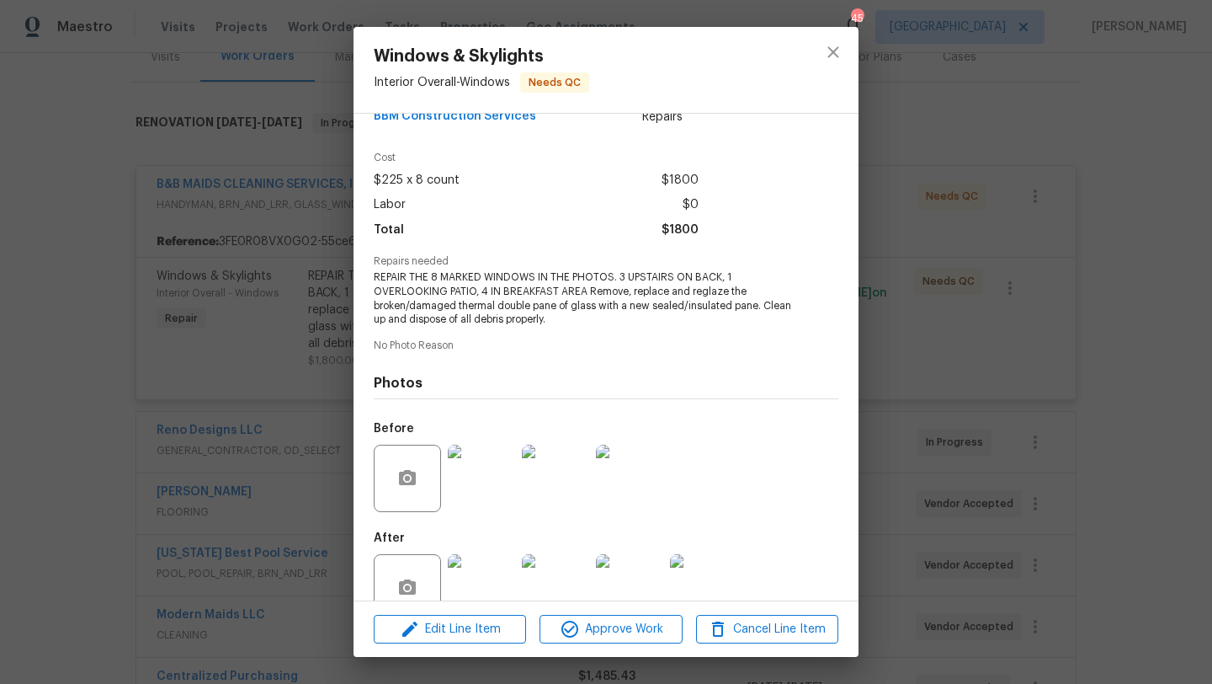
scroll to position [88, 0]
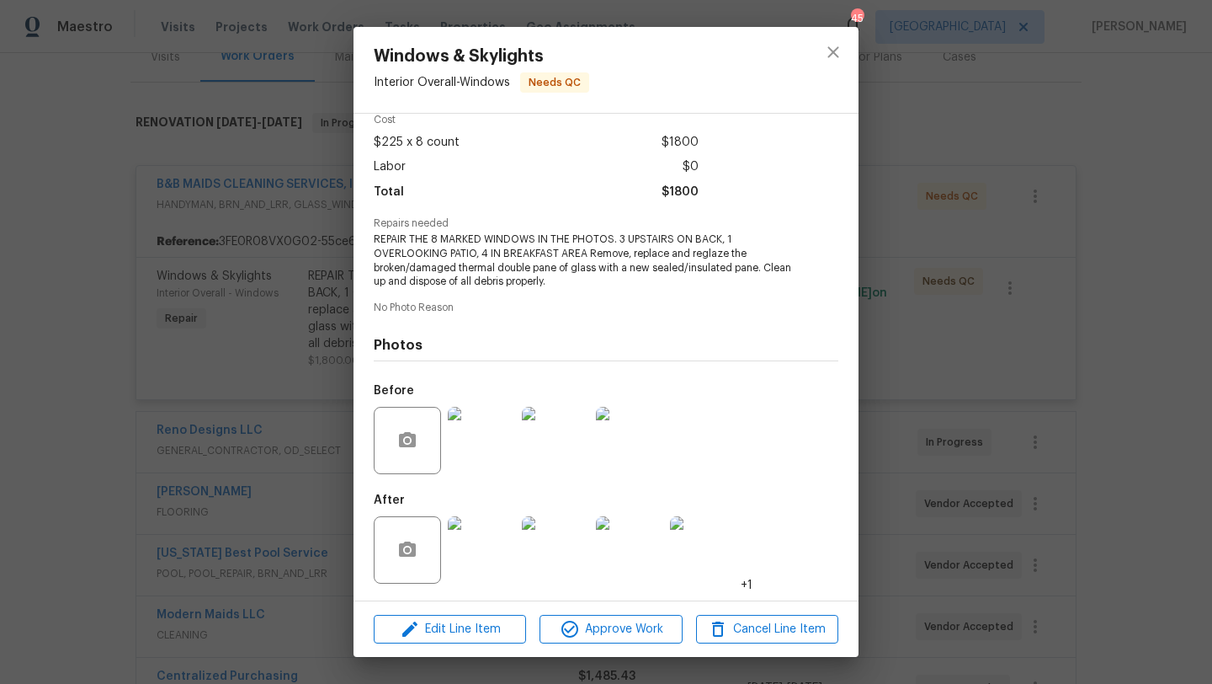
click at [493, 540] on img at bounding box center [481, 549] width 67 height 67
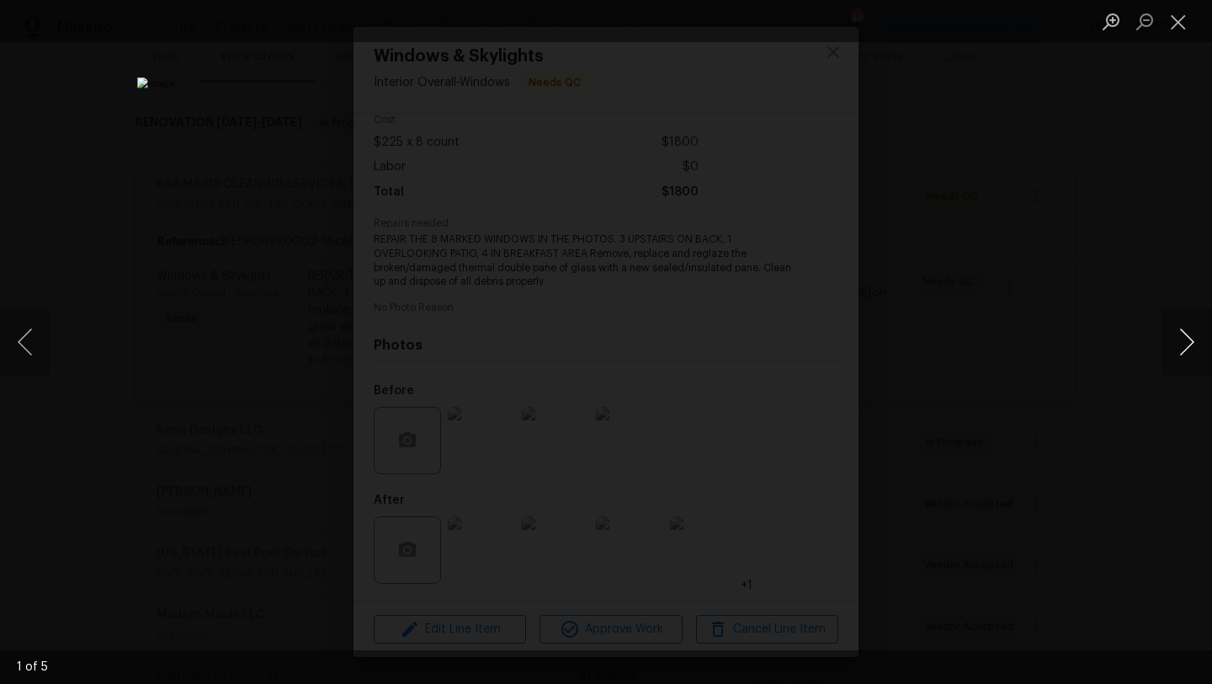
click at [1193, 342] on button "Next image" at bounding box center [1187, 341] width 51 height 67
click at [1176, 19] on button "Close lightbox" at bounding box center [1179, 21] width 34 height 29
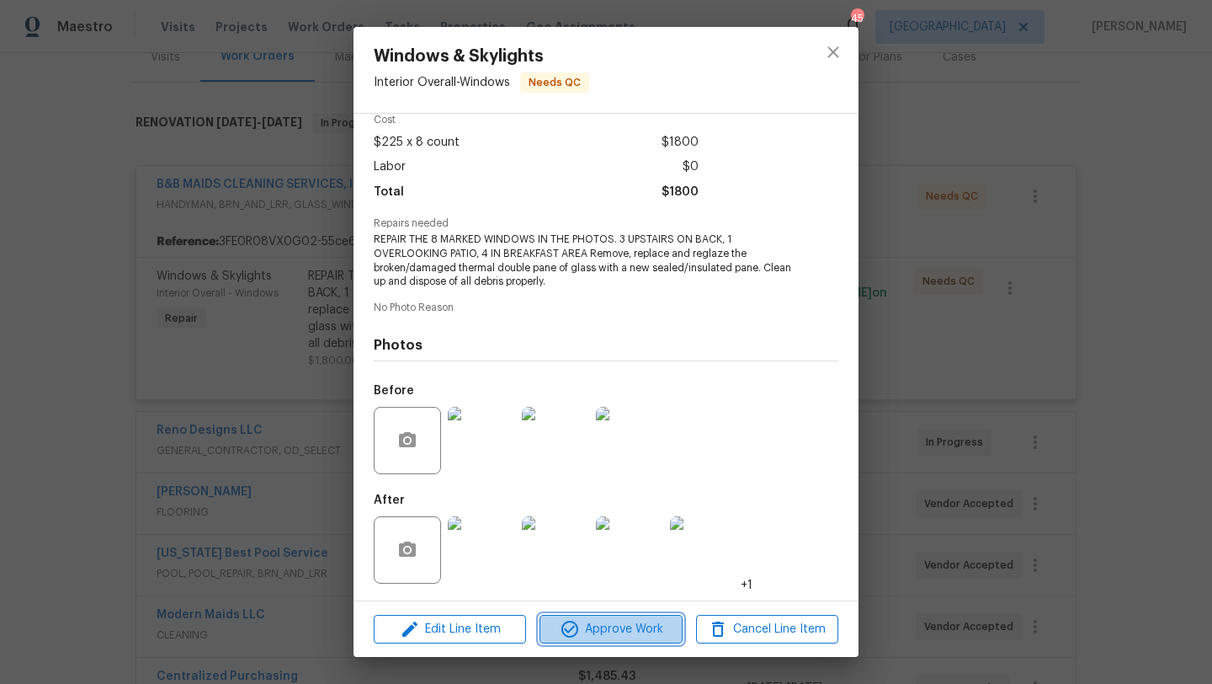
click at [628, 624] on span "Approve Work" at bounding box center [611, 629] width 132 height 21
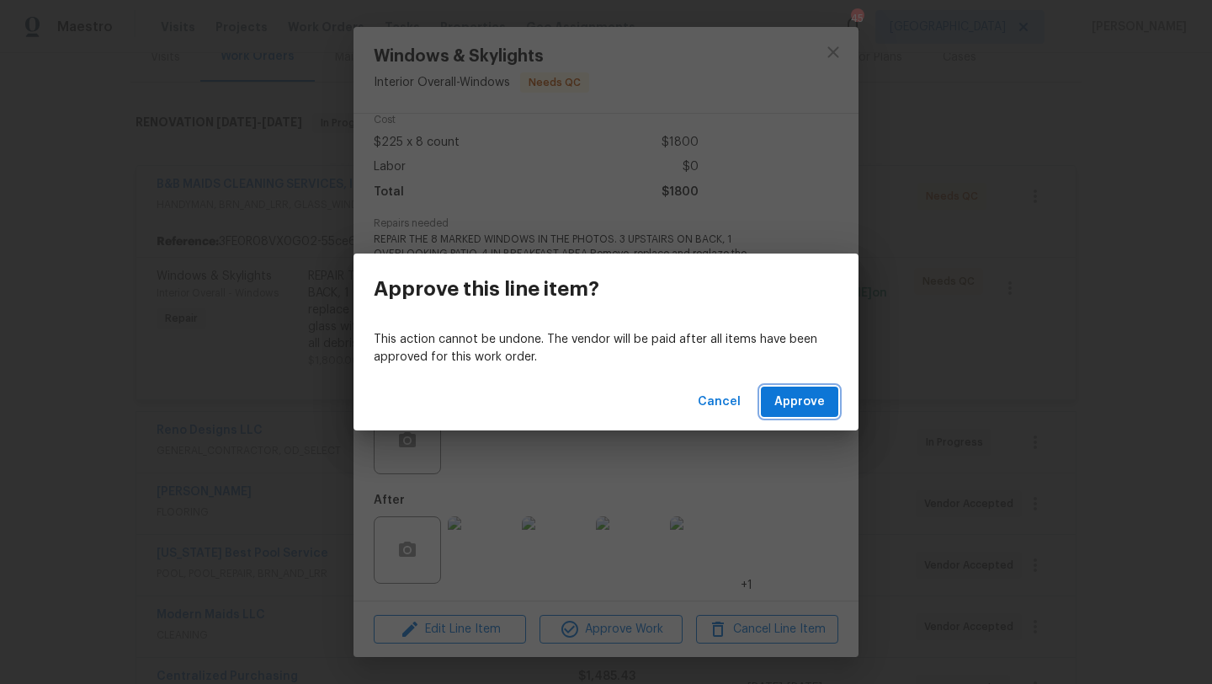
click at [790, 402] on span "Approve" at bounding box center [799, 401] width 51 height 21
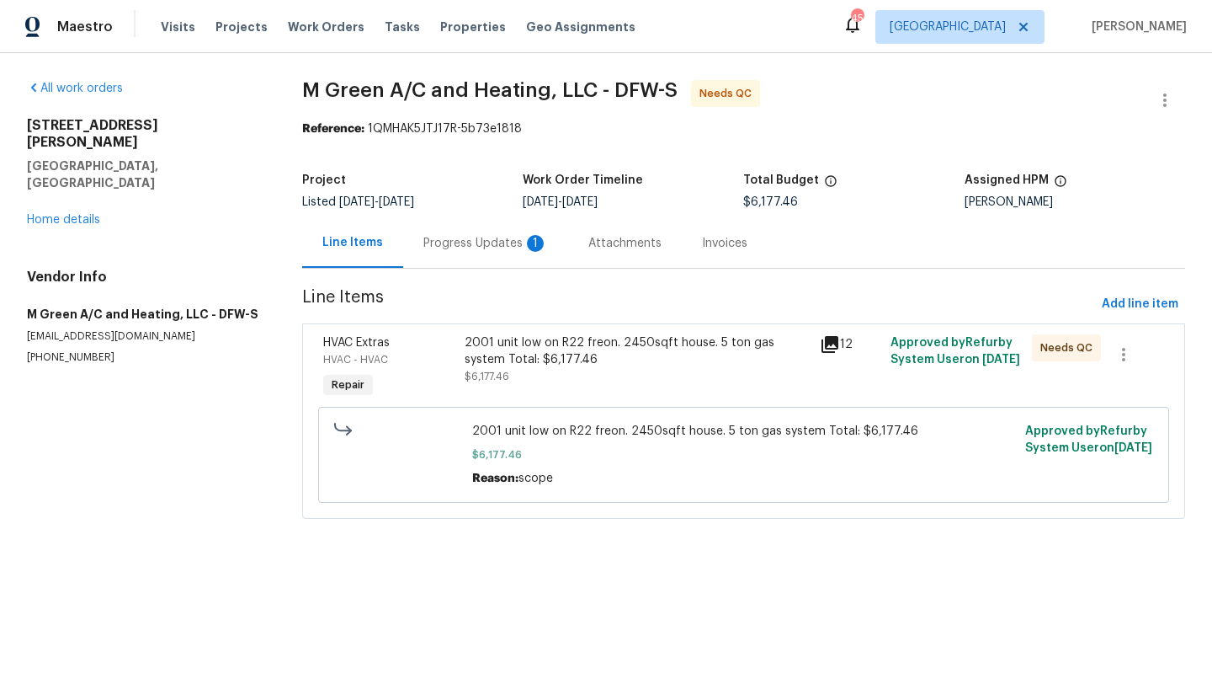
click at [489, 242] on div "Progress Updates 1" at bounding box center [485, 243] width 125 height 17
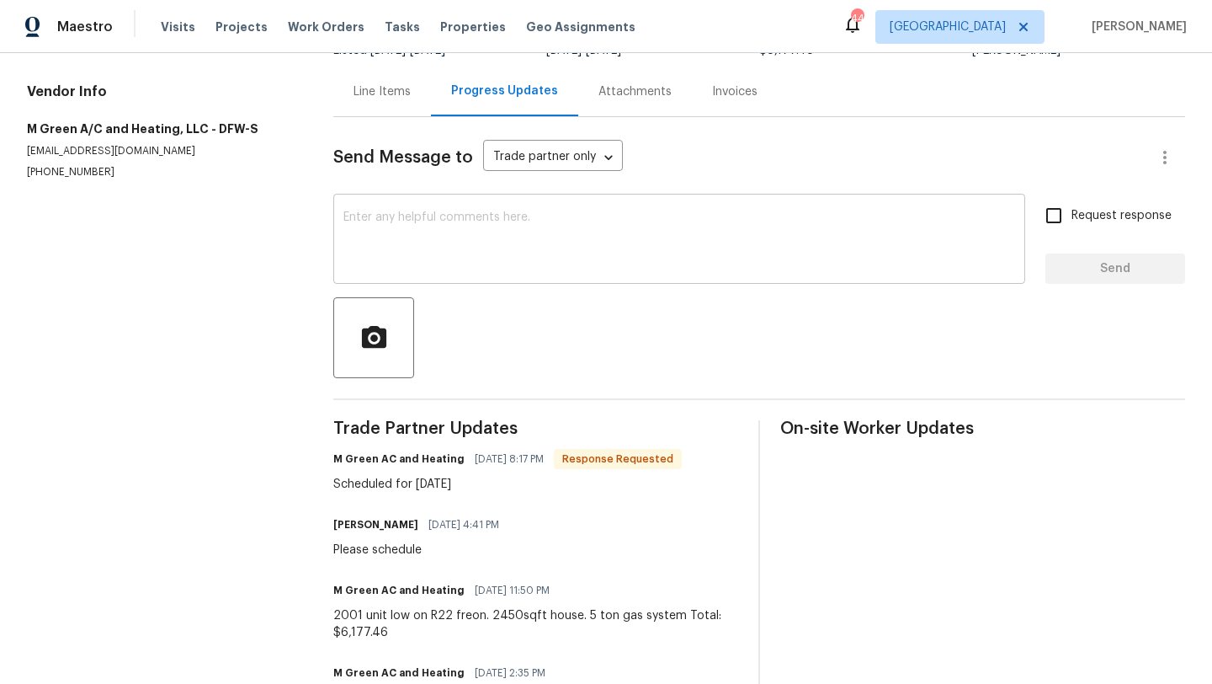
scroll to position [48, 0]
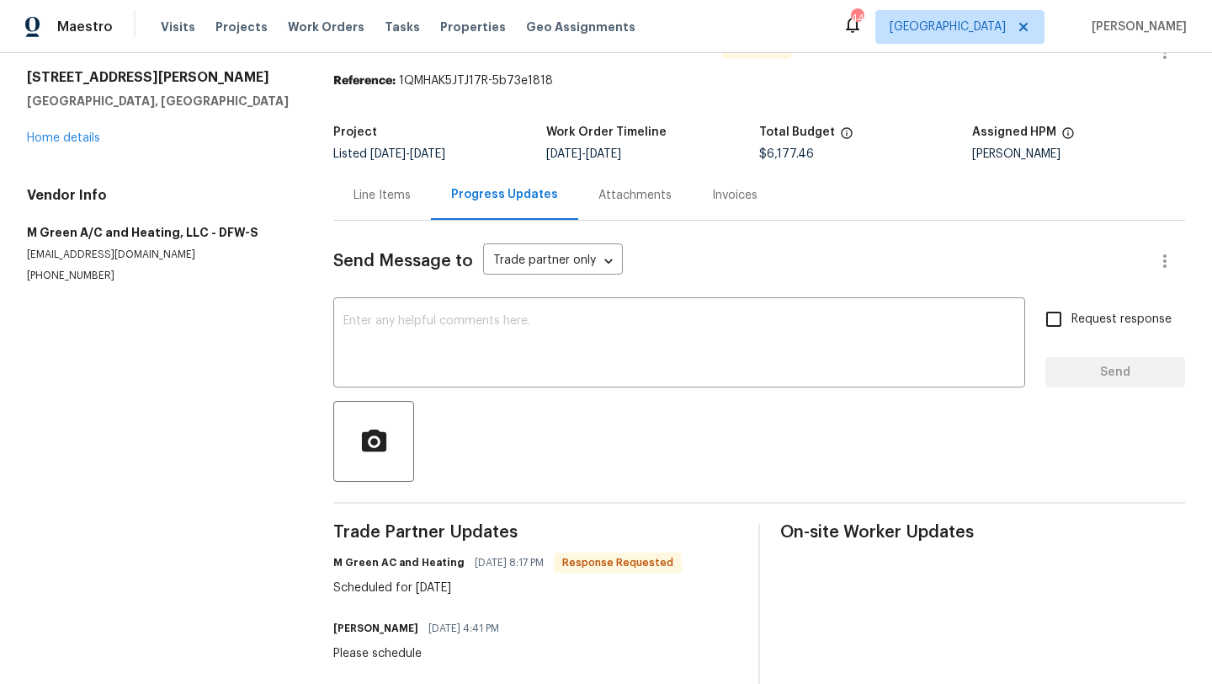
click at [77, 129] on div "[STREET_ADDRESS][PERSON_NAME] Home details" at bounding box center [160, 107] width 266 height 77
click at [77, 134] on link "Home details" at bounding box center [63, 138] width 73 height 12
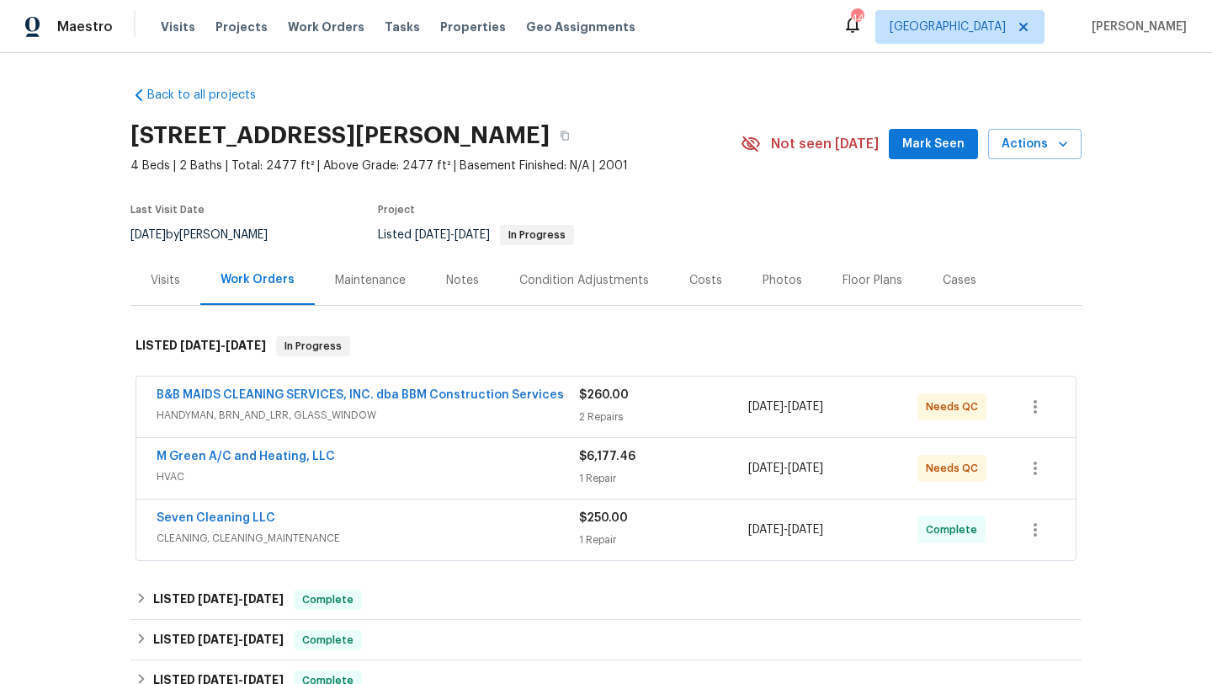
click at [455, 454] on div "M Green A/C and Heating, LLC" at bounding box center [368, 458] width 423 height 20
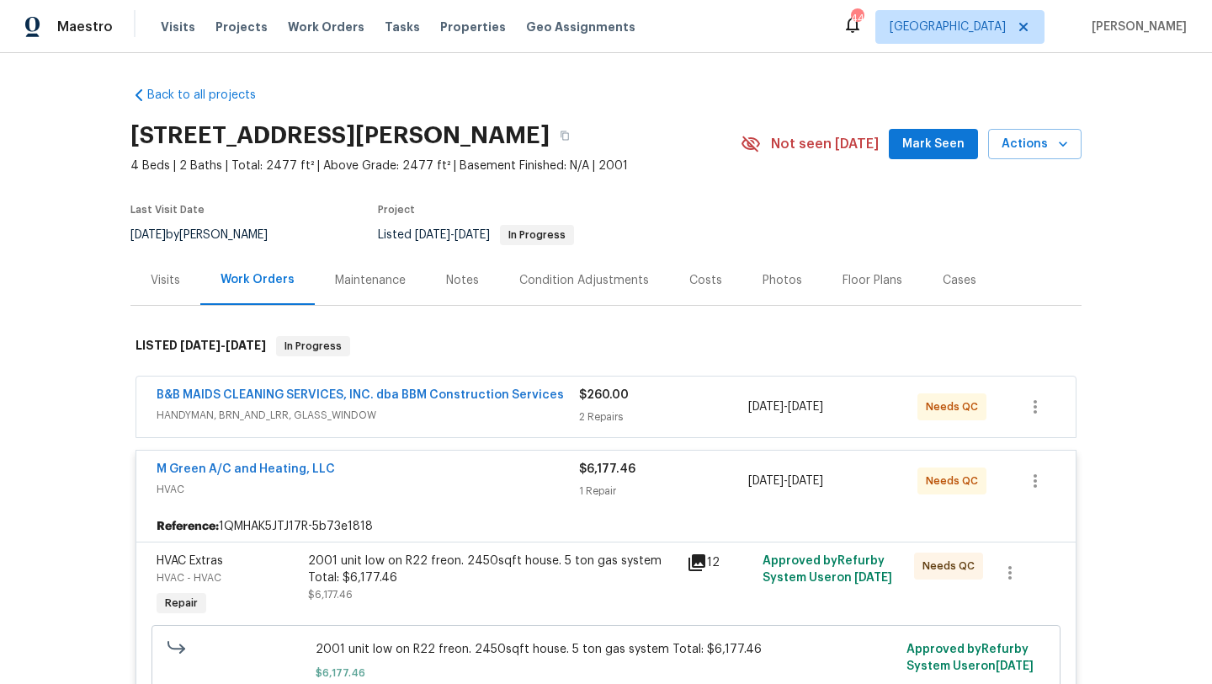
click at [546, 593] on div "2001 unit low on R22 freon. 2450sqft house. 5 ton gas system Total: $6,177.46 $…" at bounding box center [492, 577] width 369 height 51
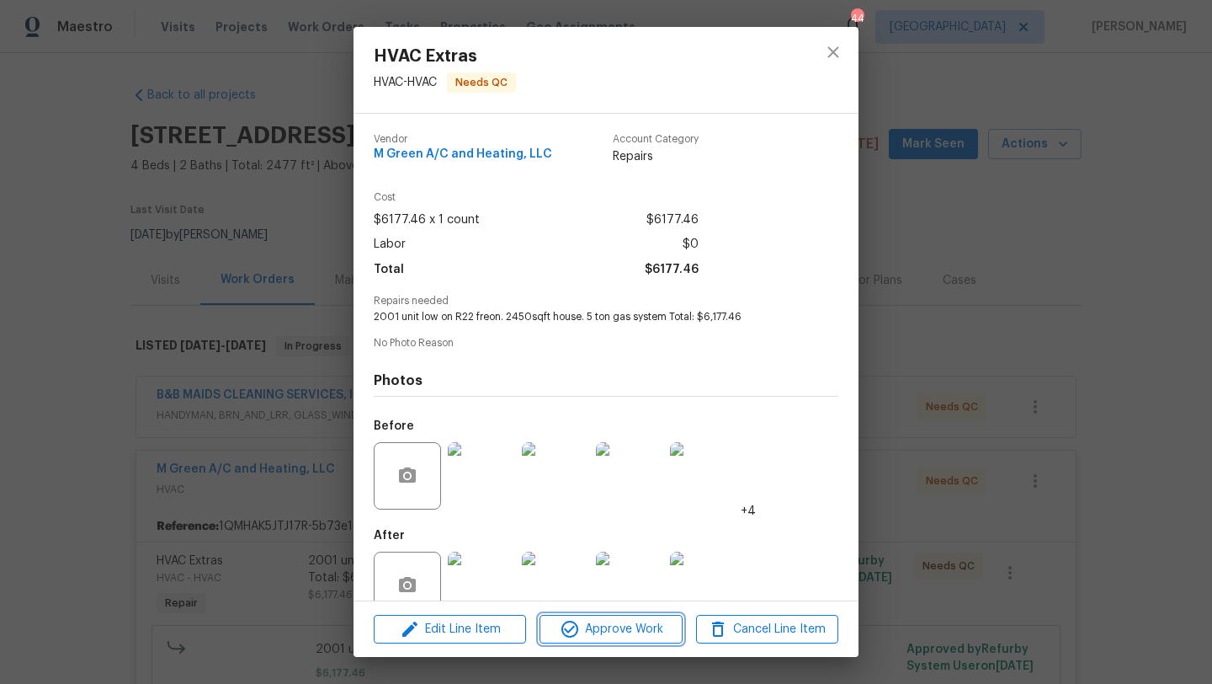
click at [586, 631] on span "Approve Work" at bounding box center [611, 629] width 132 height 21
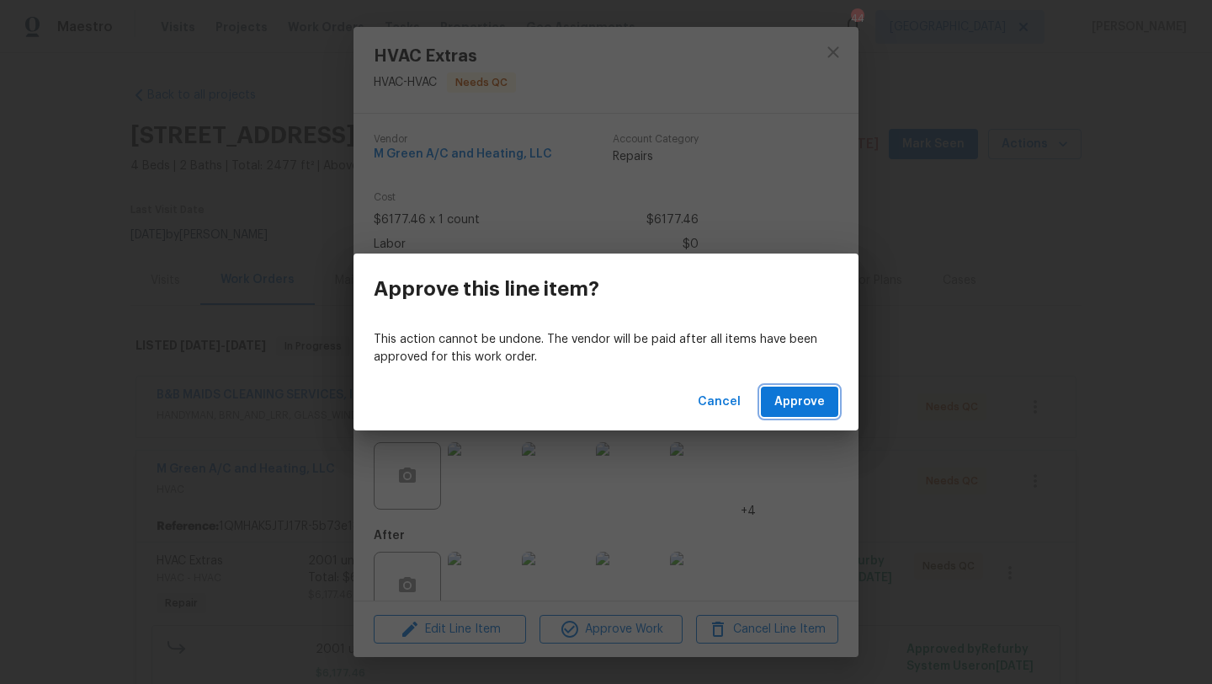
click at [792, 402] on span "Approve" at bounding box center [799, 401] width 51 height 21
